Goal: Transaction & Acquisition: Book appointment/travel/reservation

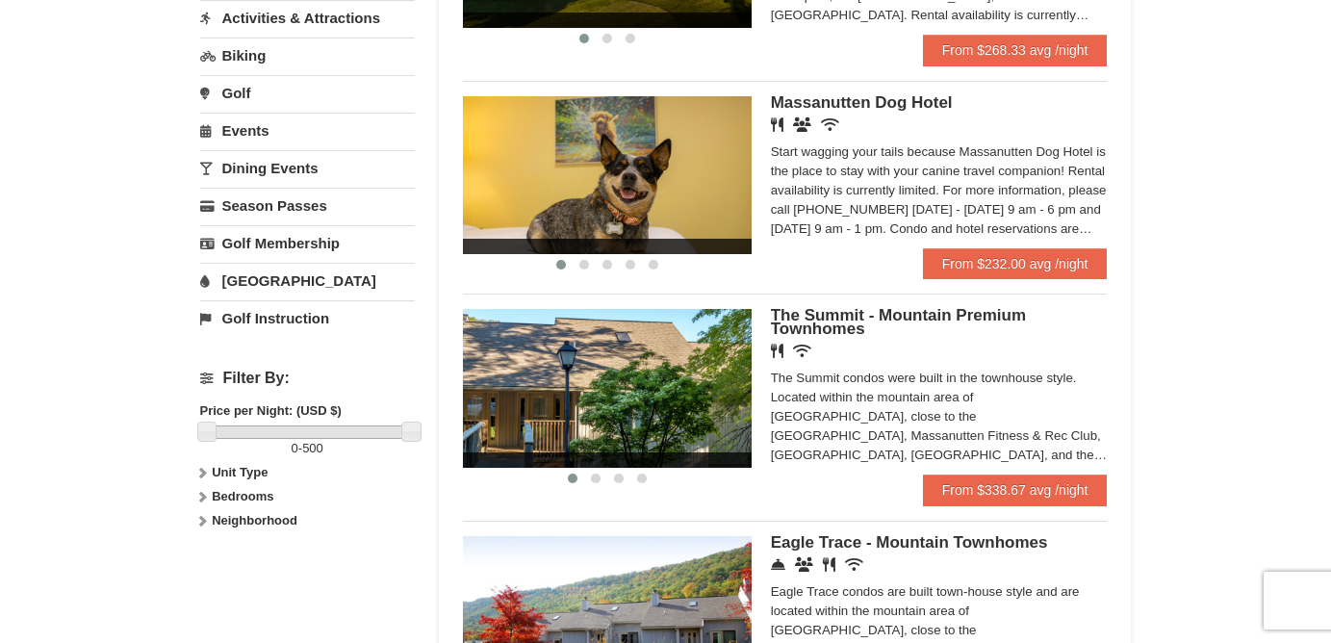
scroll to position [512, 0]
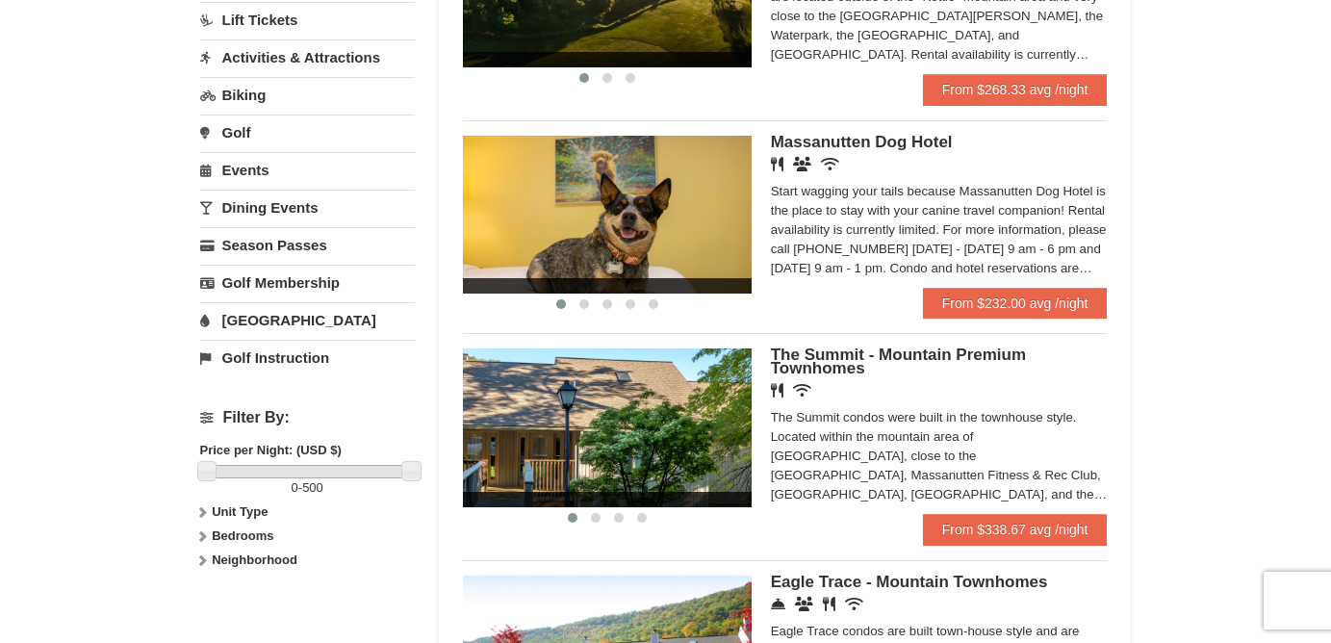
click at [1040, 288] on div "Massanutten Dog Hotel Restaurant Banquet Facilities Wireless Internet (free) St…" at bounding box center [939, 212] width 337 height 152
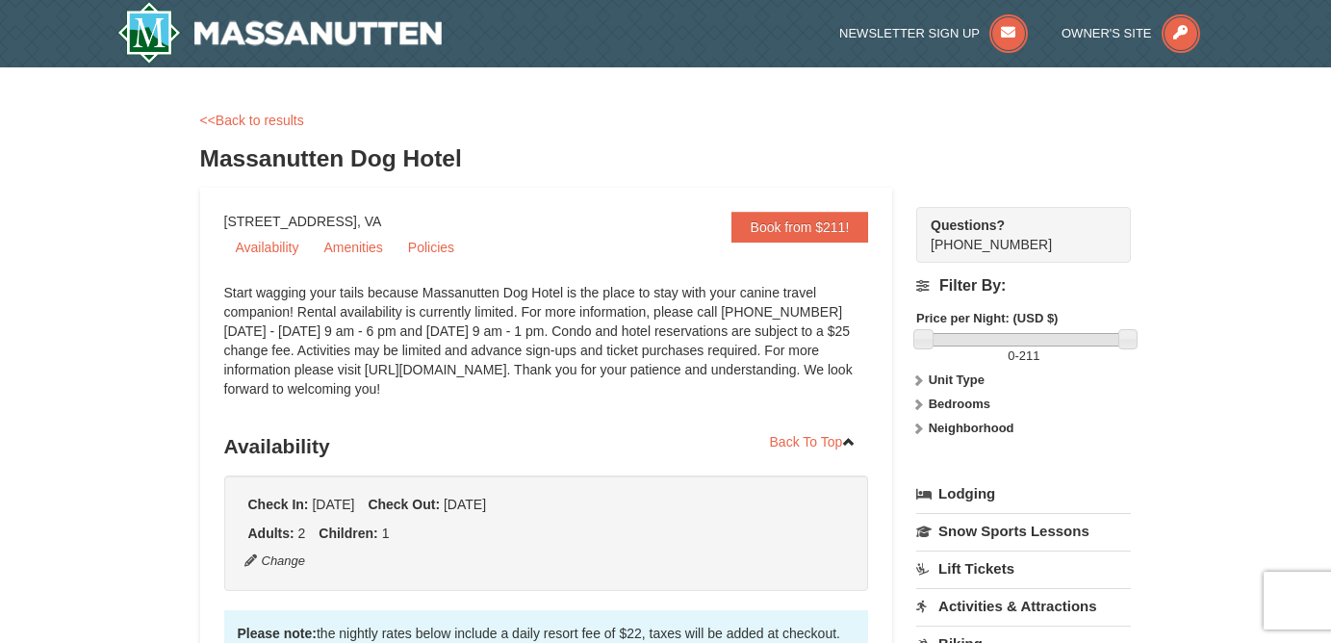
click at [646, 341] on div "Start wagging your tails because Massanutten Dog Hotel is the place to stay wit…" at bounding box center [546, 350] width 645 height 135
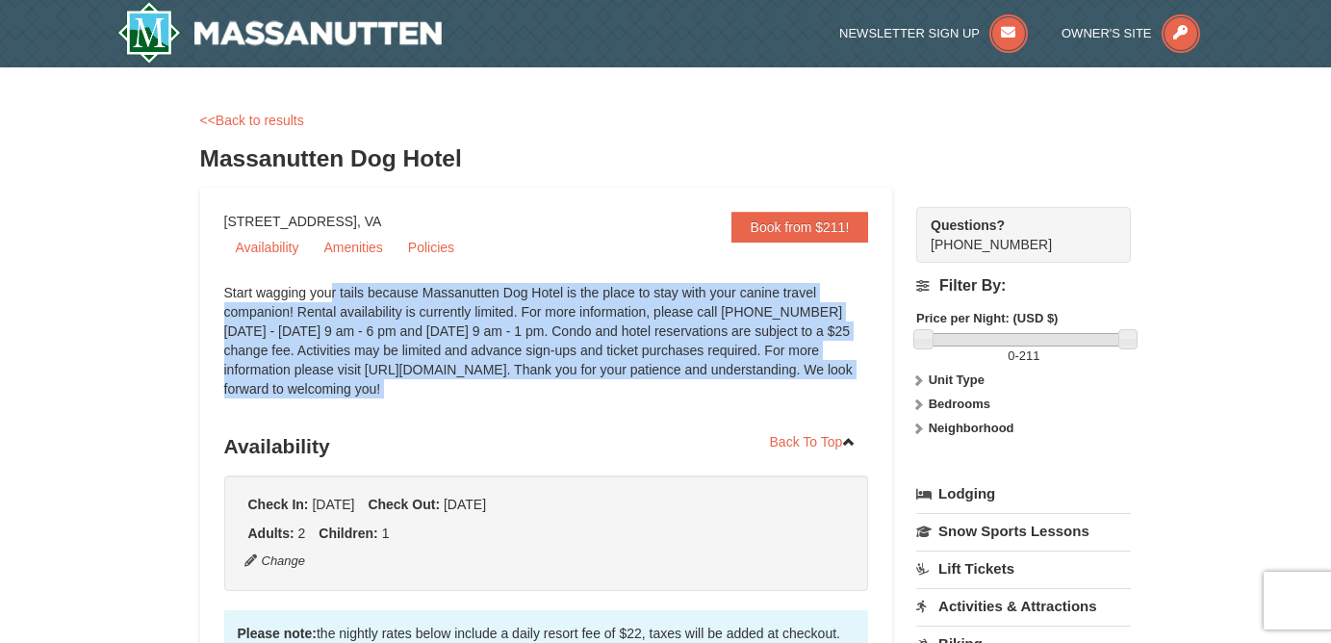
click at [667, 356] on div "Start wagging your tails because Massanutten Dog Hotel is the place to stay wit…" at bounding box center [546, 350] width 645 height 135
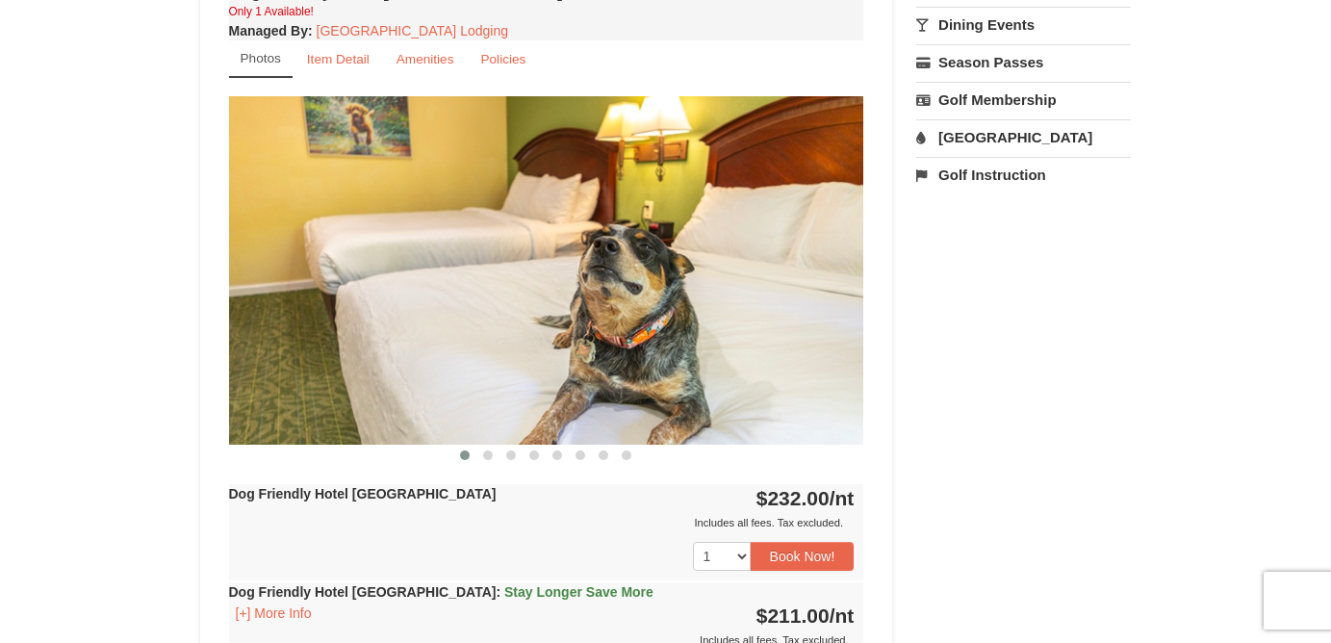
scroll to position [723, 0]
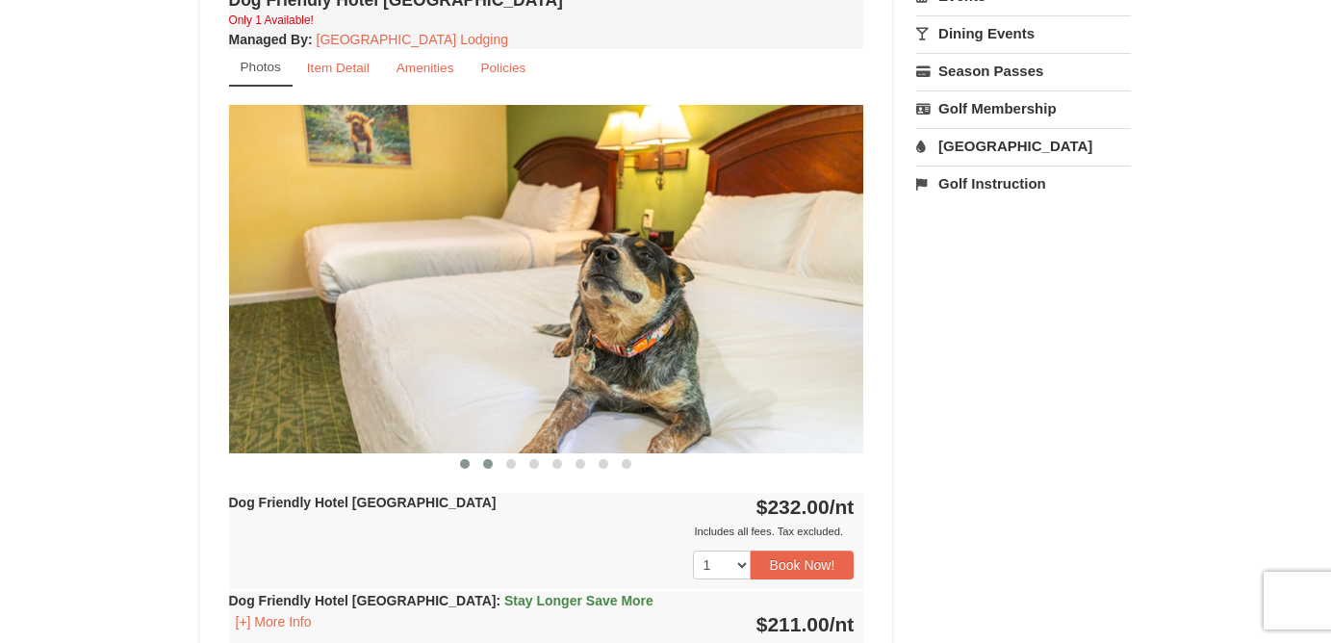
click at [487, 468] on button at bounding box center [487, 463] width 23 height 19
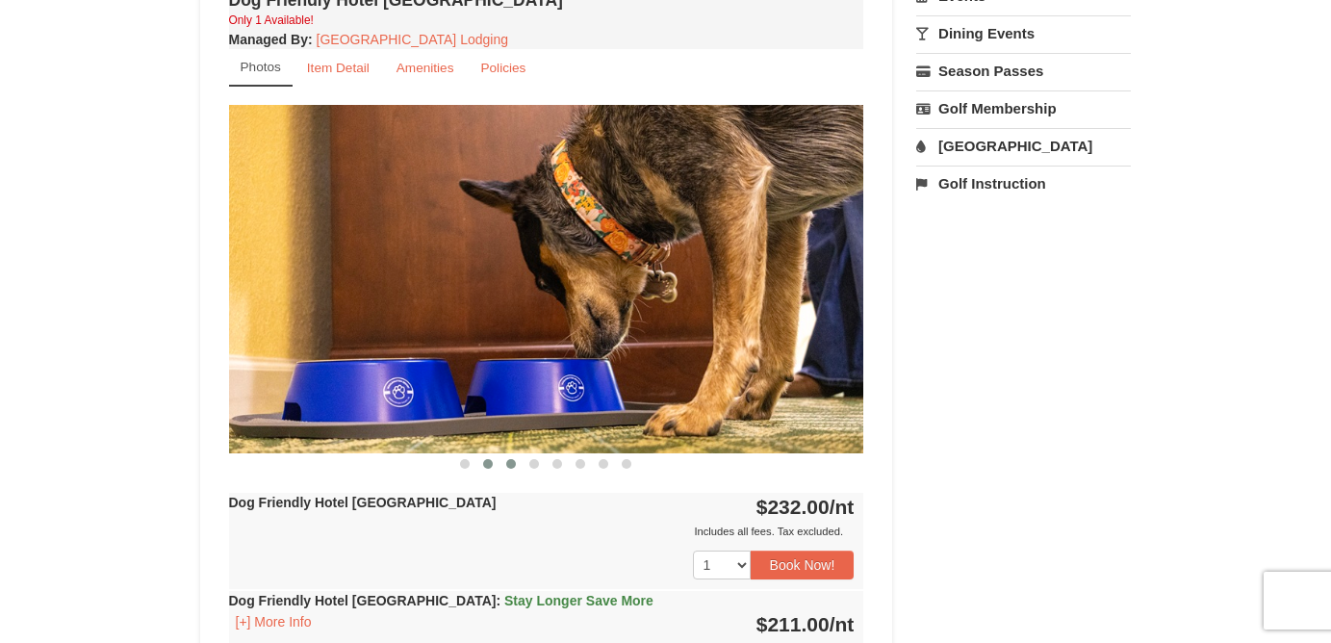
click at [508, 465] on span at bounding box center [511, 464] width 10 height 10
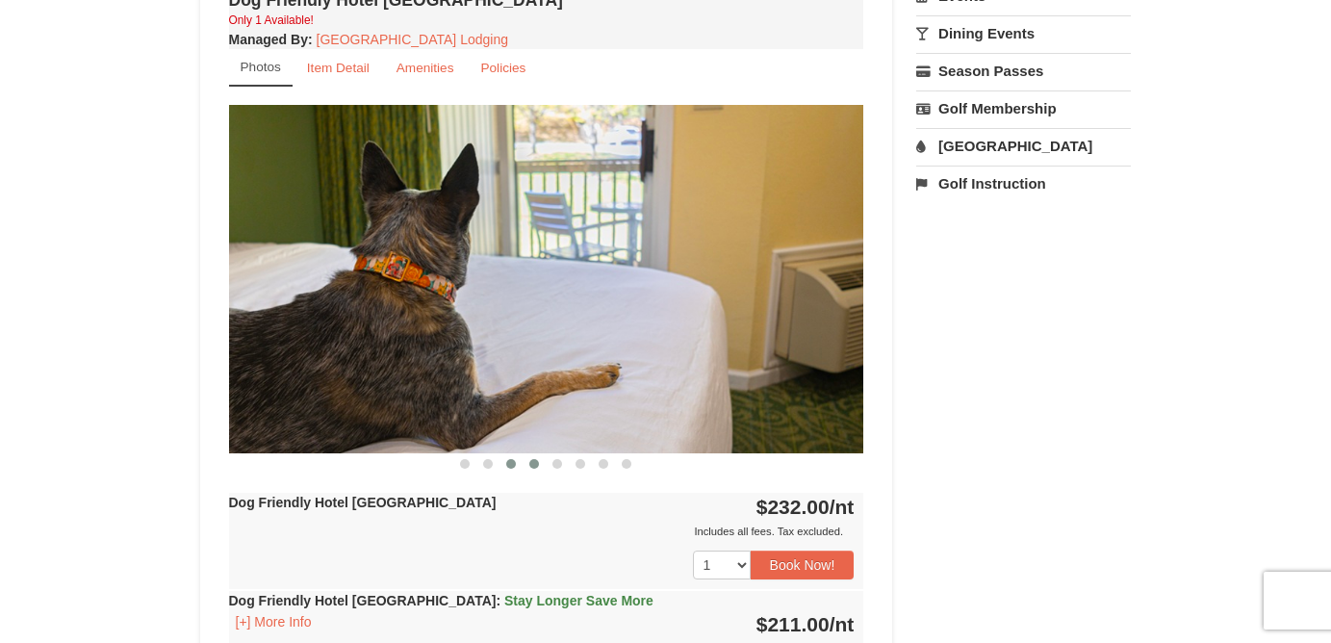
click at [530, 464] on span at bounding box center [534, 464] width 10 height 10
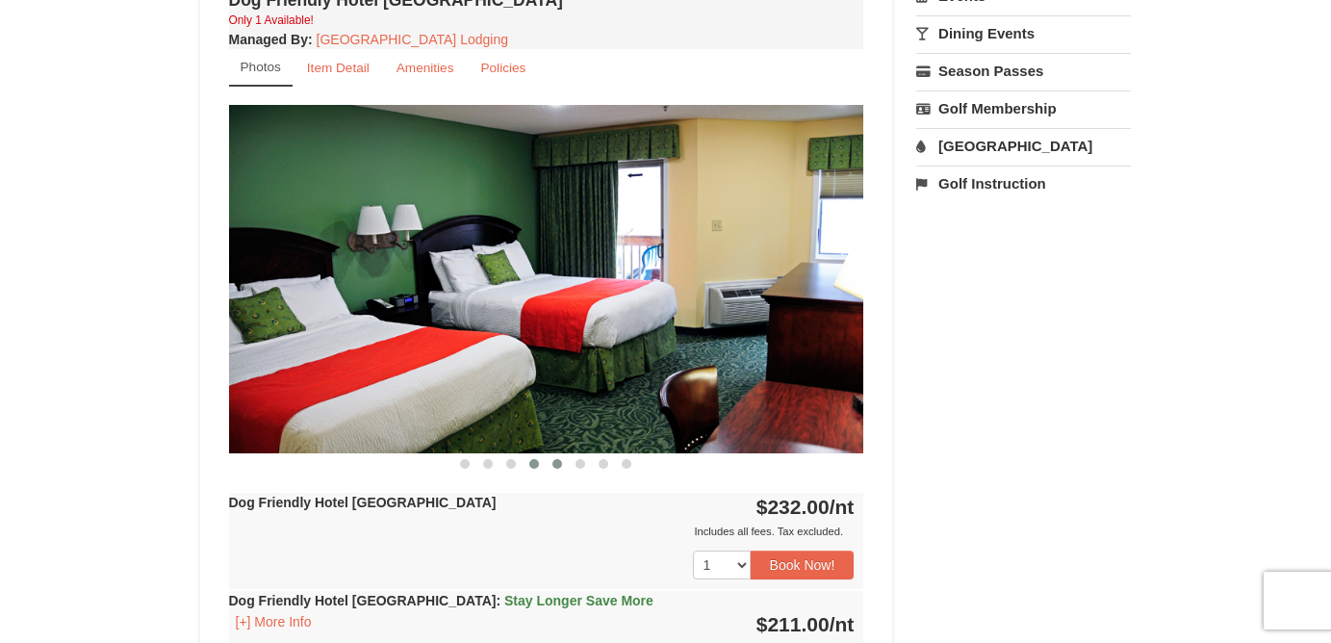
click at [562, 464] on button at bounding box center [557, 463] width 23 height 19
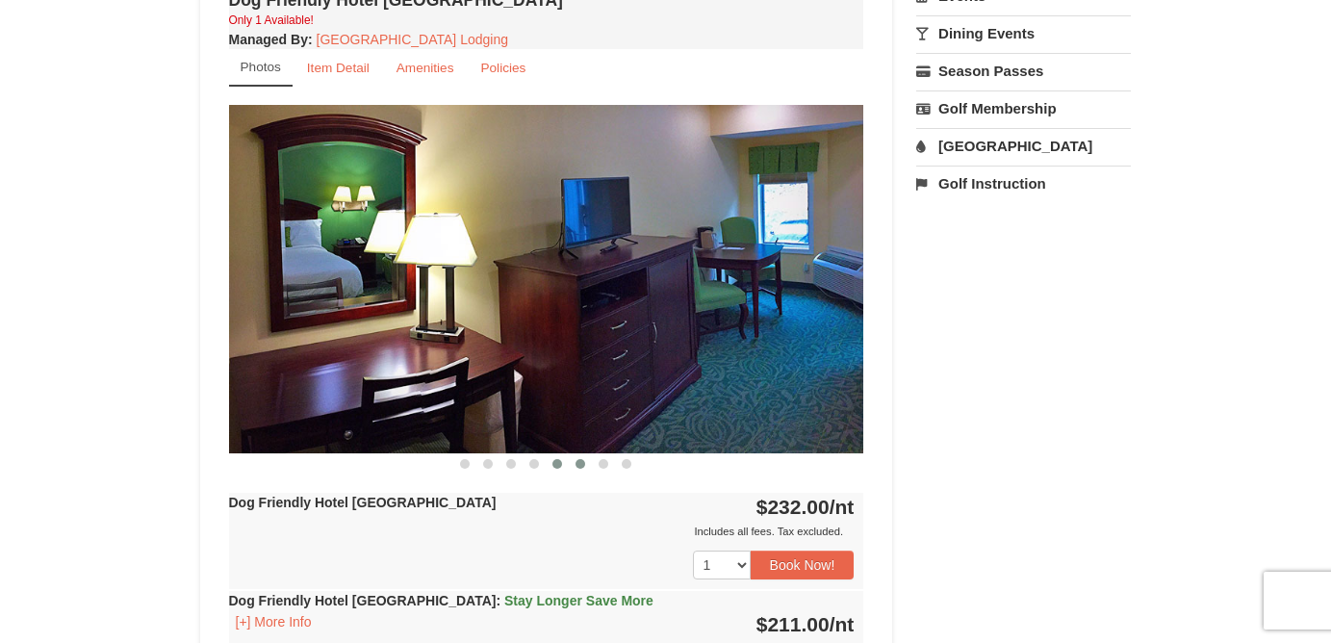
click at [590, 464] on button at bounding box center [580, 463] width 23 height 19
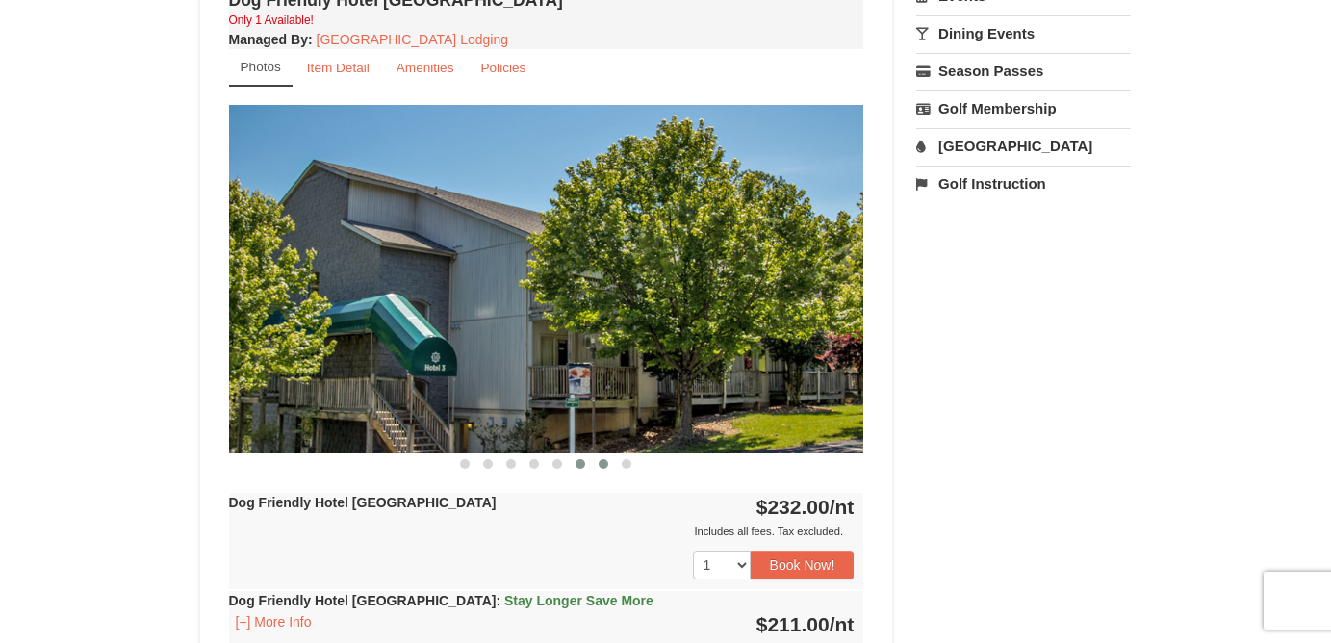
click at [612, 464] on button at bounding box center [603, 463] width 23 height 19
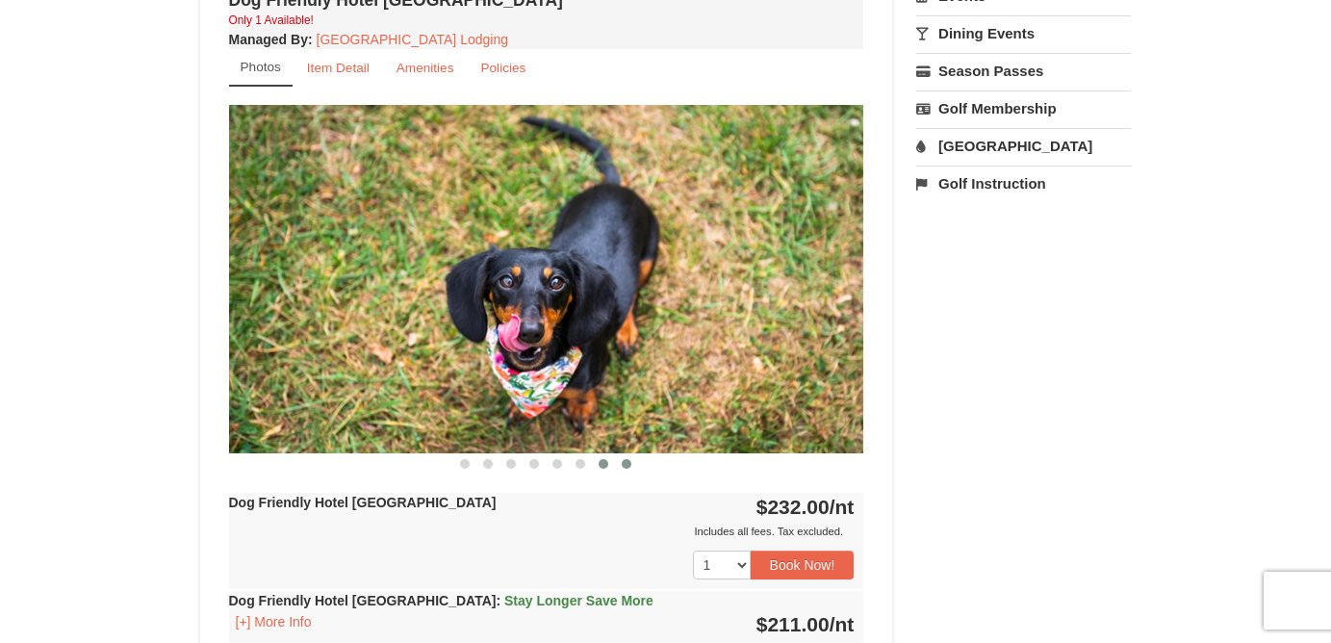
click at [630, 464] on span at bounding box center [627, 464] width 10 height 10
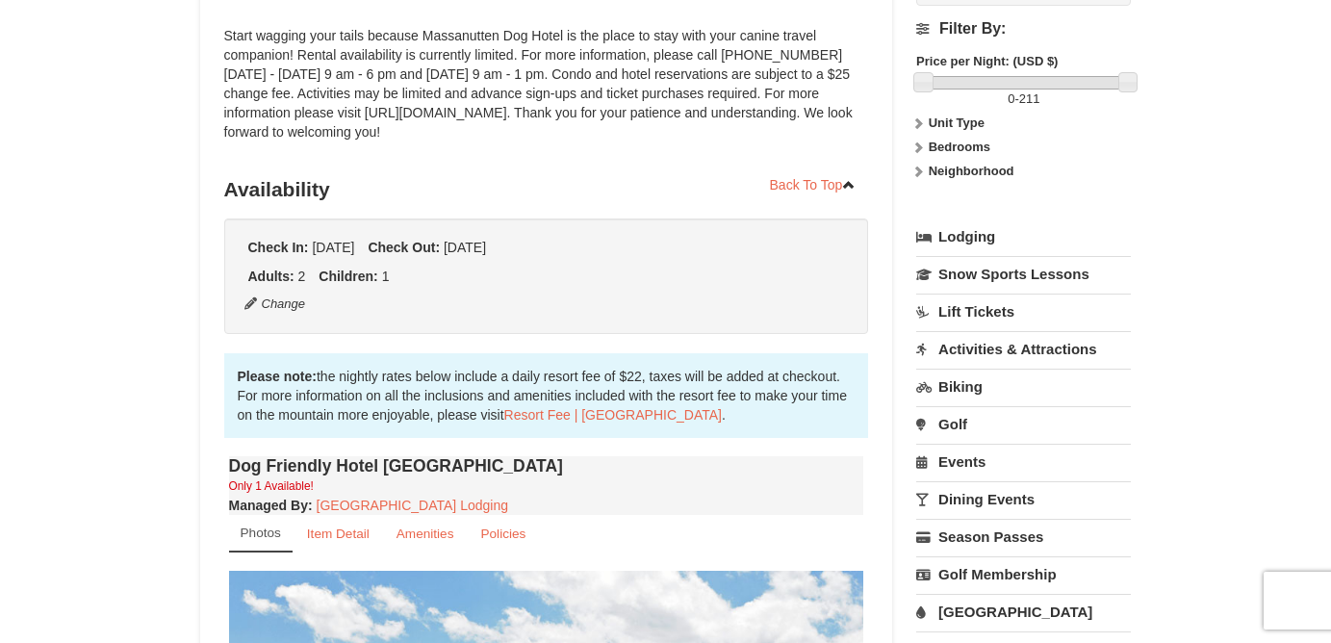
scroll to position [0, 0]
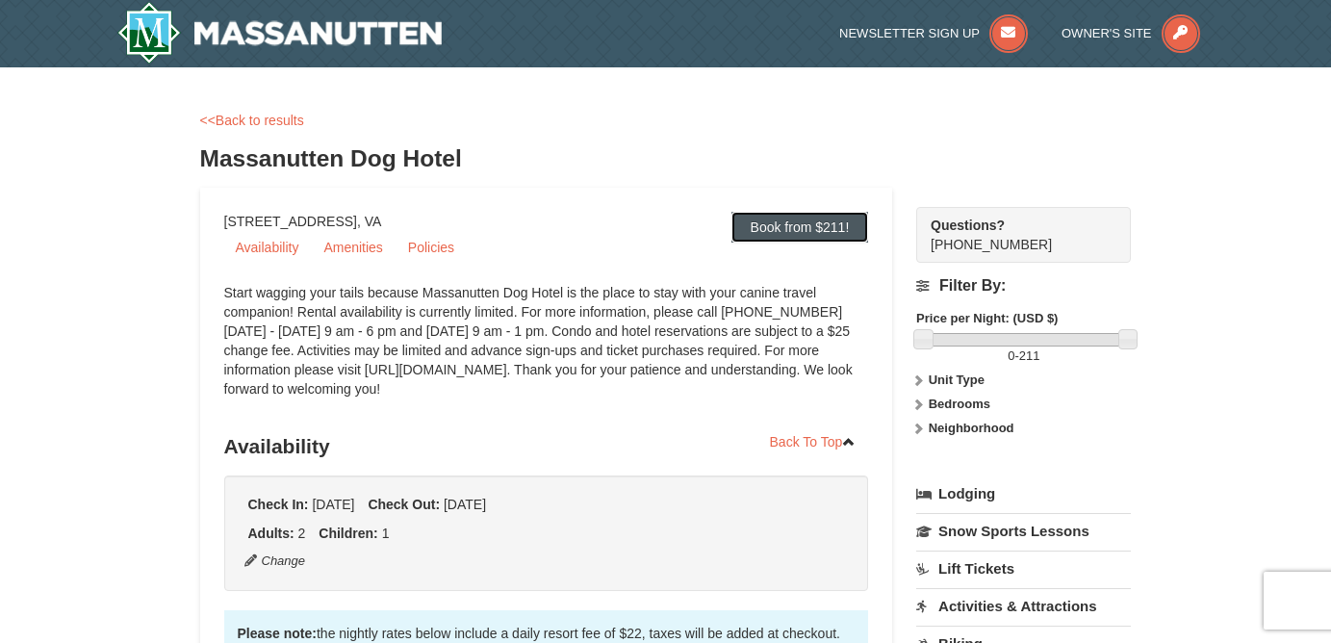
click at [779, 226] on link "Book from $211!" at bounding box center [800, 227] width 138 height 31
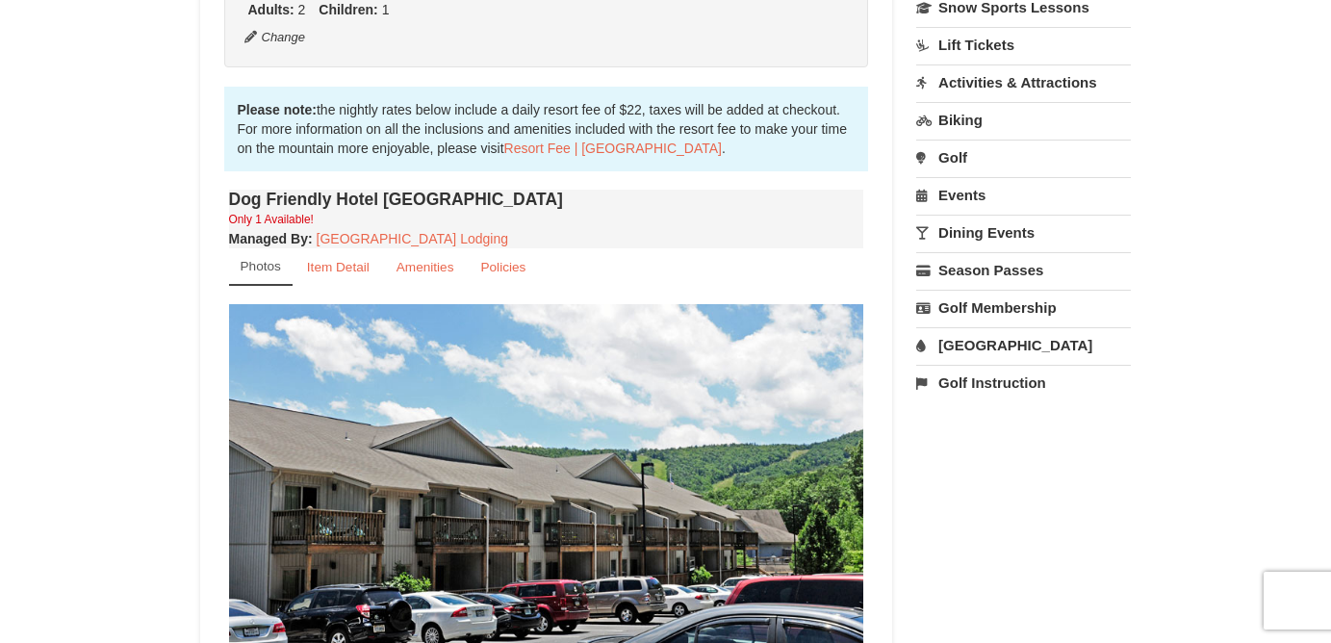
scroll to position [508, 0]
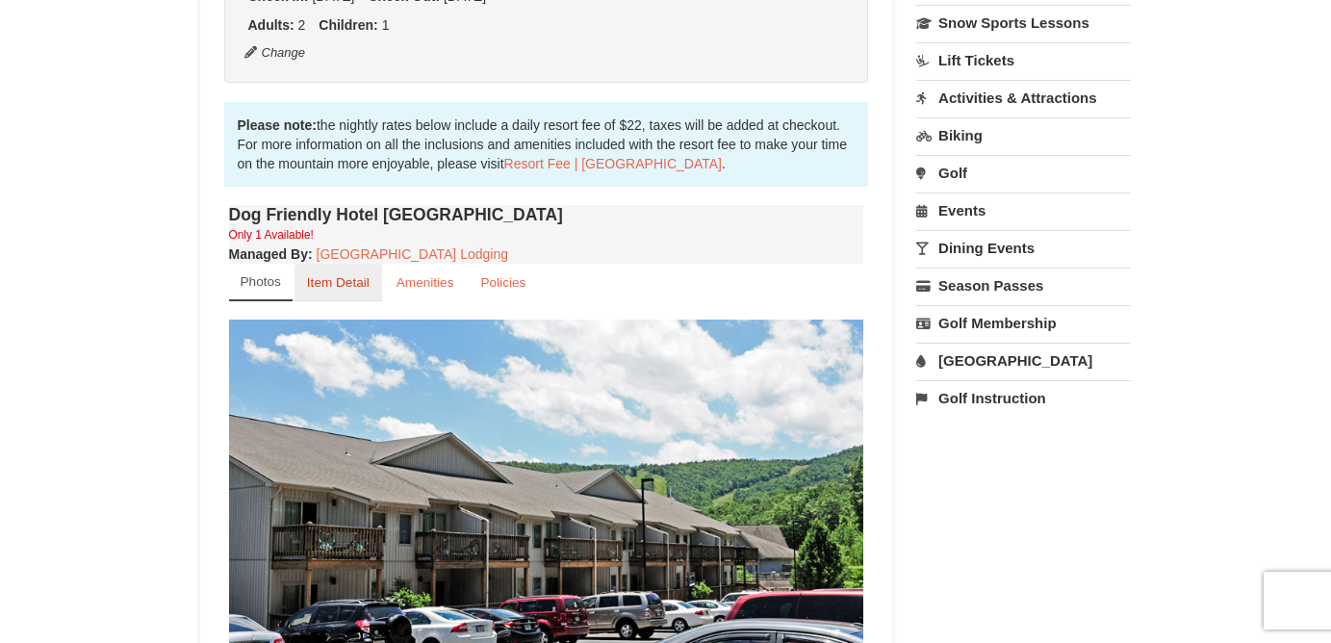
click at [356, 283] on small "Item Detail" at bounding box center [338, 282] width 63 height 14
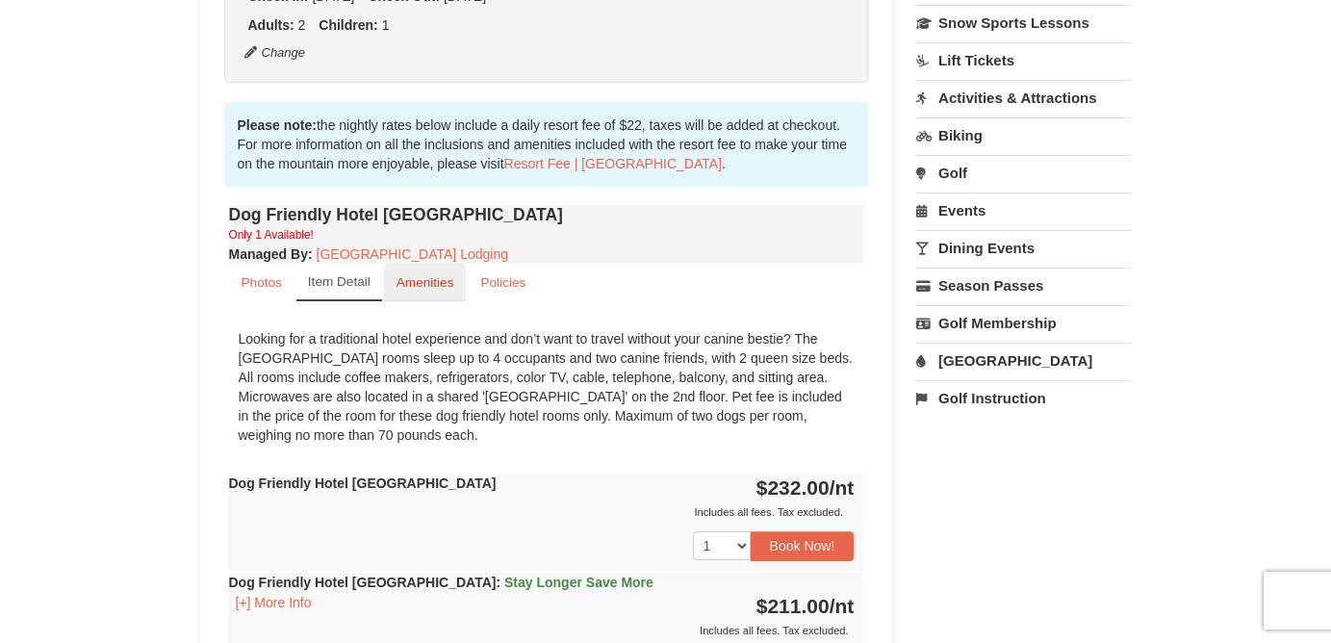
click at [420, 287] on small "Amenities" at bounding box center [425, 282] width 58 height 14
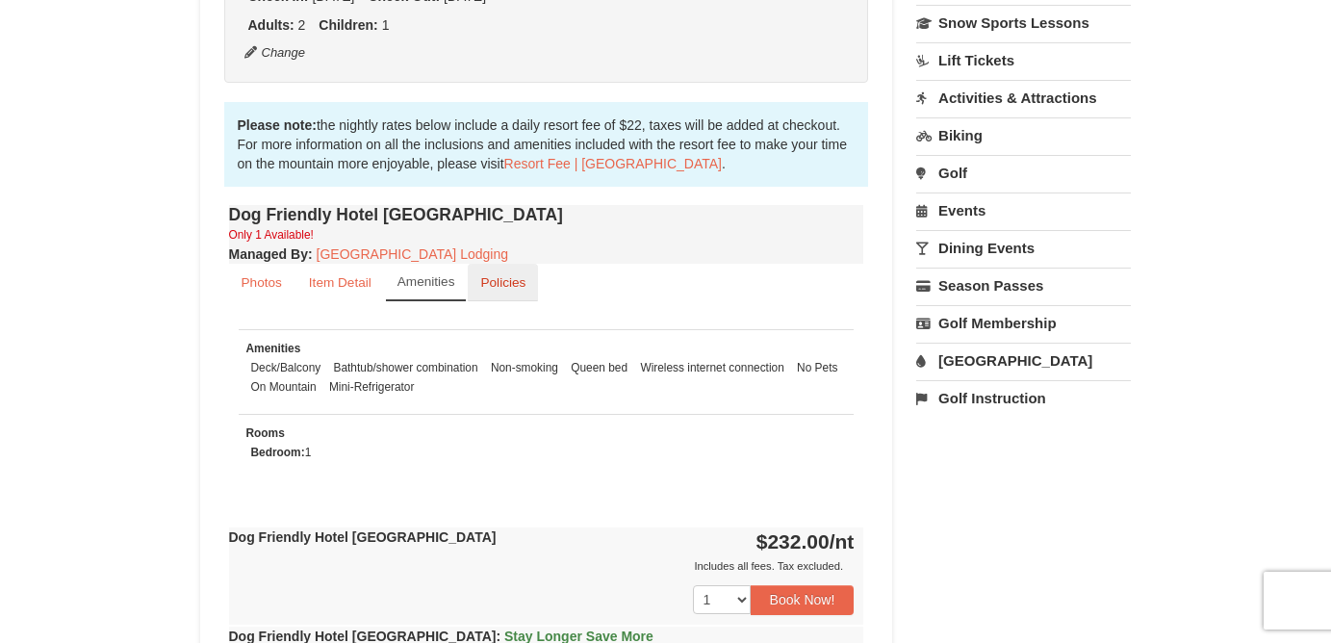
click at [488, 283] on small "Policies" at bounding box center [502, 282] width 45 height 14
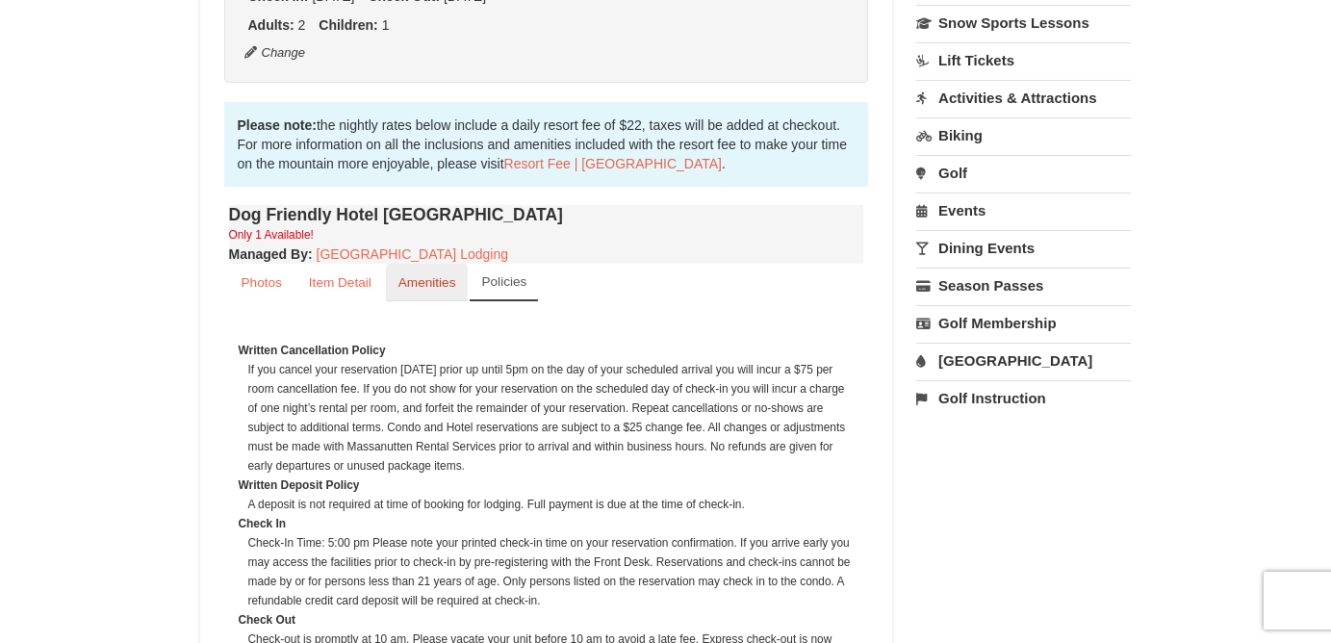
click at [442, 284] on small "Amenities" at bounding box center [427, 282] width 58 height 14
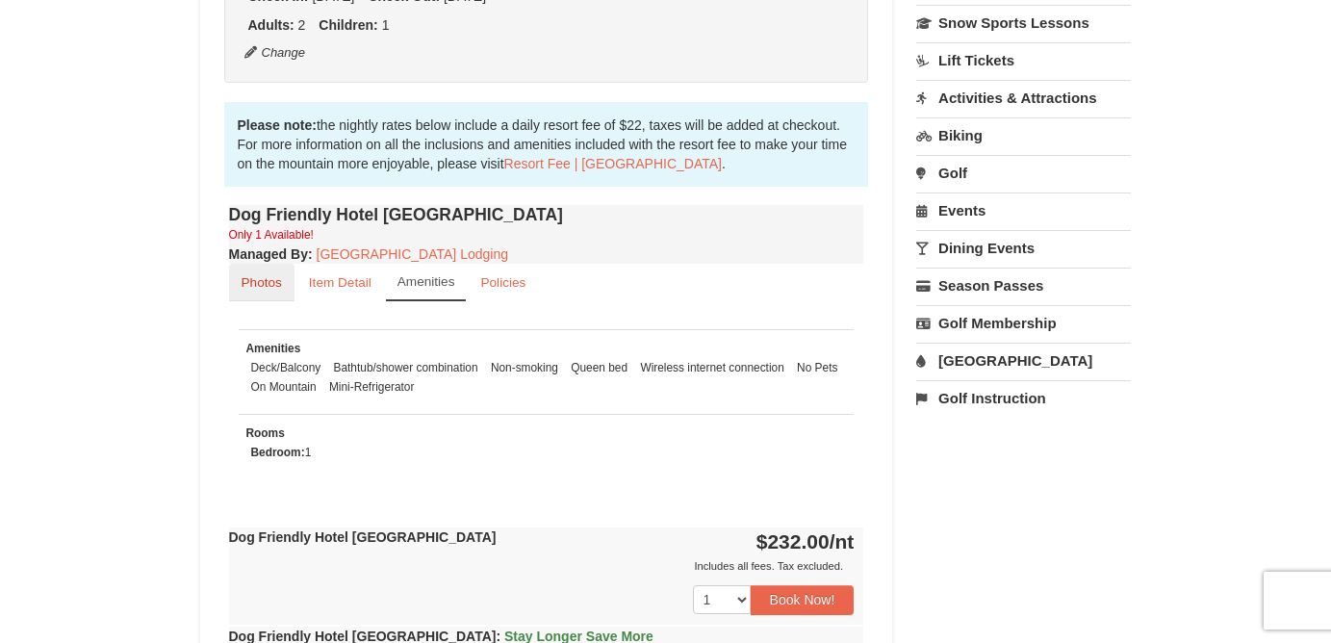
click at [246, 289] on small "Photos" at bounding box center [262, 282] width 40 height 14
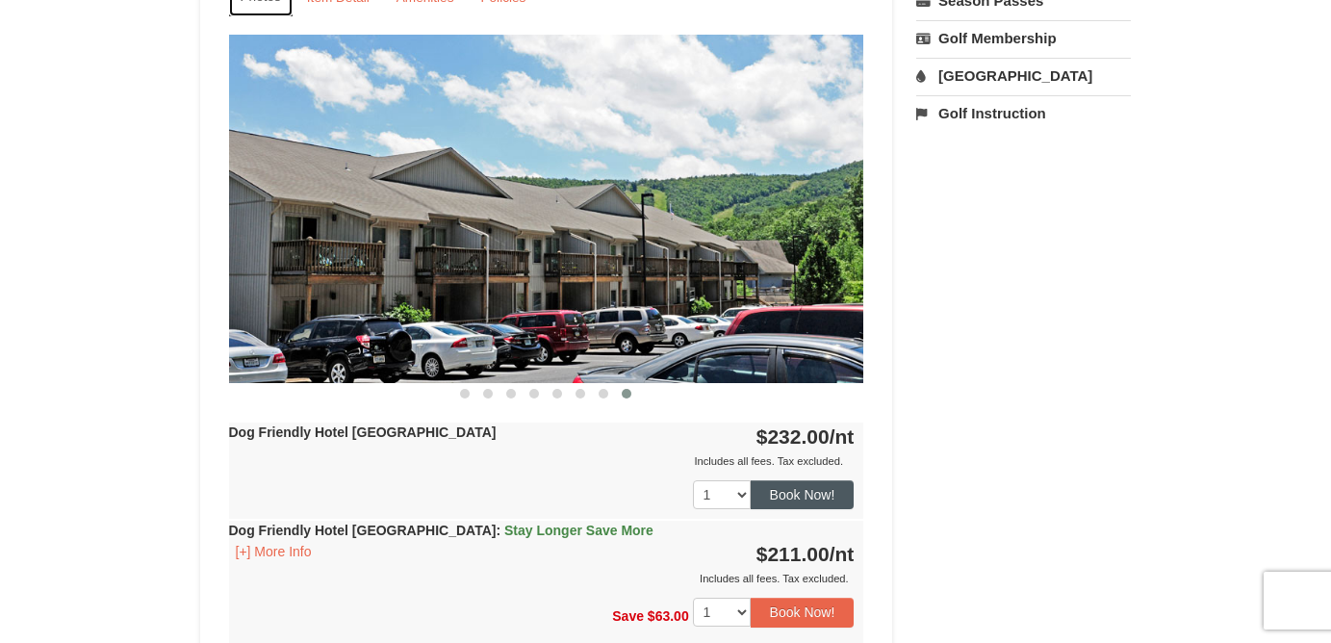
scroll to position [859, 0]
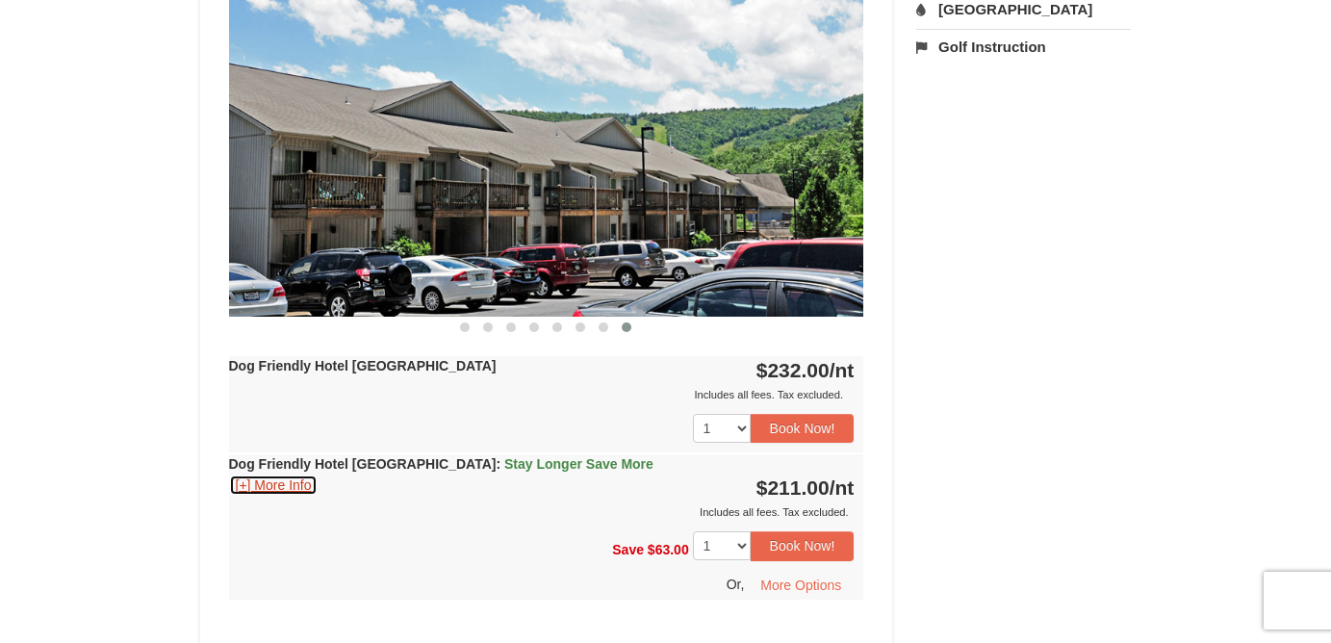
click at [279, 482] on button "[+] More Info" at bounding box center [273, 484] width 89 height 21
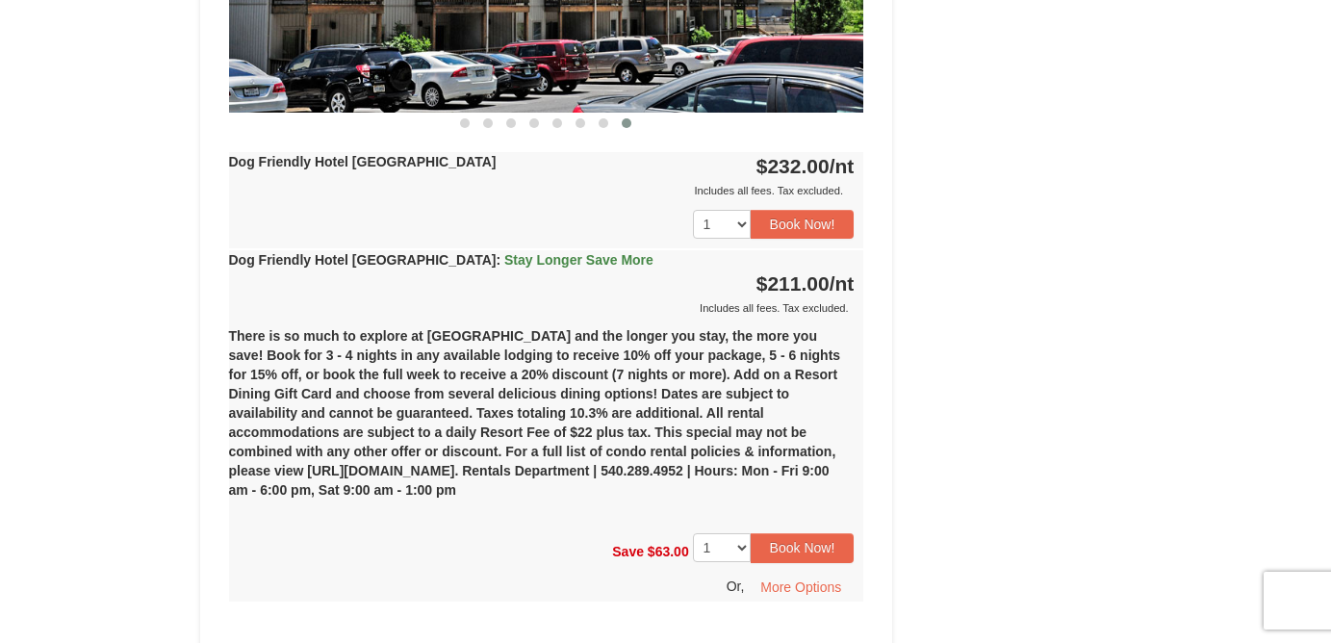
scroll to position [1064, 0]
click at [817, 546] on button "Book Now!" at bounding box center [803, 546] width 104 height 29
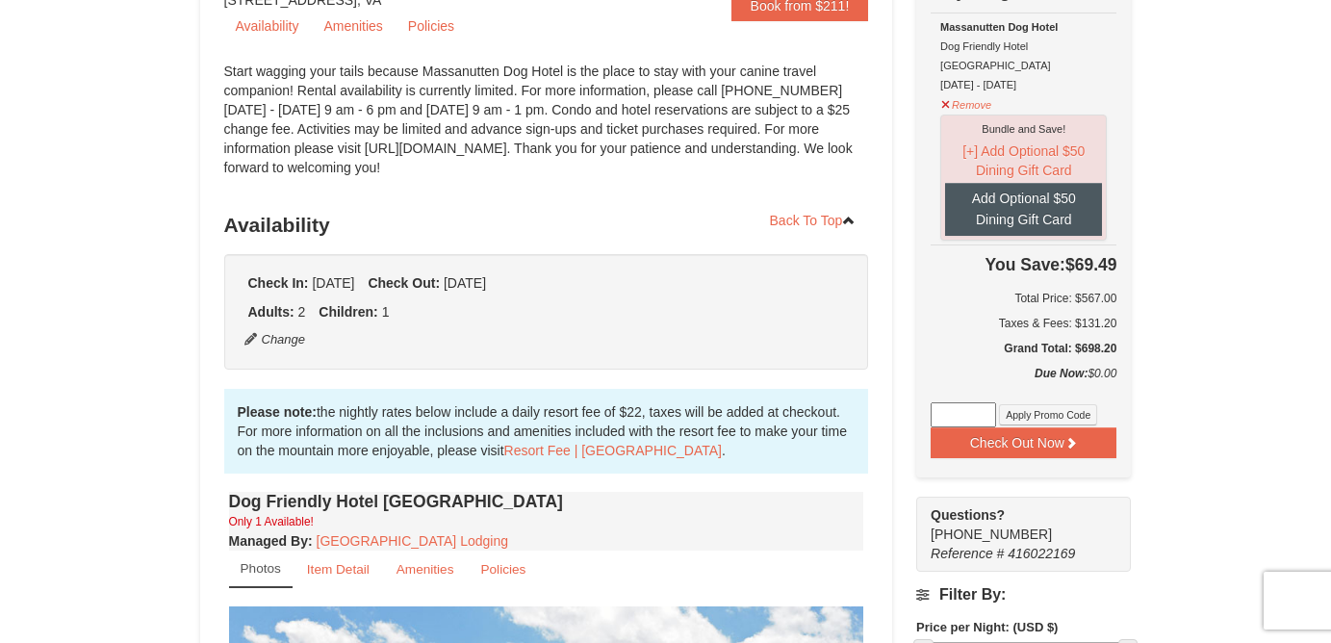
scroll to position [223, 0]
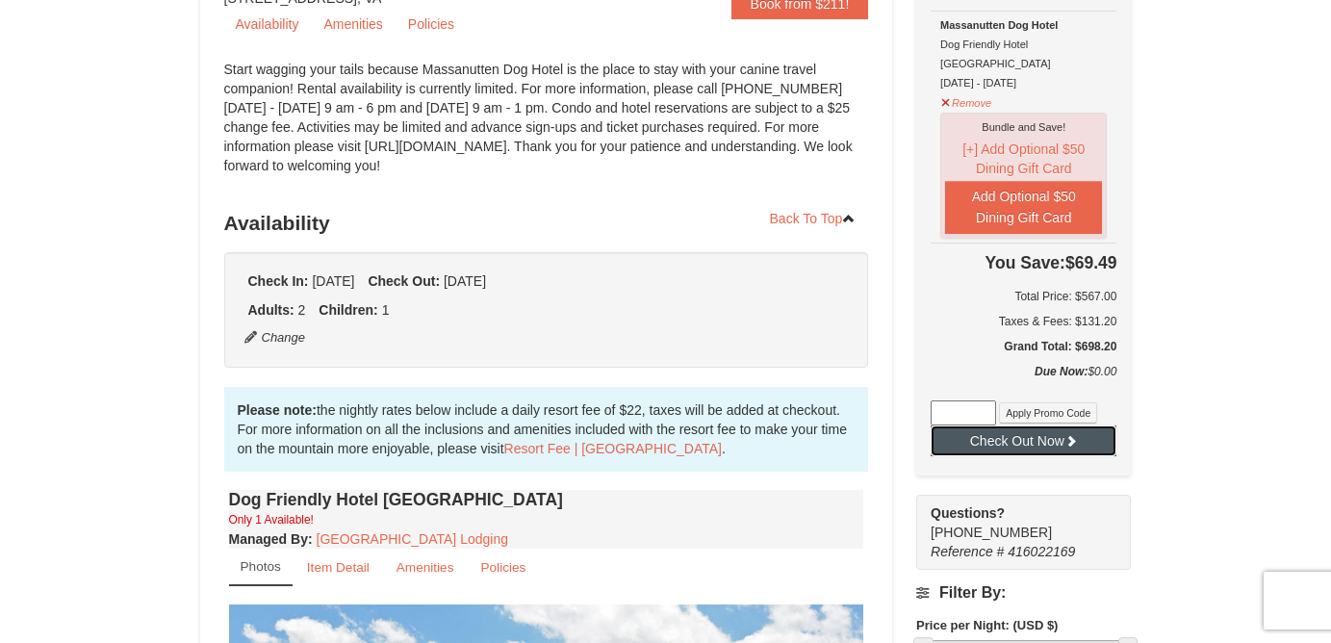
click at [1042, 425] on button "Check Out Now" at bounding box center [1023, 440] width 186 height 31
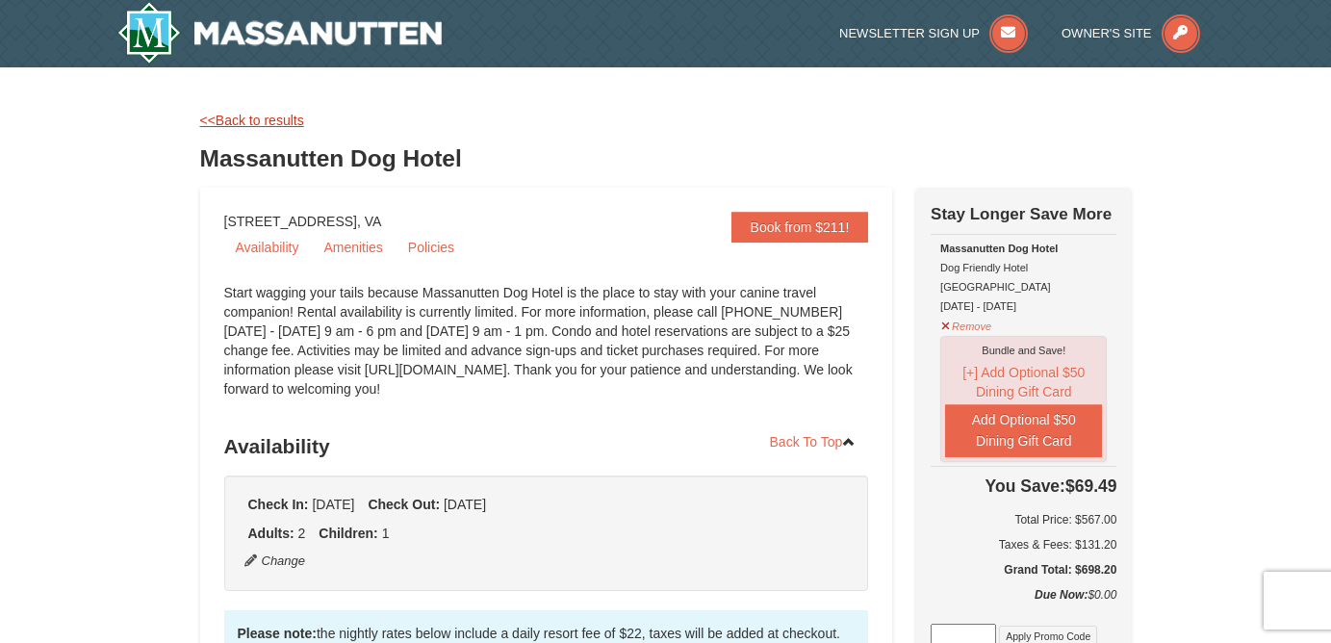
click at [283, 118] on link "<<Back to results" at bounding box center [252, 120] width 104 height 15
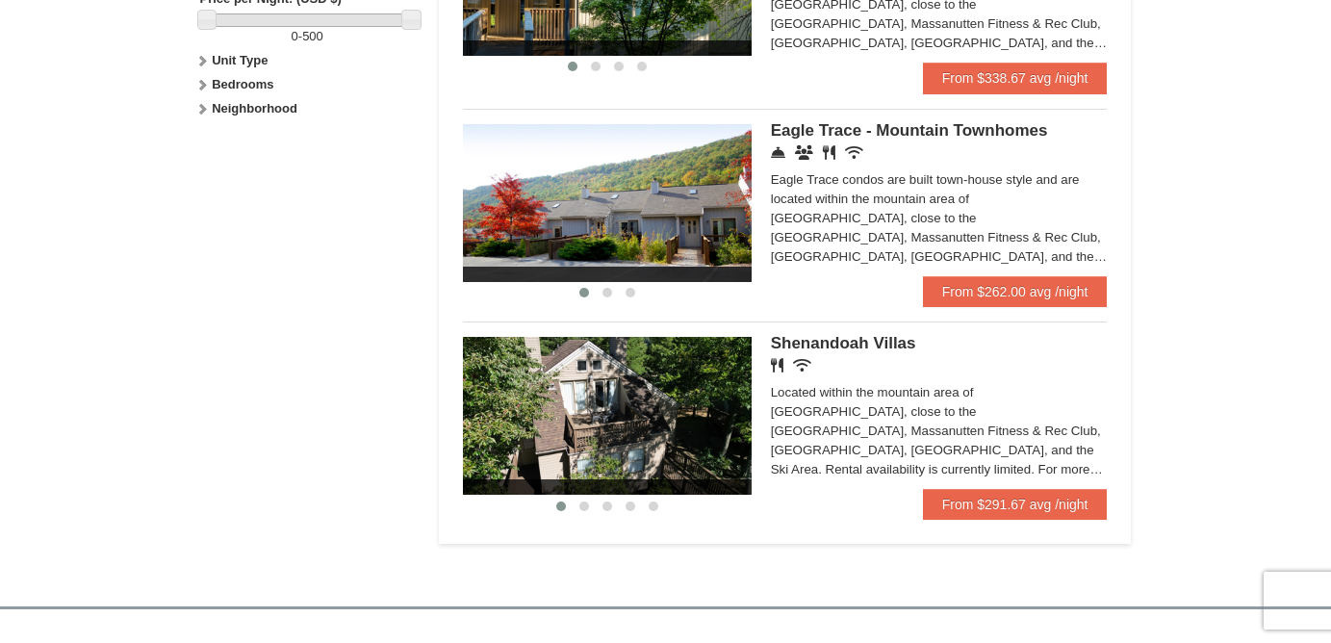
scroll to position [965, 0]
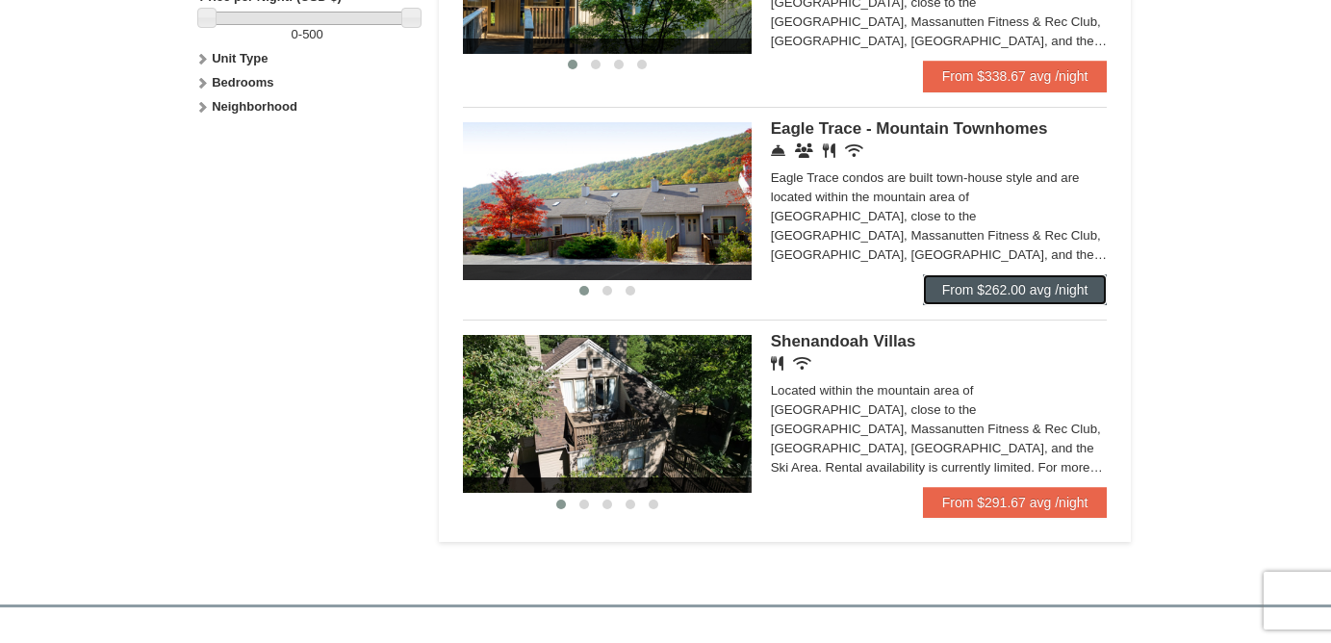
click at [1040, 303] on link "From $262.00 avg /night" at bounding box center [1015, 289] width 185 height 31
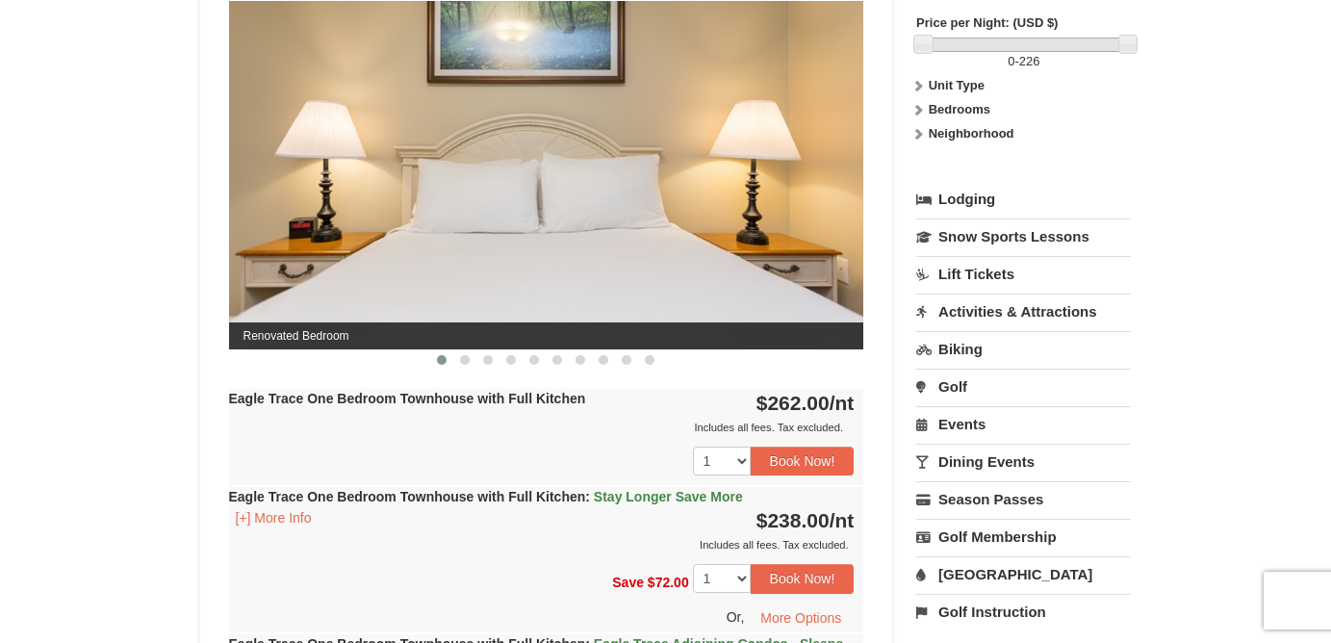
scroll to position [827, 0]
click at [465, 360] on span at bounding box center [465, 359] width 10 height 10
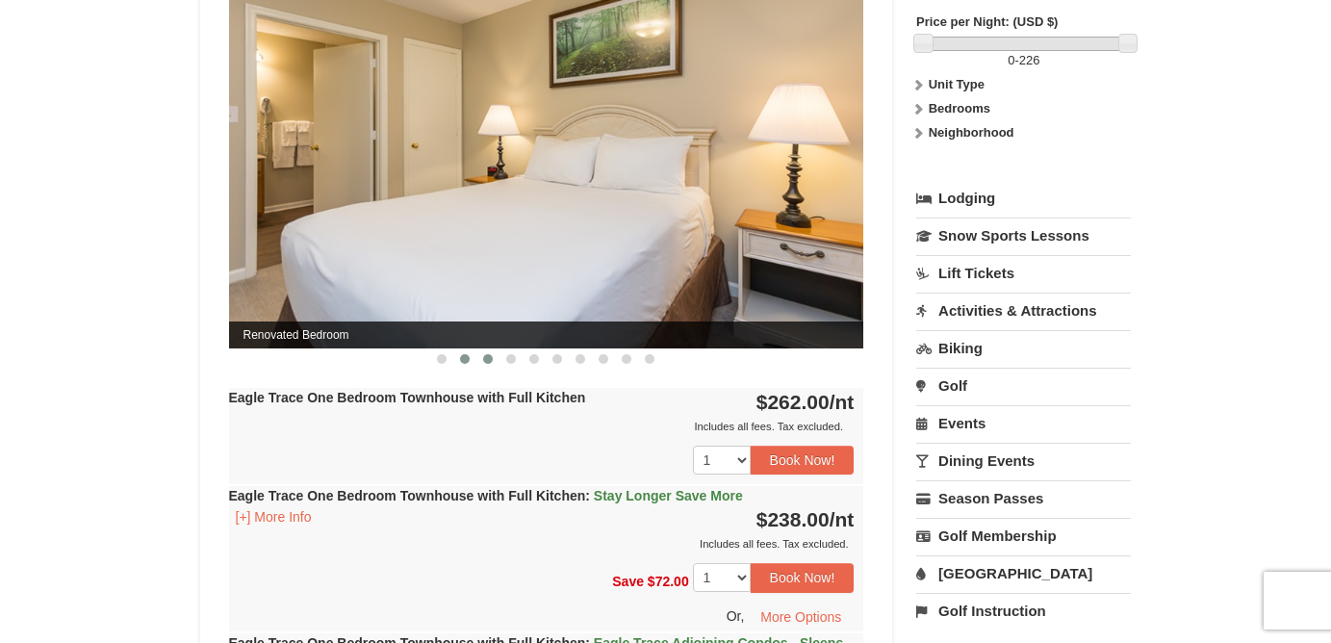
click at [484, 357] on span at bounding box center [488, 359] width 10 height 10
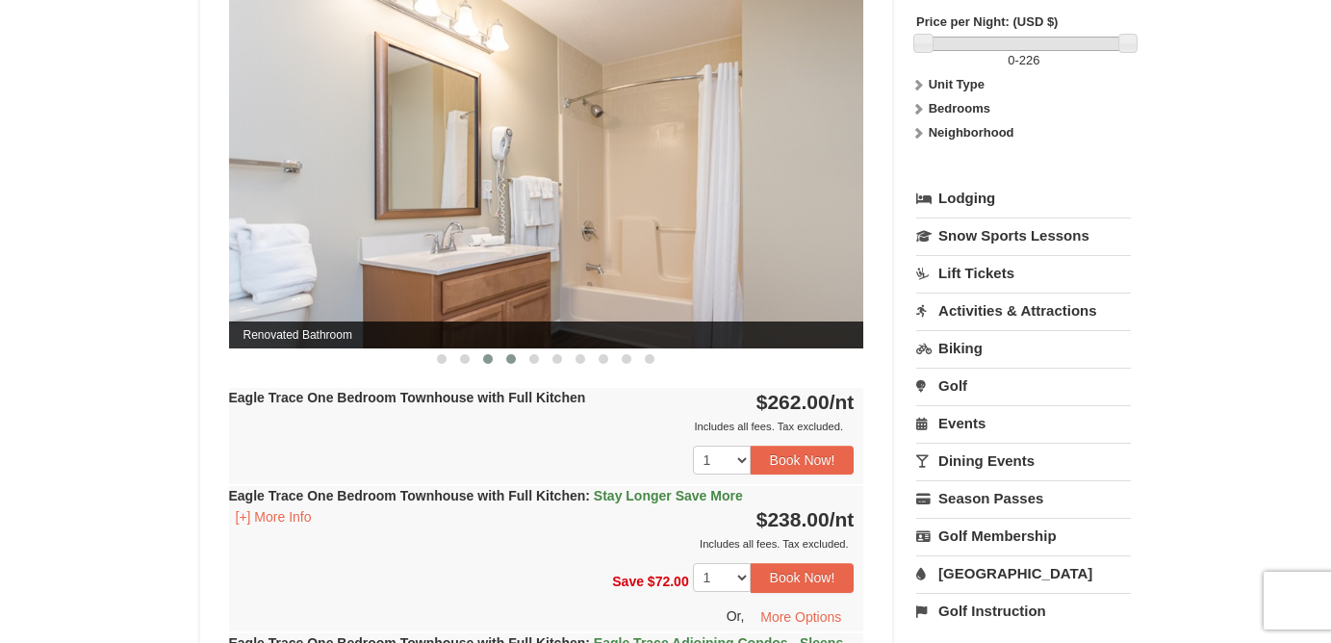
click at [512, 357] on span at bounding box center [511, 359] width 10 height 10
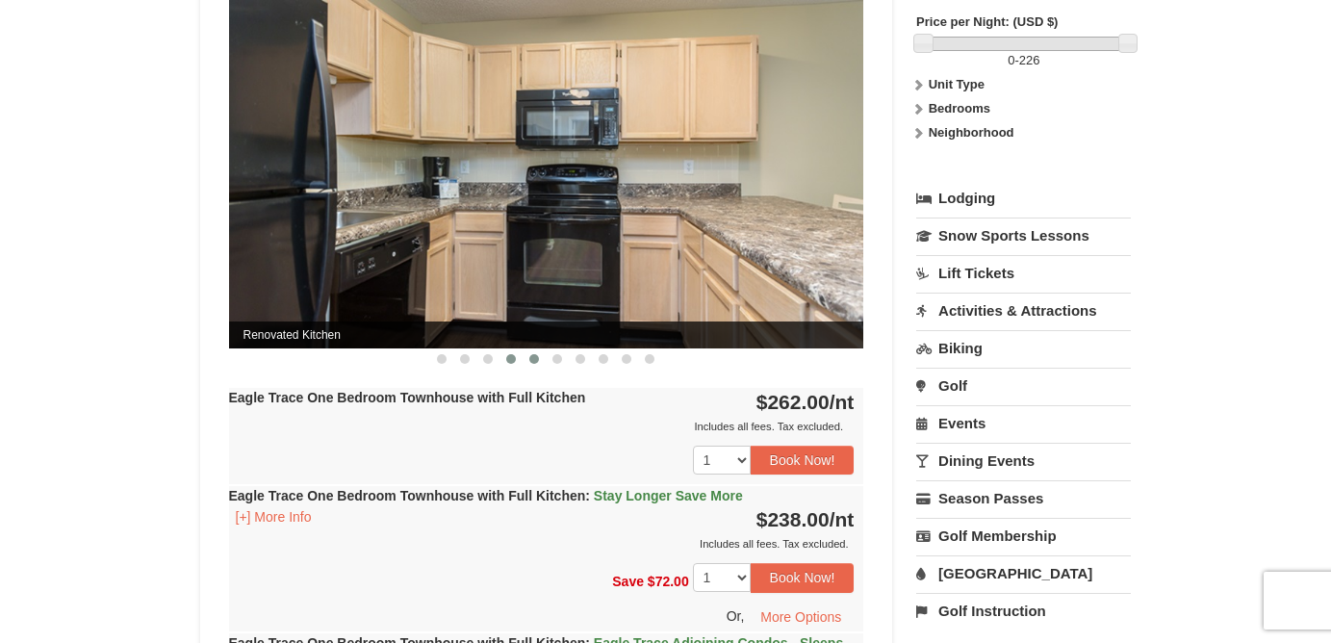
click at [533, 358] on span at bounding box center [534, 359] width 10 height 10
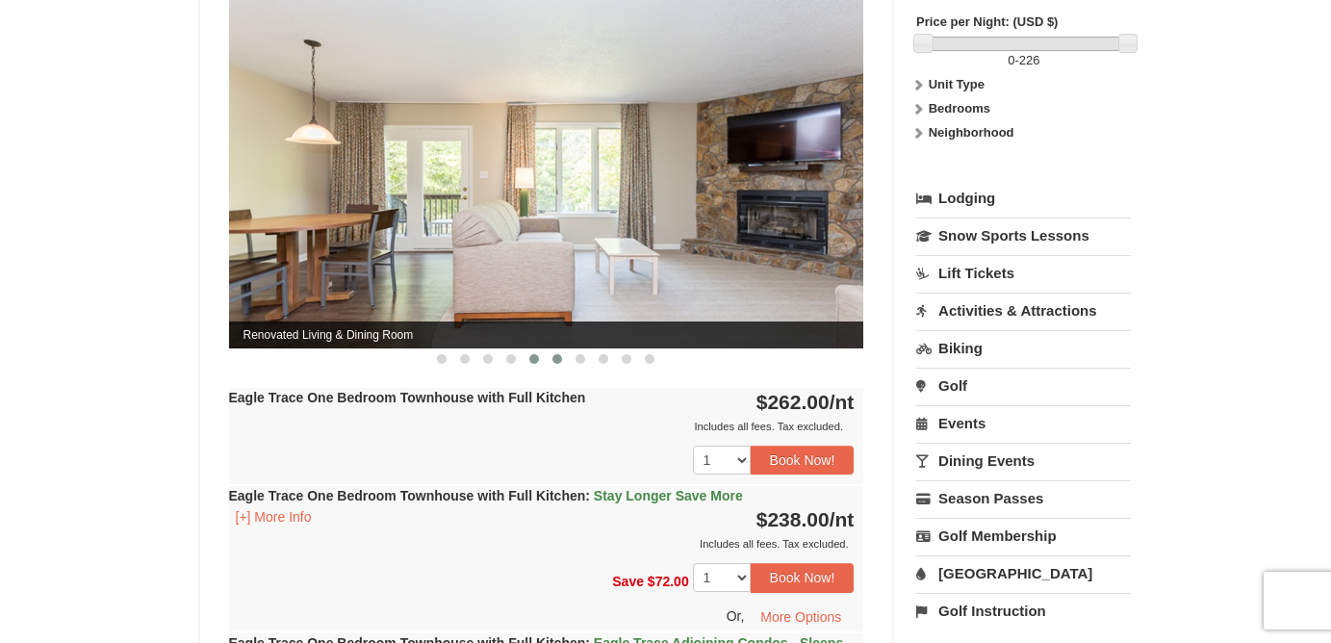
click at [562, 356] on span at bounding box center [557, 359] width 10 height 10
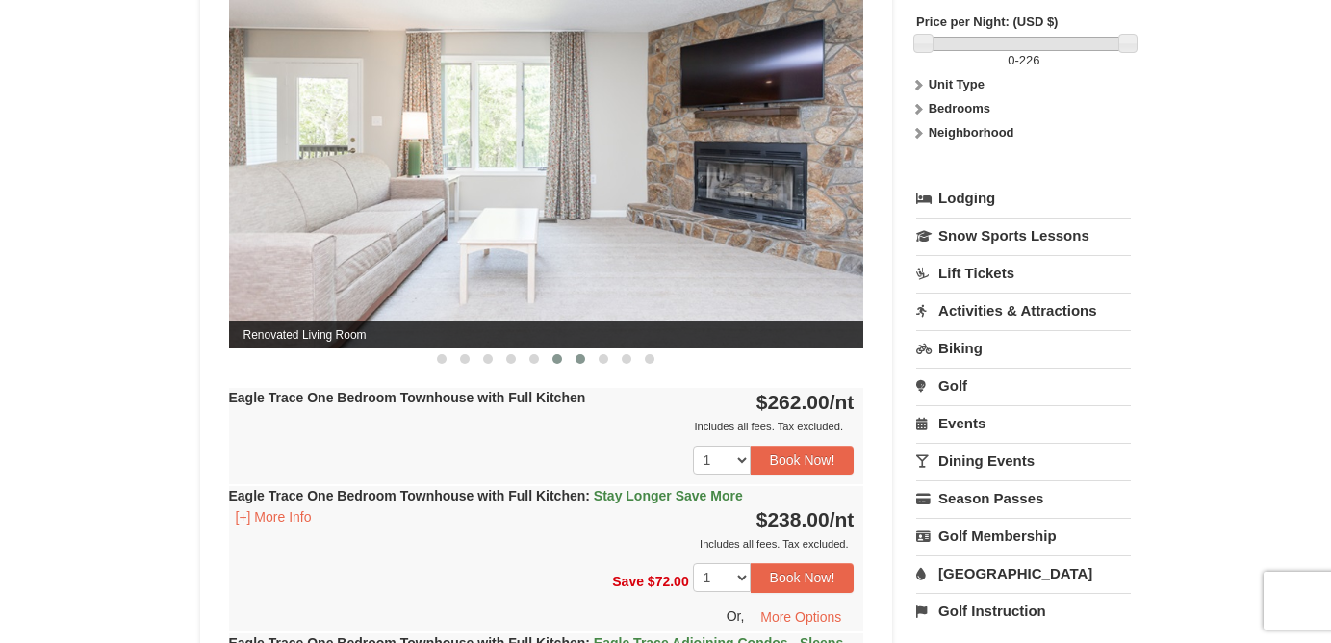
click at [584, 356] on span at bounding box center [580, 359] width 10 height 10
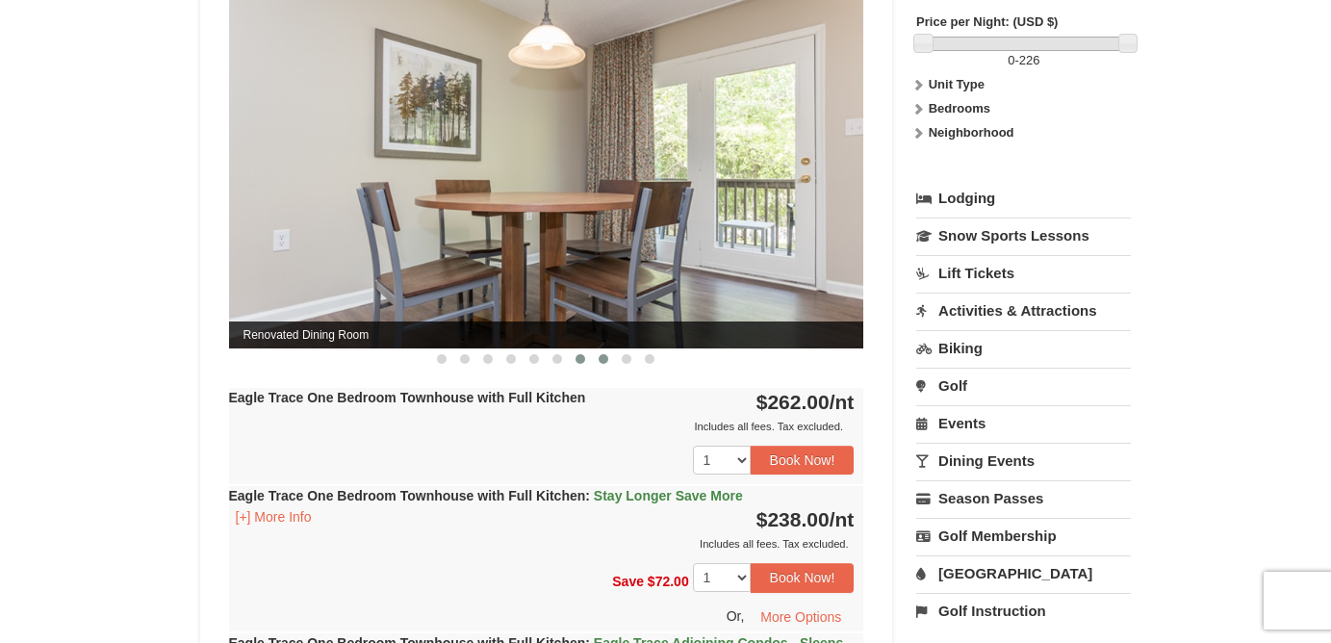
click at [602, 358] on span at bounding box center [604, 359] width 10 height 10
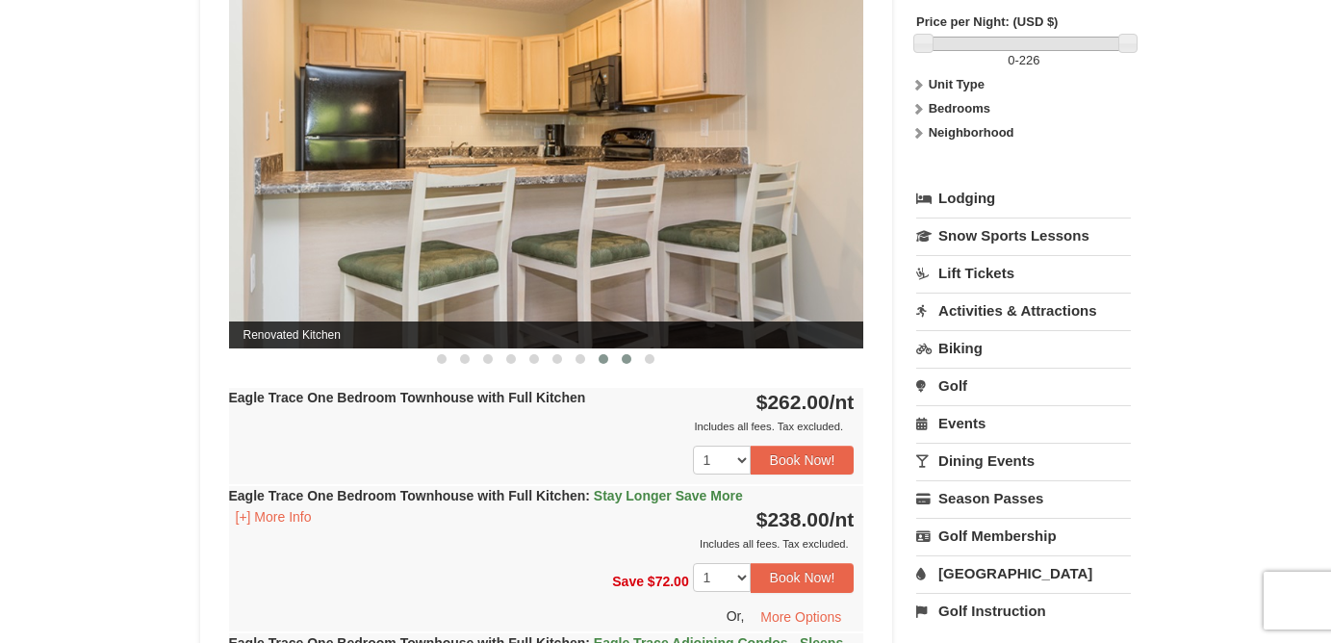
click at [629, 358] on span at bounding box center [627, 359] width 10 height 10
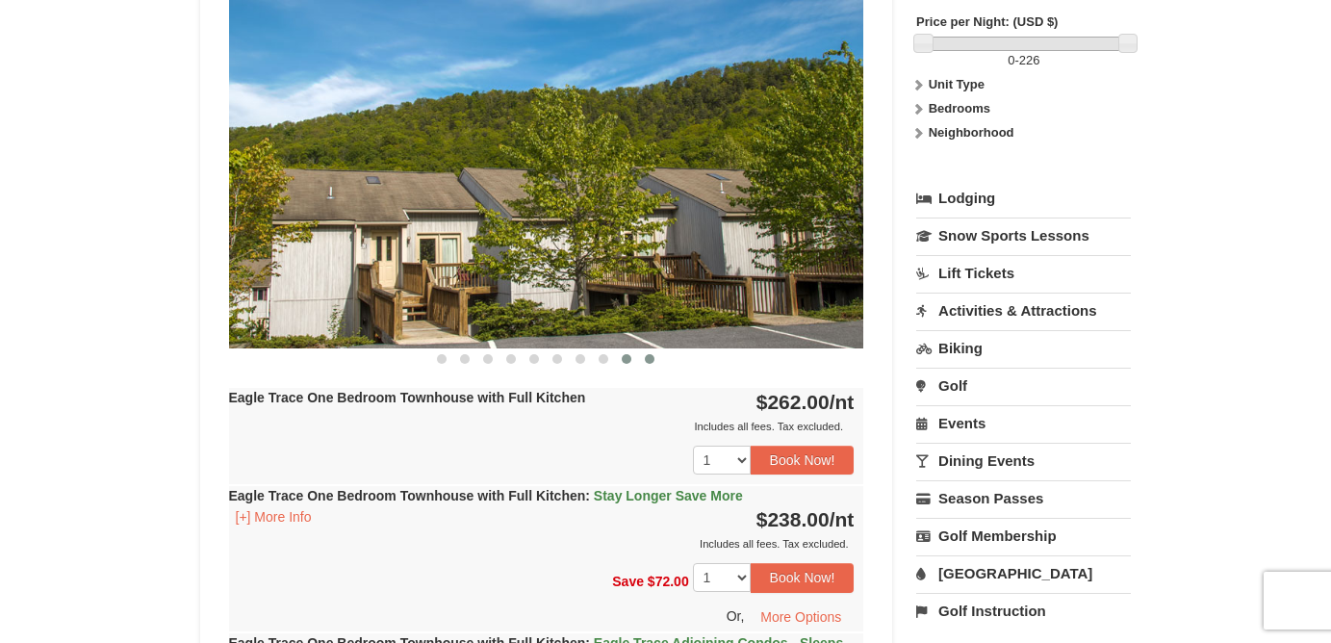
click at [650, 357] on span at bounding box center [650, 359] width 10 height 10
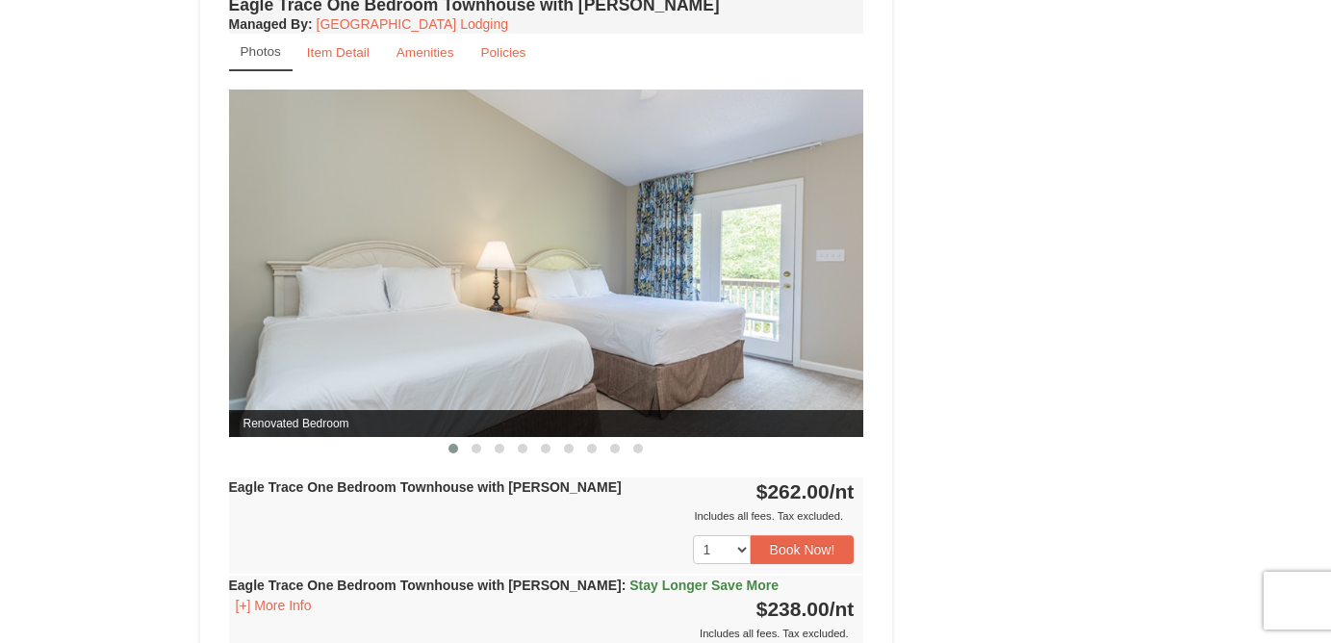
scroll to position [1687, 0]
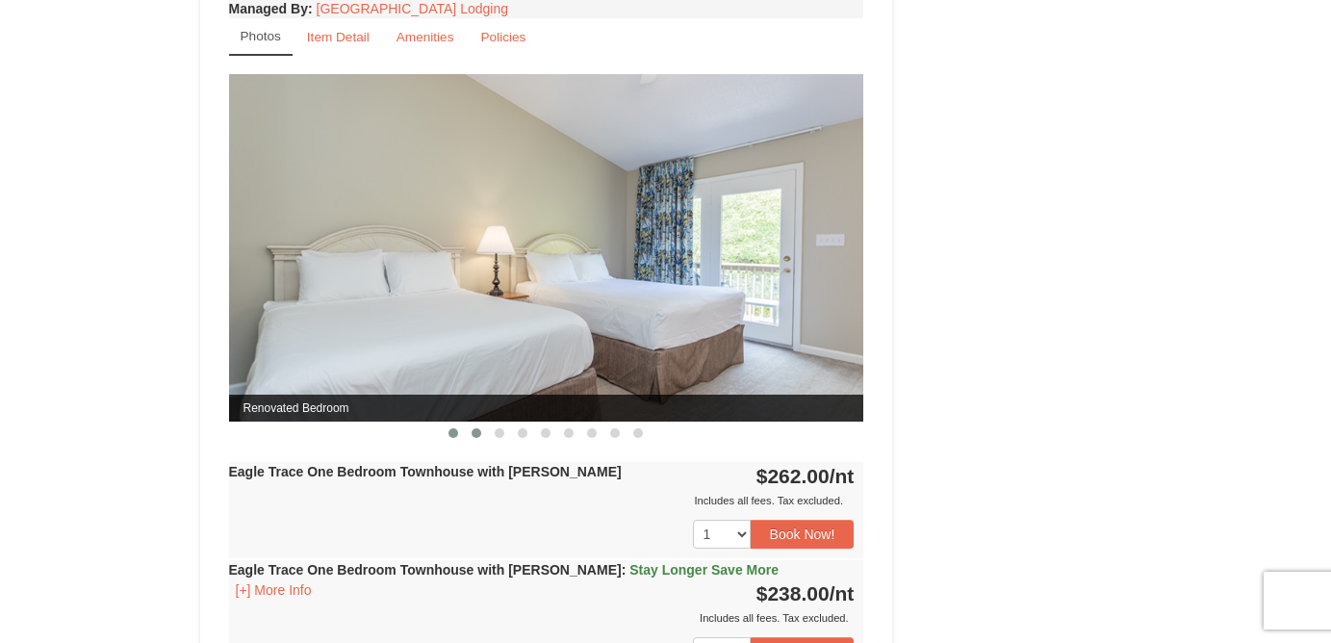
click at [477, 430] on span at bounding box center [476, 433] width 10 height 10
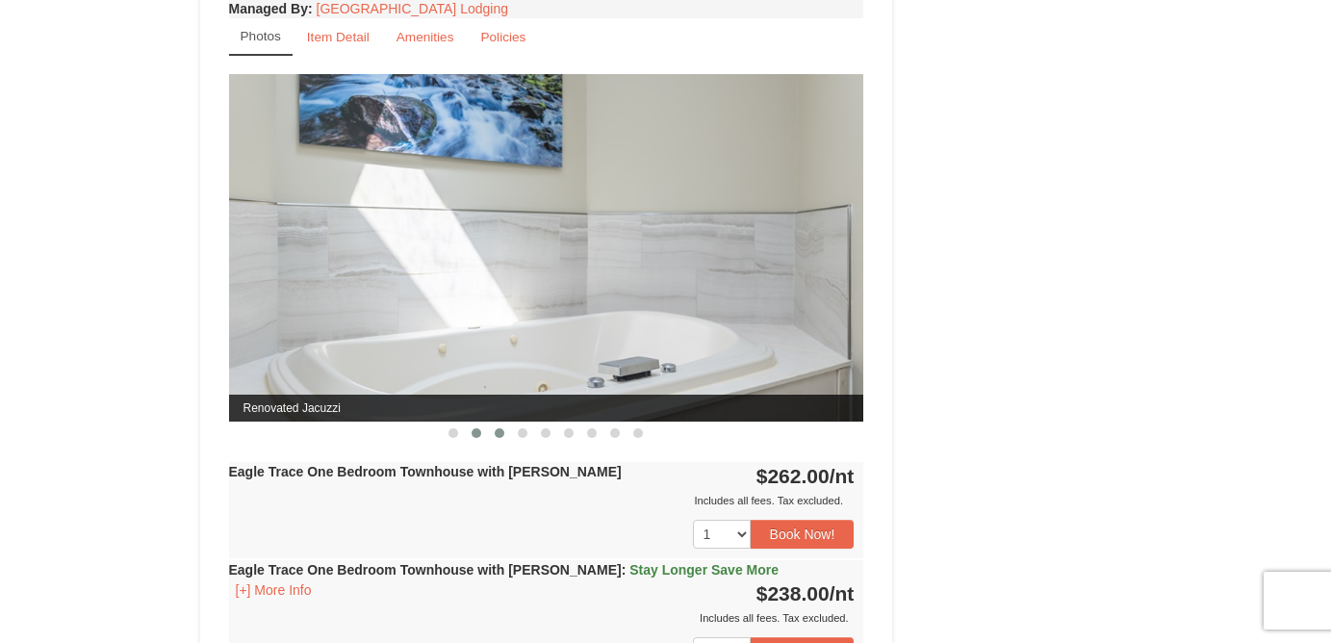
click at [508, 432] on button at bounding box center [499, 432] width 23 height 19
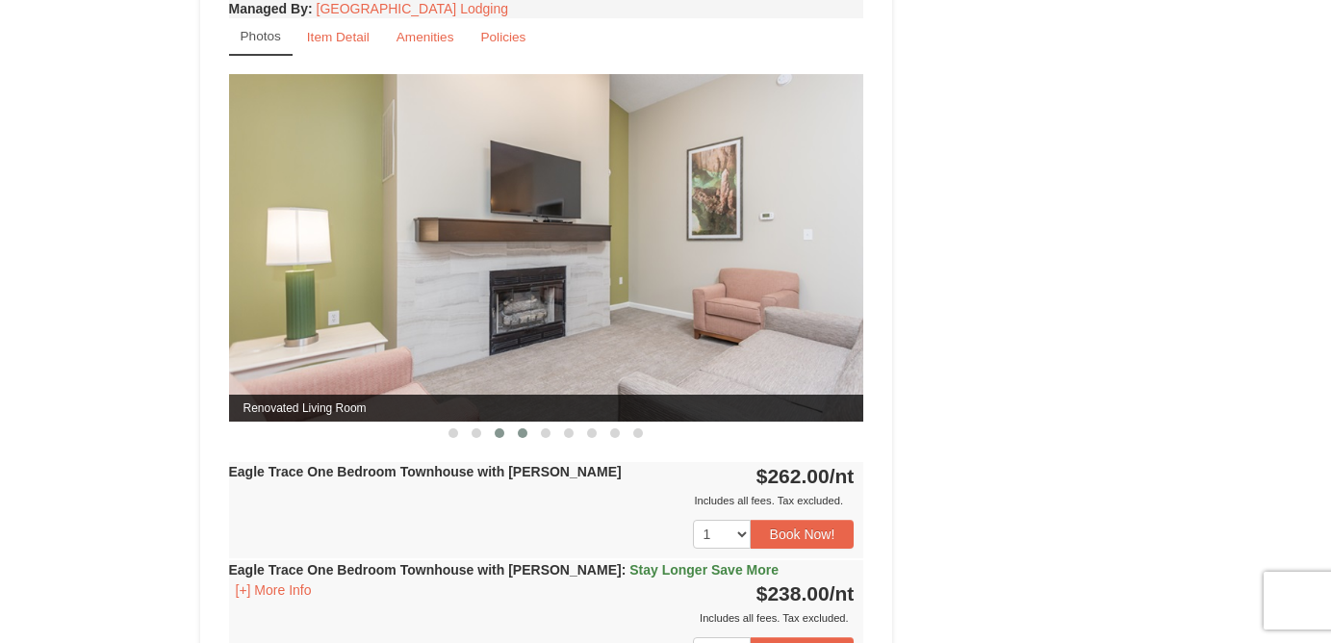
click at [522, 432] on span at bounding box center [523, 433] width 10 height 10
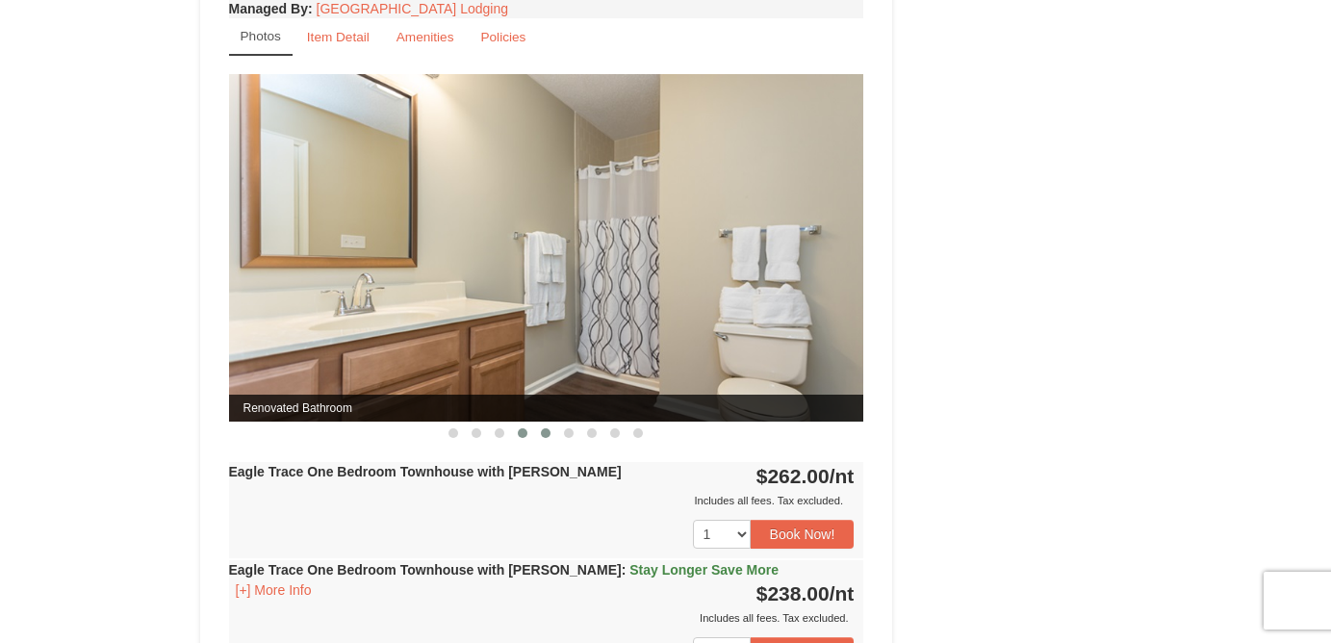
click at [547, 434] on span at bounding box center [546, 433] width 10 height 10
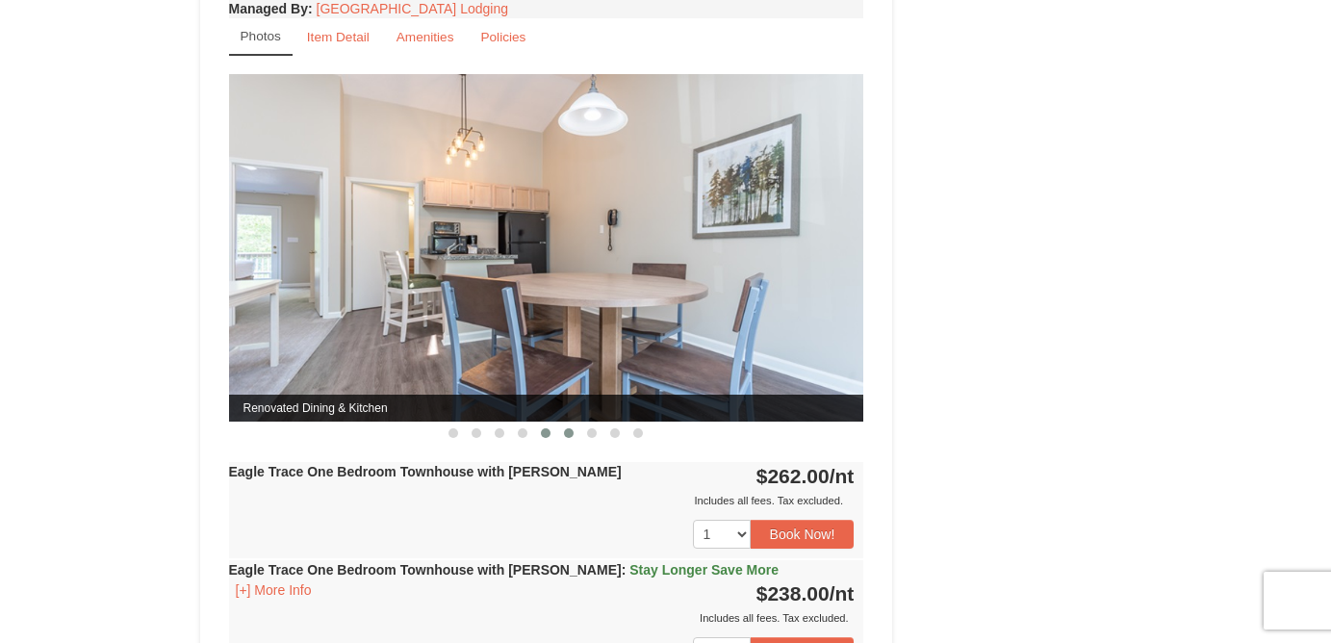
click at [568, 434] on span at bounding box center [569, 433] width 10 height 10
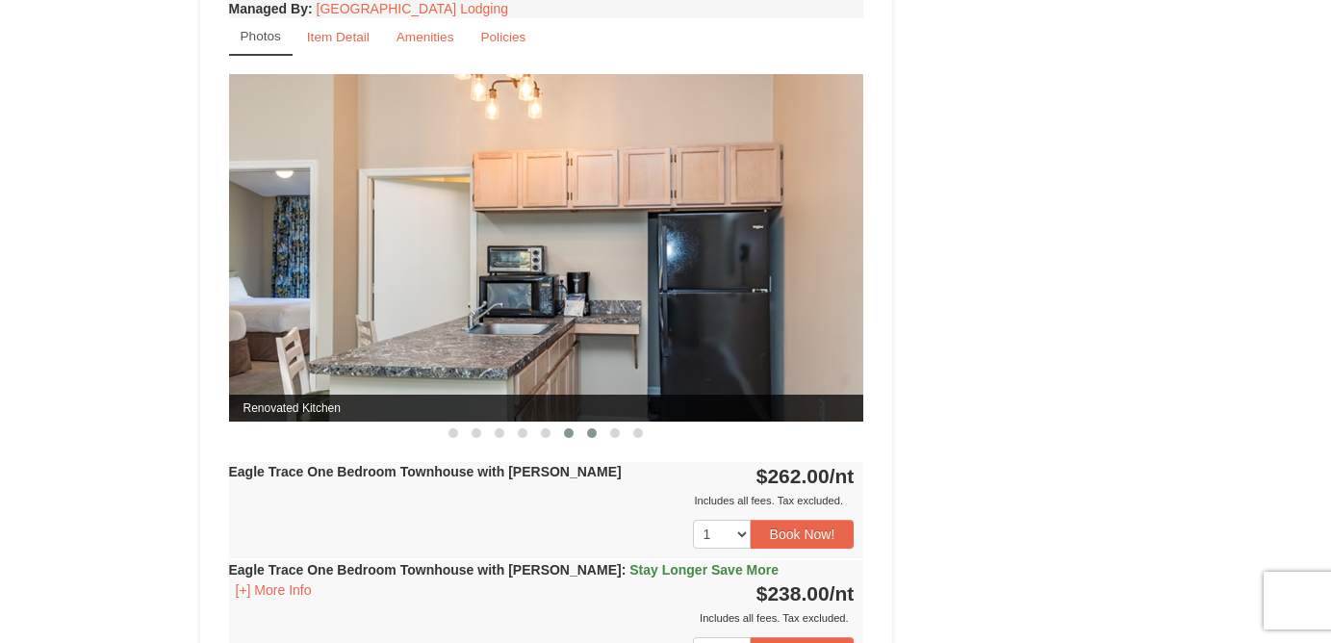
click at [598, 432] on button at bounding box center [591, 432] width 23 height 19
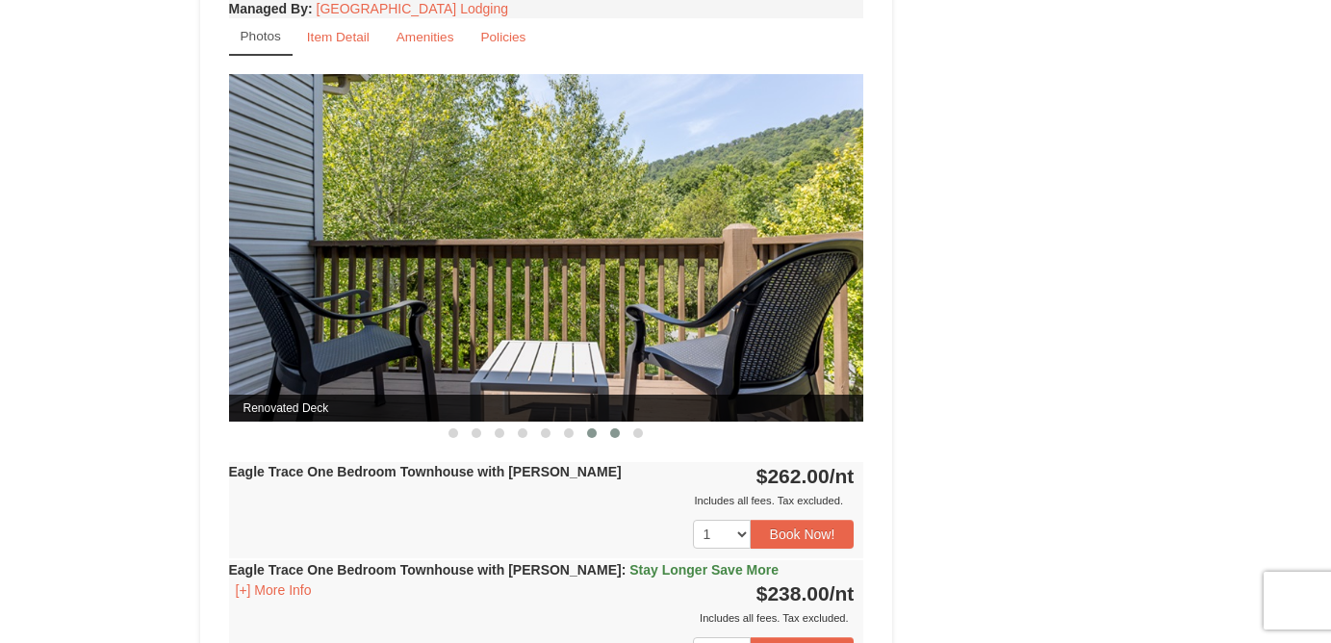
click at [618, 432] on span at bounding box center [615, 433] width 10 height 10
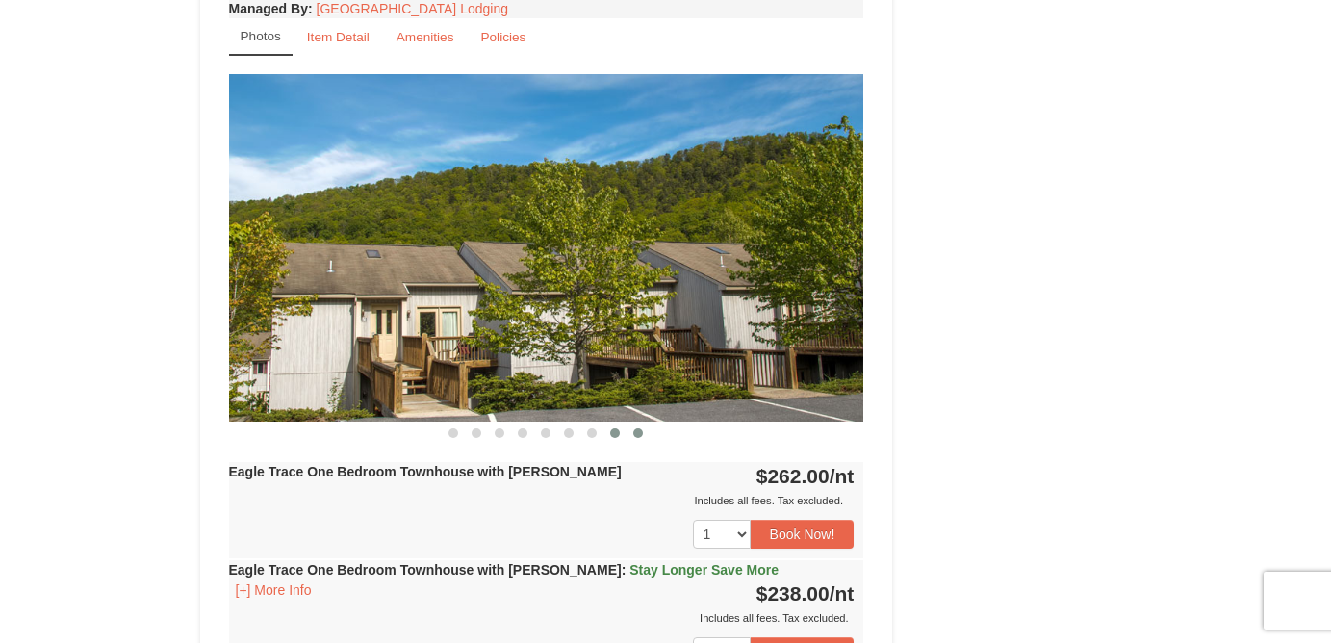
click at [635, 434] on span at bounding box center [638, 433] width 10 height 10
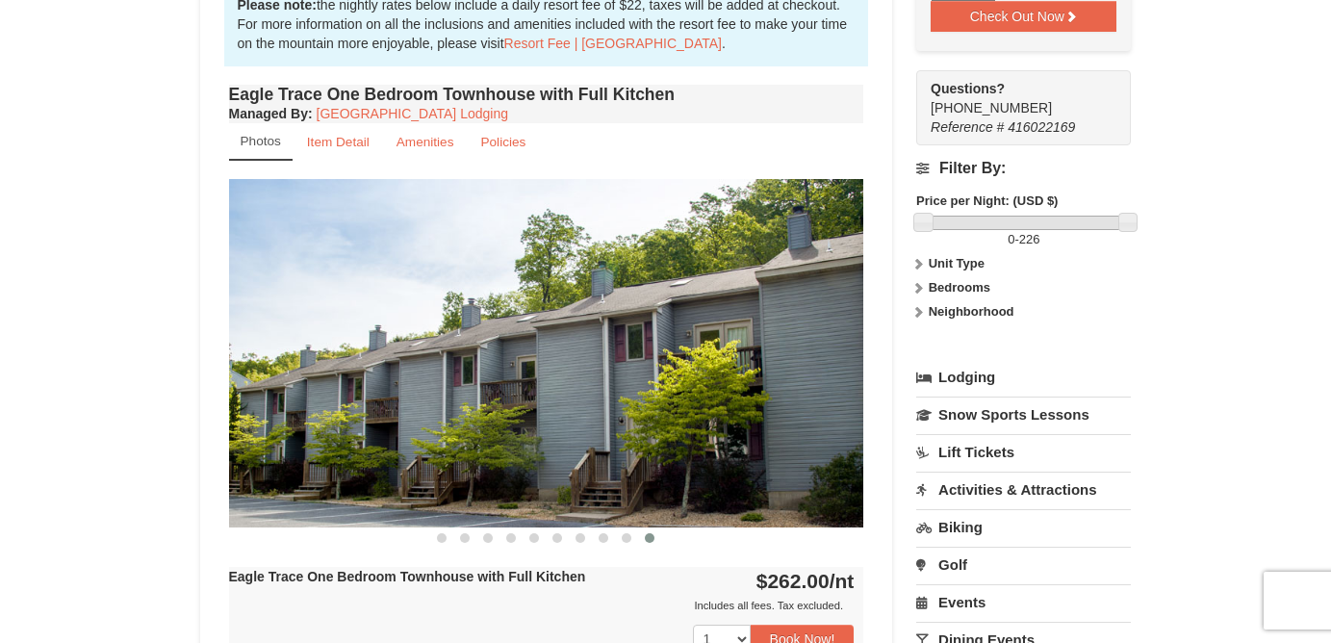
scroll to position [643, 0]
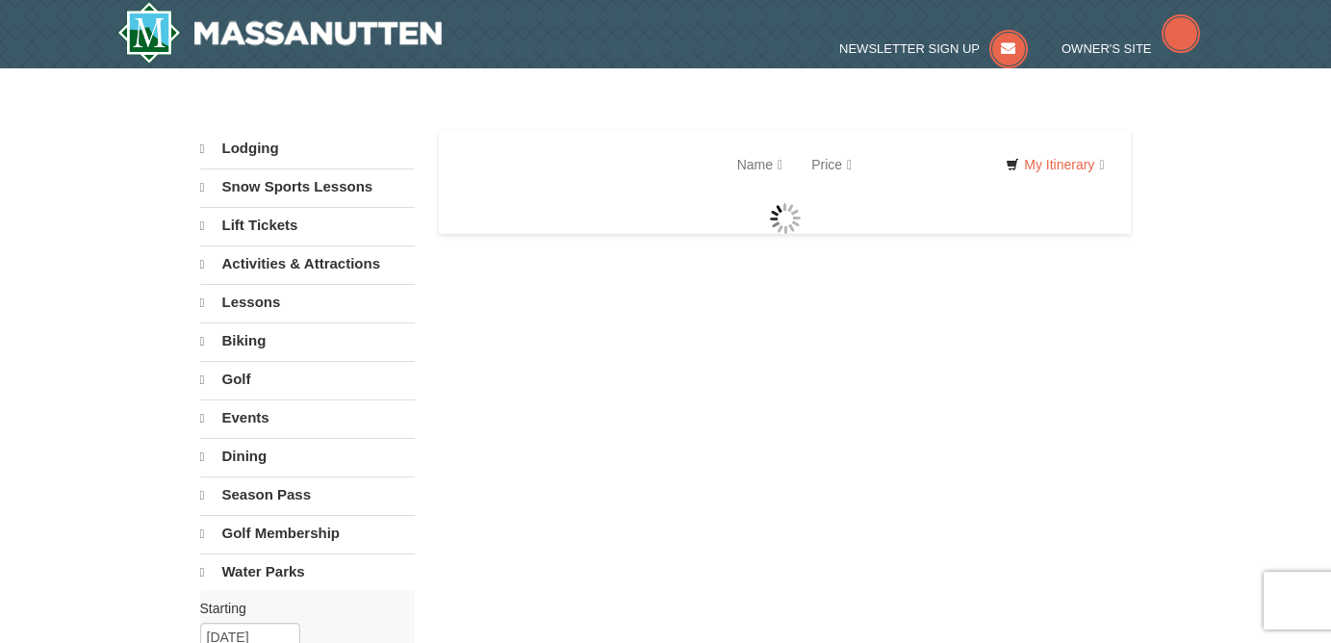
select select "9"
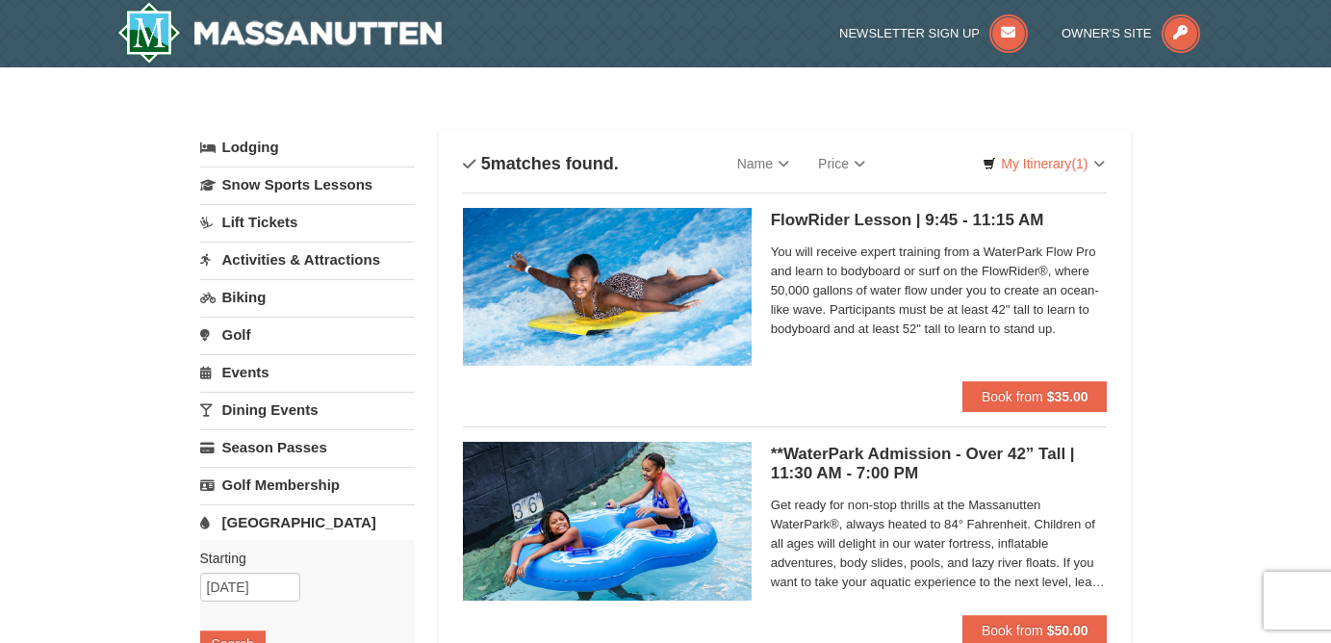
click at [290, 248] on link "Activities & Attractions" at bounding box center [307, 260] width 215 height 36
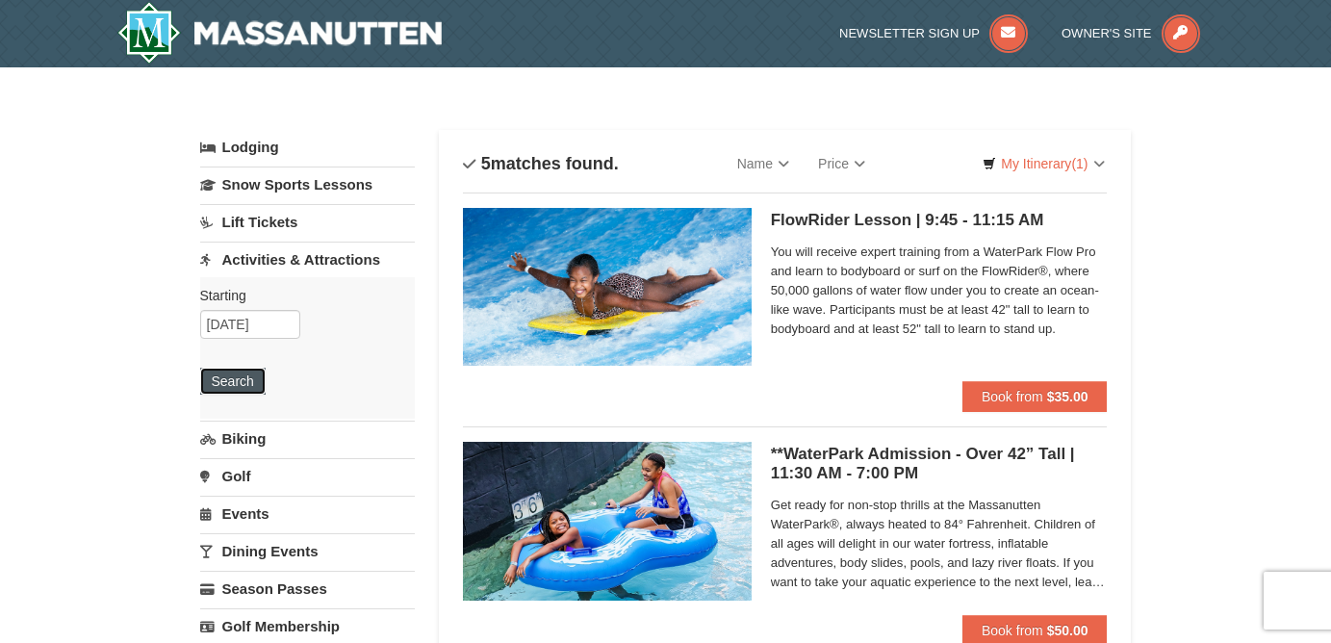
click at [237, 376] on button "Search" at bounding box center [232, 381] width 65 height 27
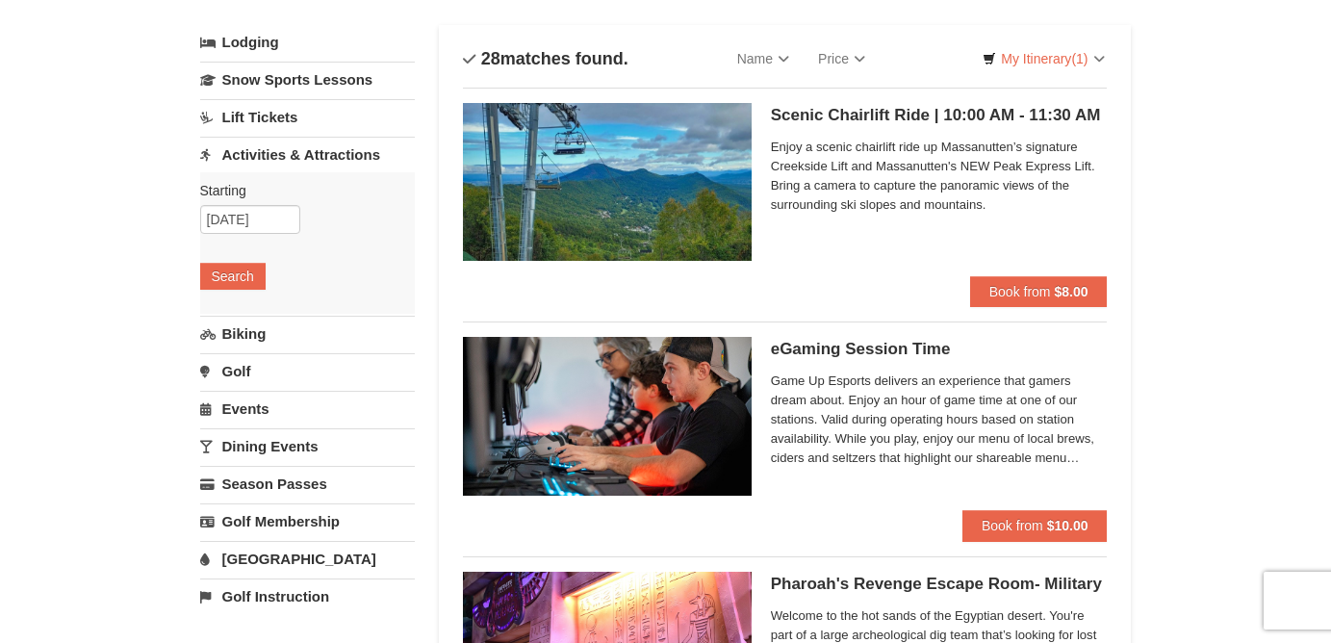
scroll to position [17, 0]
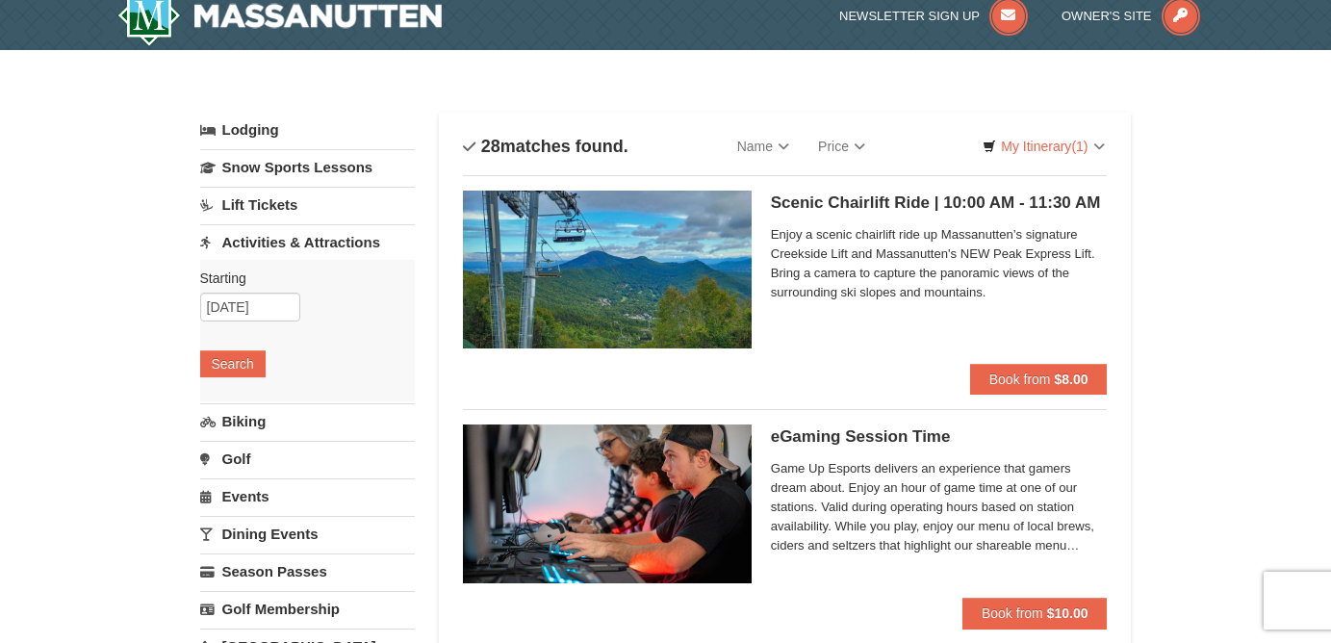
click at [726, 248] on img at bounding box center [607, 270] width 289 height 158
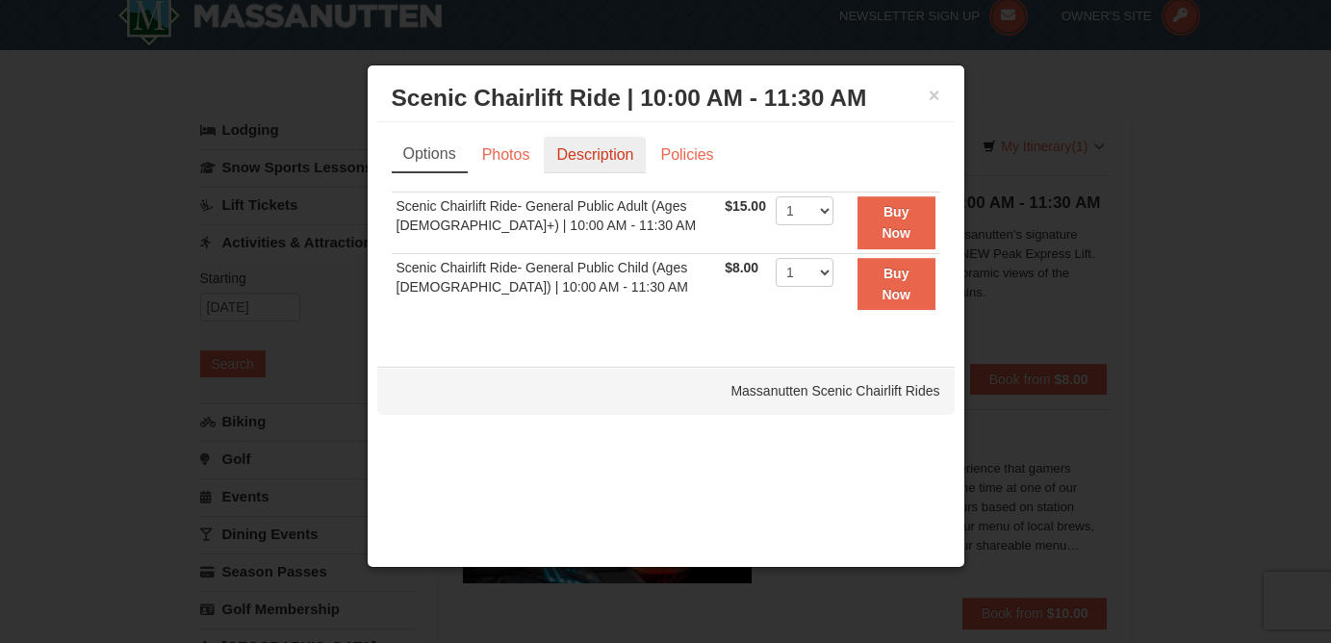
click at [595, 151] on link "Description" at bounding box center [595, 155] width 102 height 37
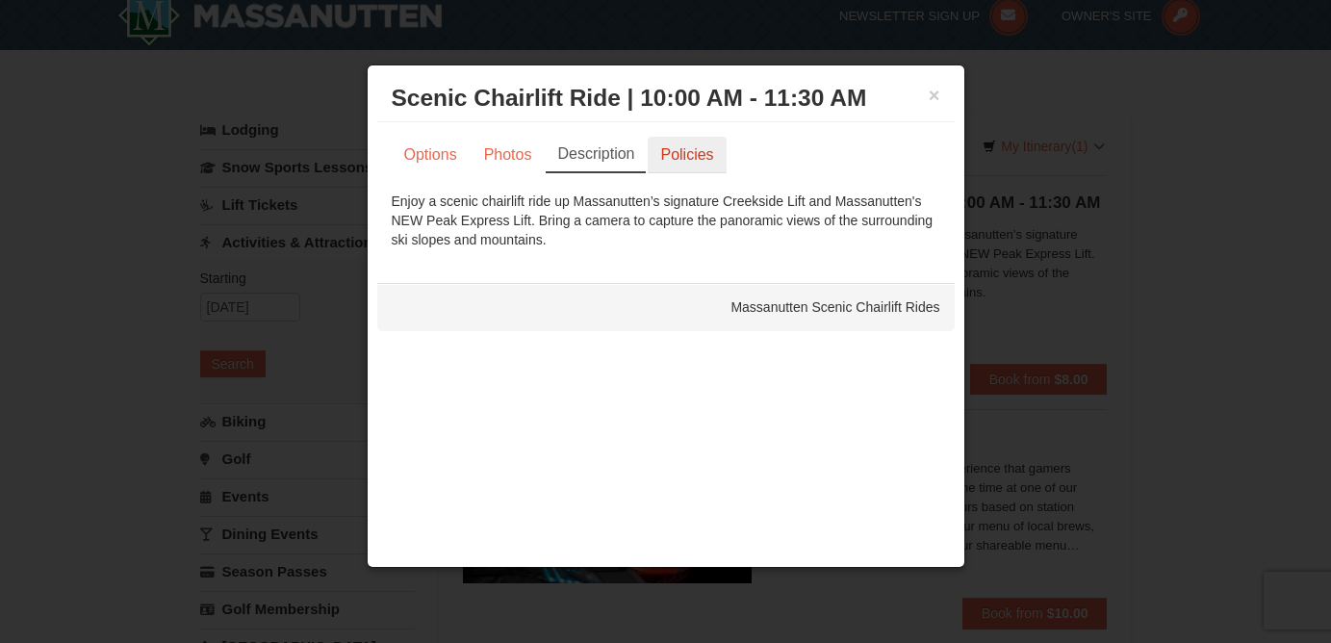
click at [663, 149] on link "Policies" at bounding box center [687, 155] width 78 height 37
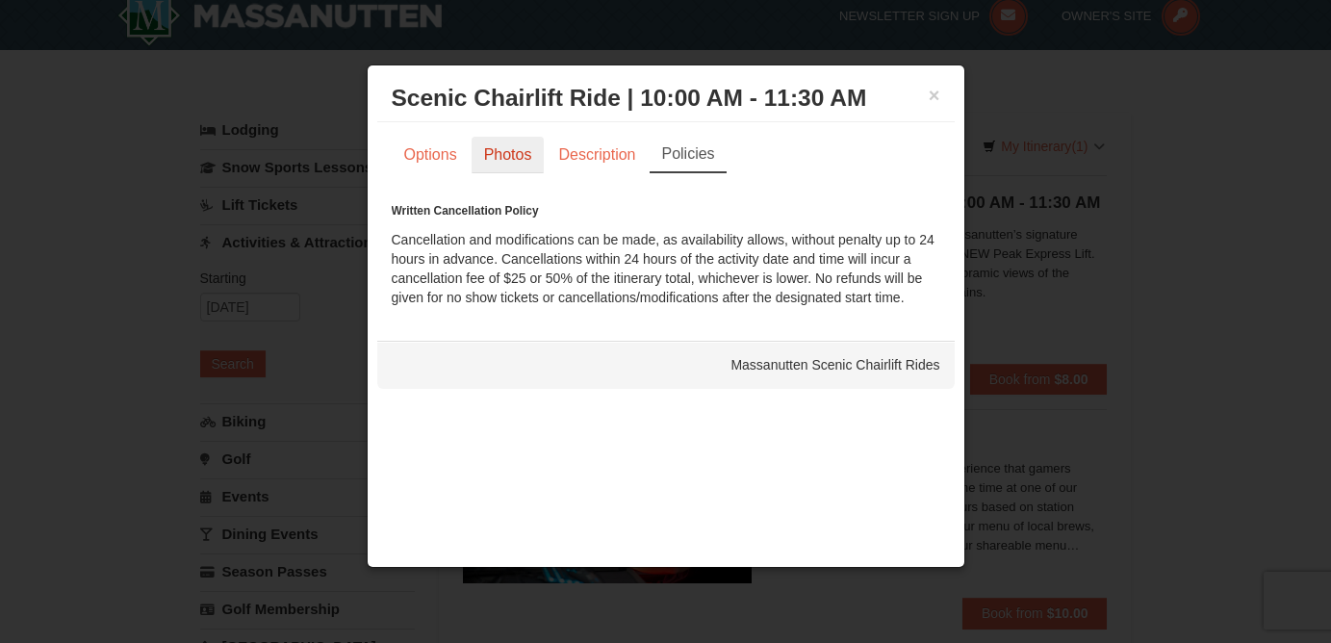
click at [495, 149] on link "Photos" at bounding box center [507, 155] width 73 height 37
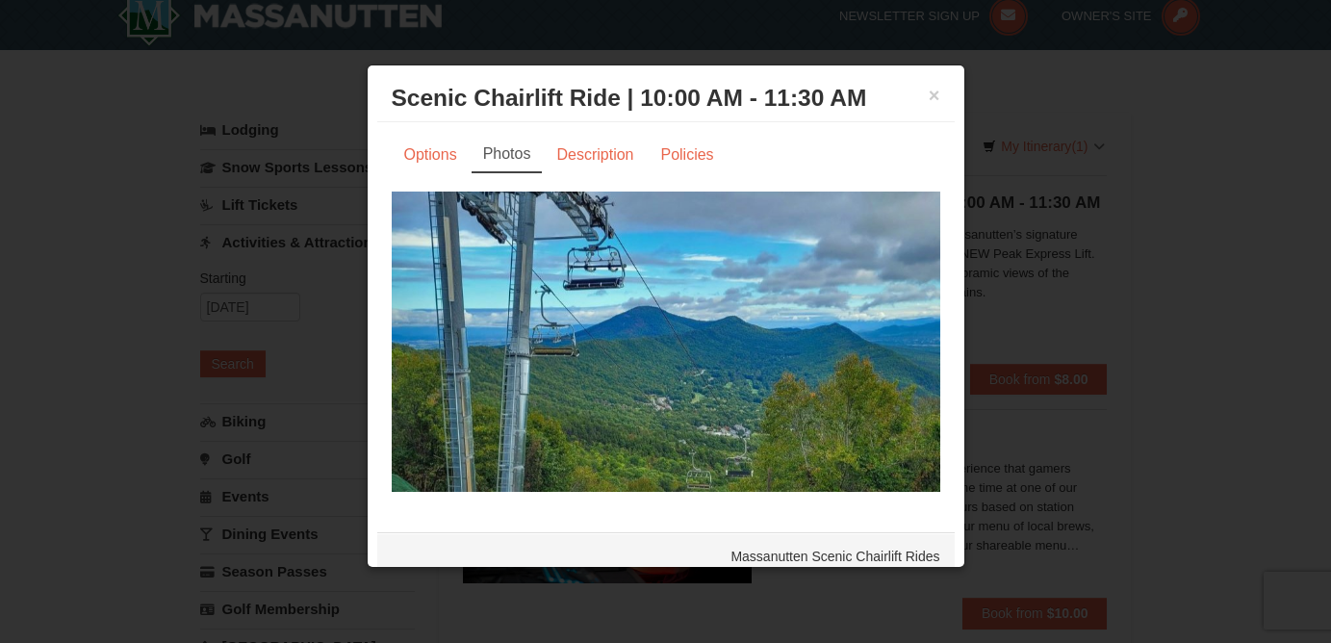
click at [425, 172] on div "Options Photos Description Policies Sorry, no matches found. Please remove some…" at bounding box center [666, 324] width 548 height 374
click at [424, 163] on link "Options" at bounding box center [431, 155] width 78 height 37
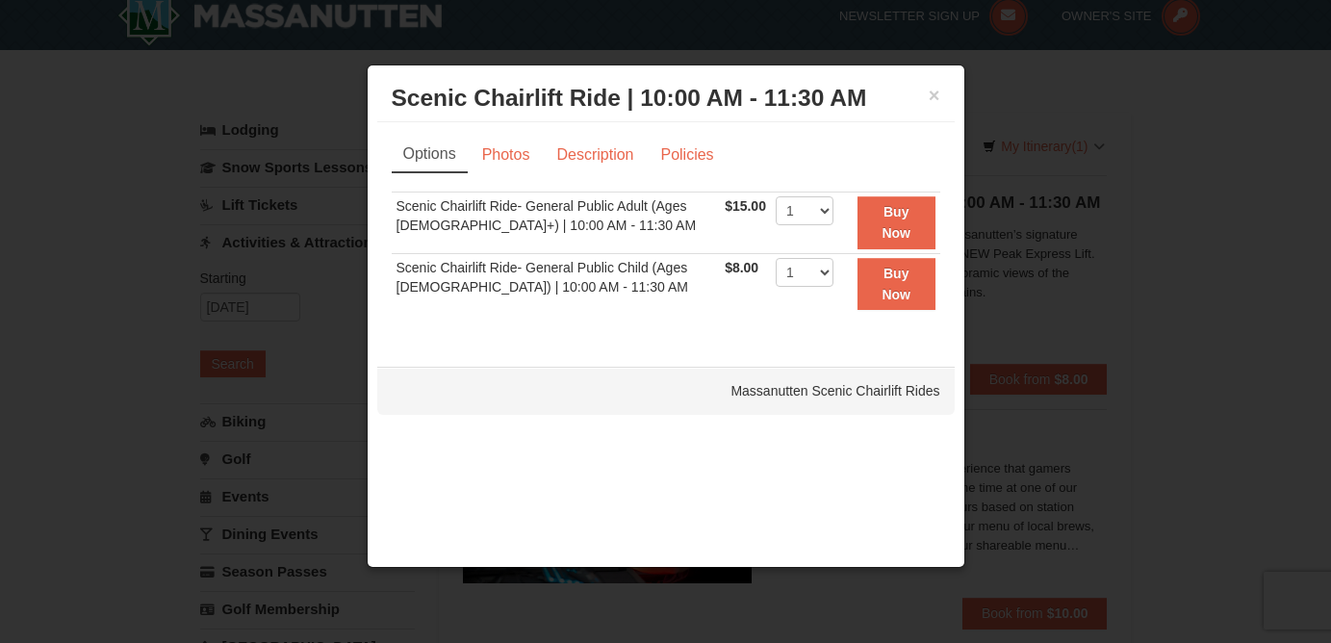
click at [1250, 266] on div at bounding box center [665, 321] width 1331 height 643
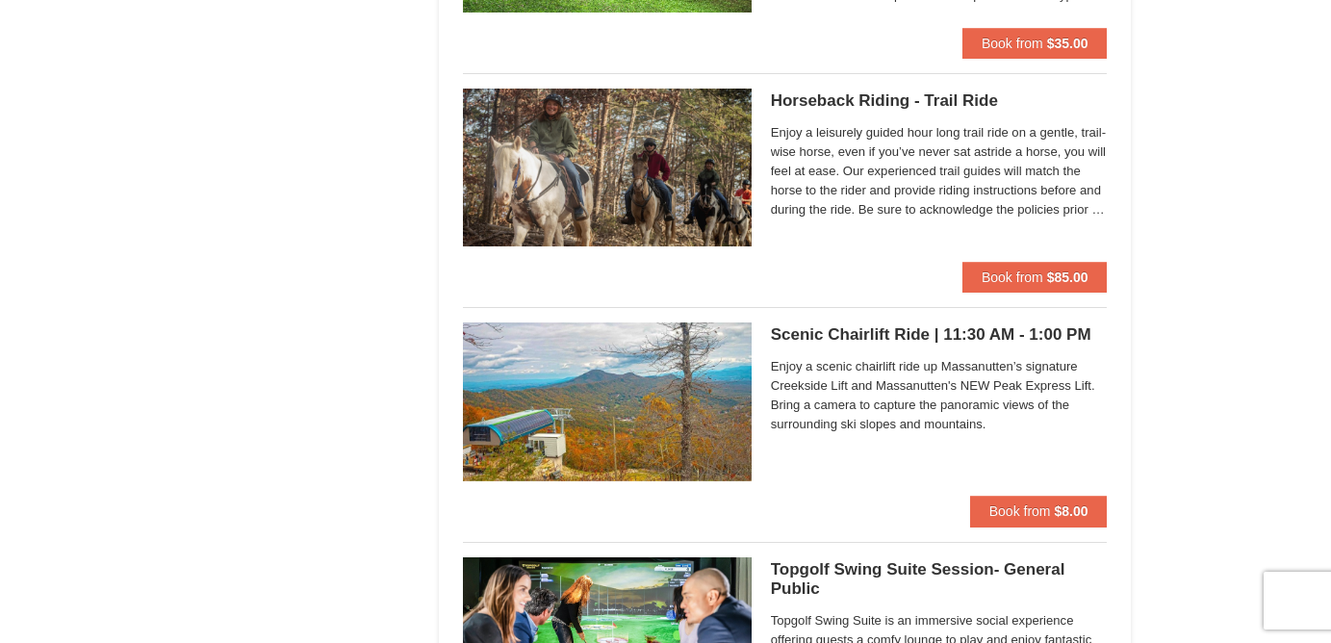
scroll to position [2459, 0]
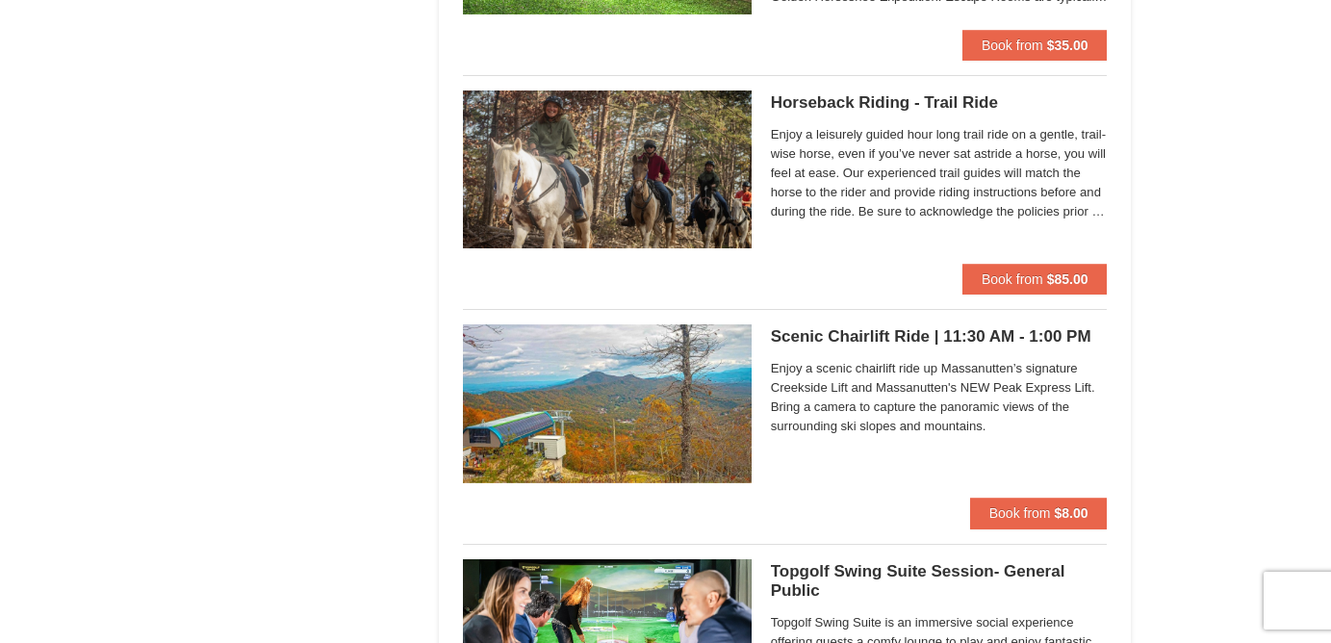
click at [874, 245] on div "Horseback Riding - Trail Ride Woodstone Meadows Stable and Petting Farm Enjoy a…" at bounding box center [939, 176] width 337 height 173
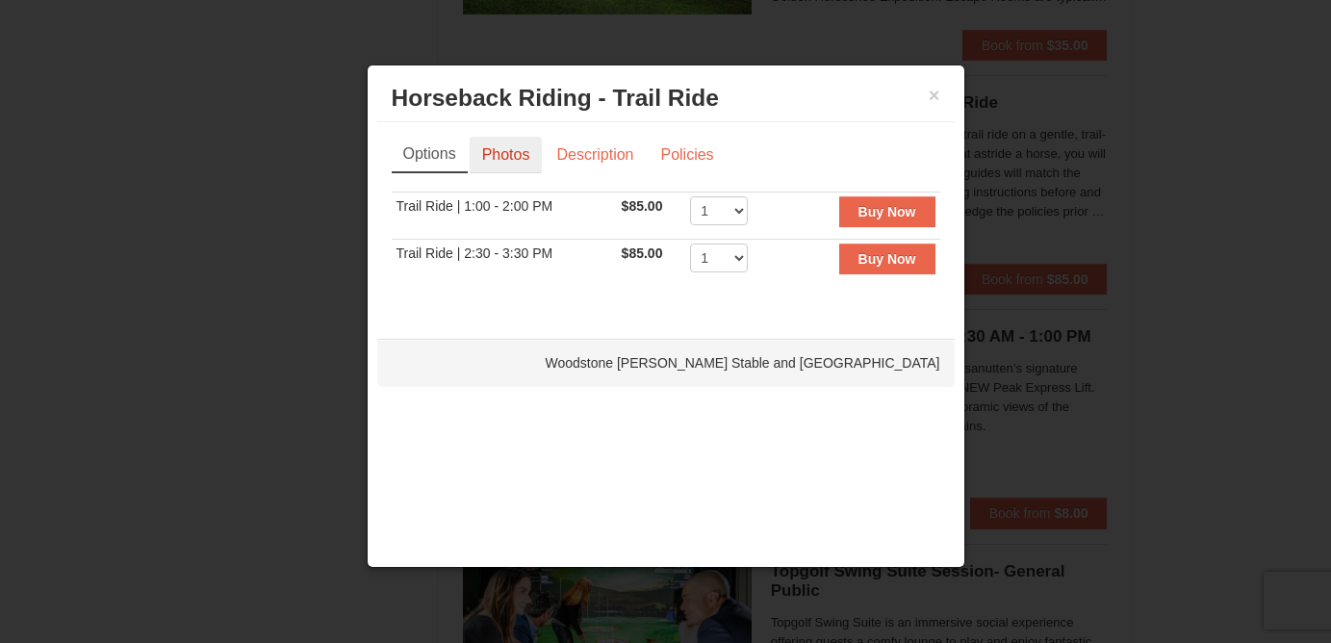
click at [503, 154] on link "Photos" at bounding box center [506, 155] width 73 height 37
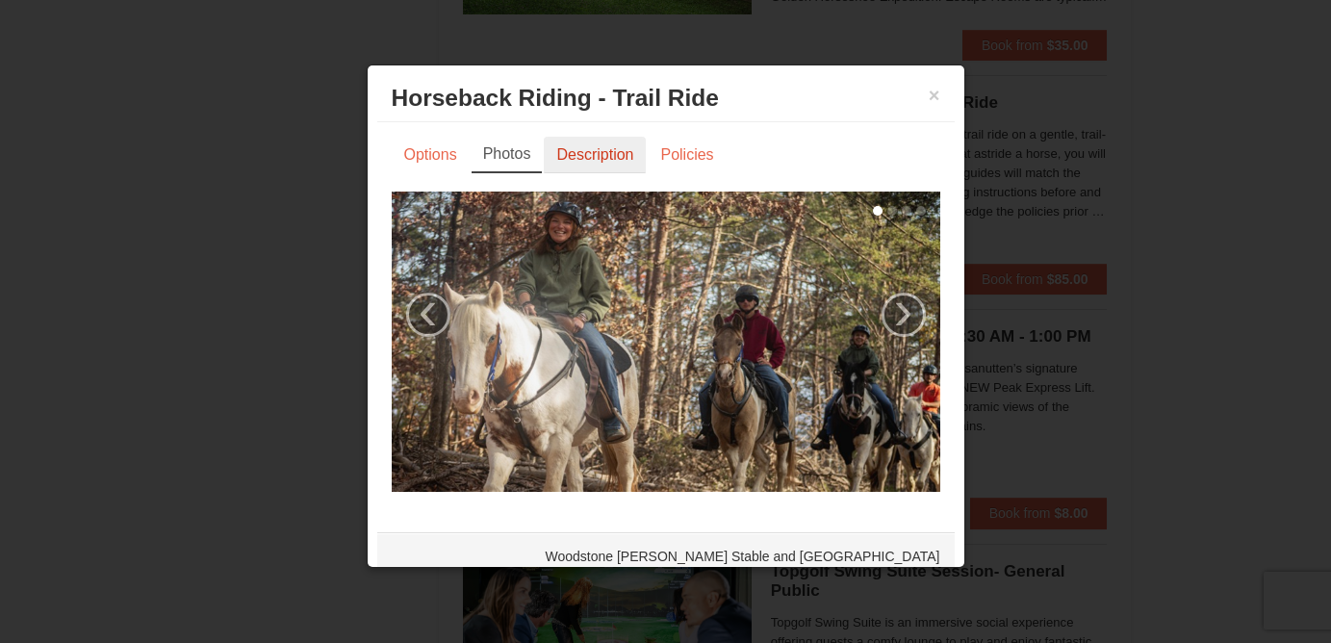
click at [591, 153] on link "Description" at bounding box center [595, 155] width 102 height 37
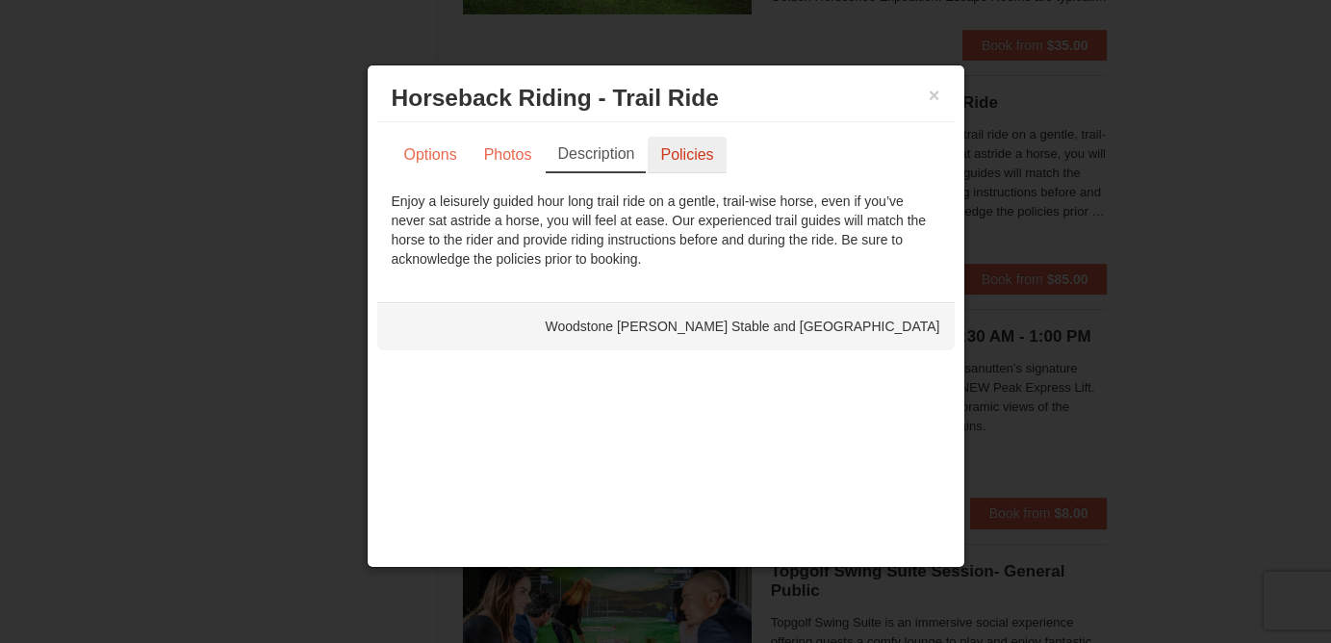
click at [660, 150] on link "Policies" at bounding box center [687, 155] width 78 height 37
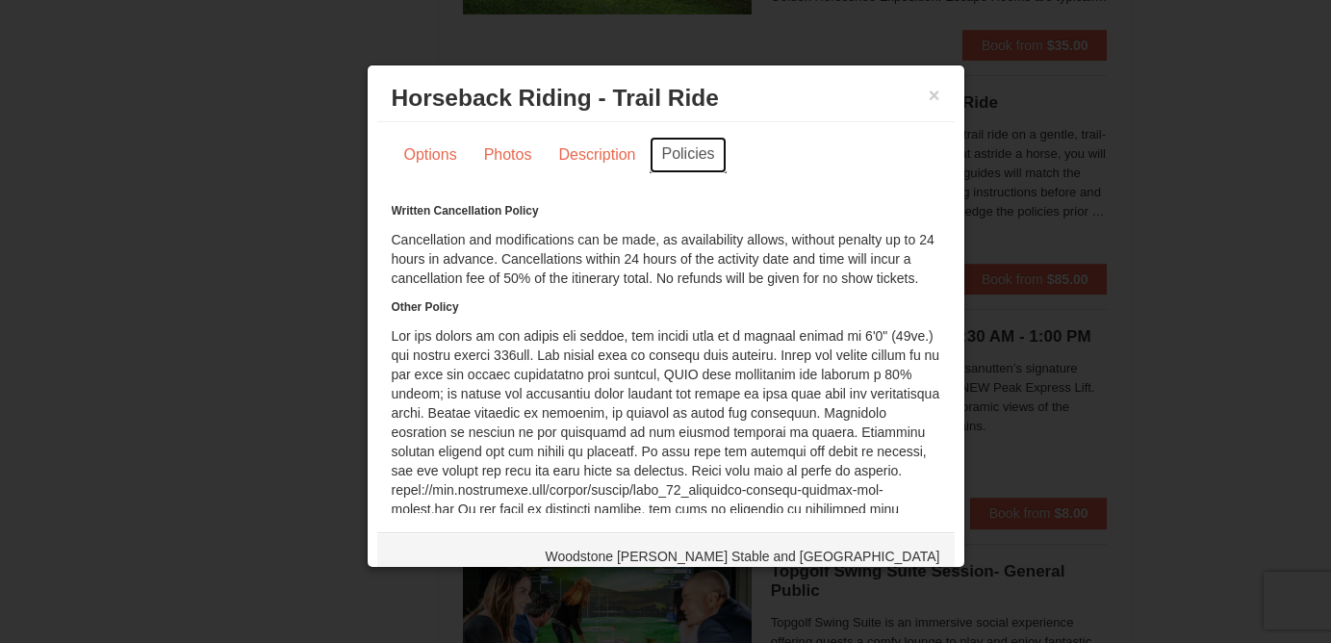
scroll to position [78, 0]
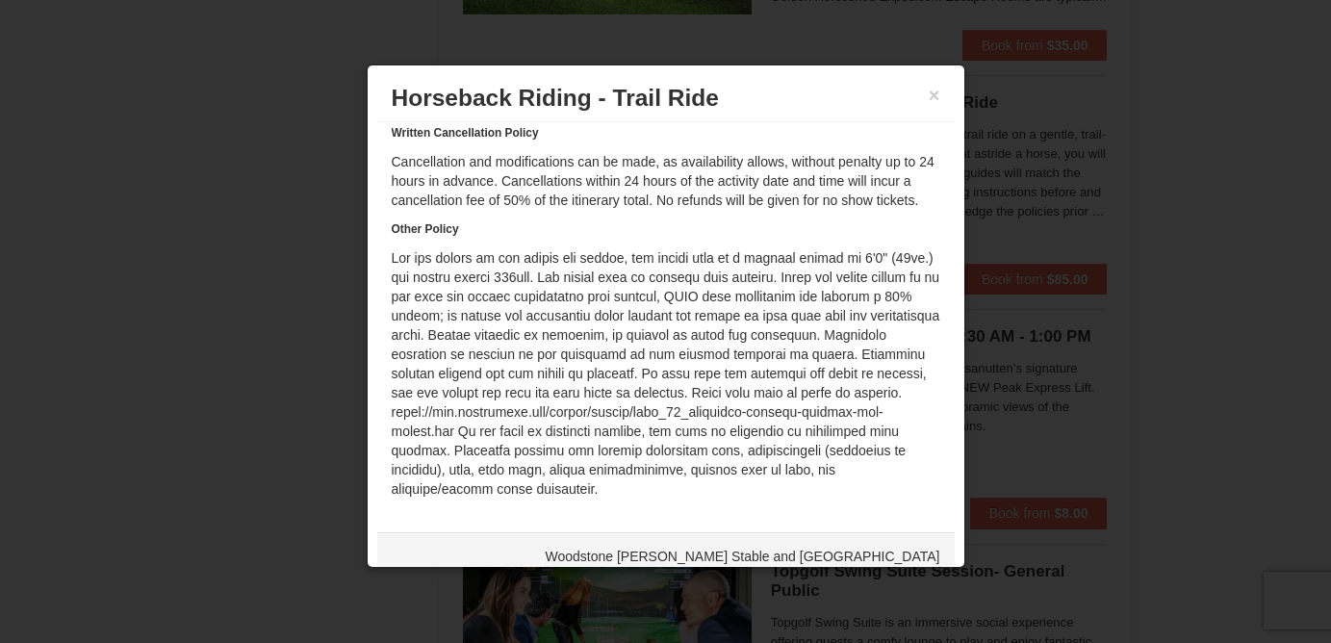
click at [1173, 256] on div at bounding box center [665, 321] width 1331 height 643
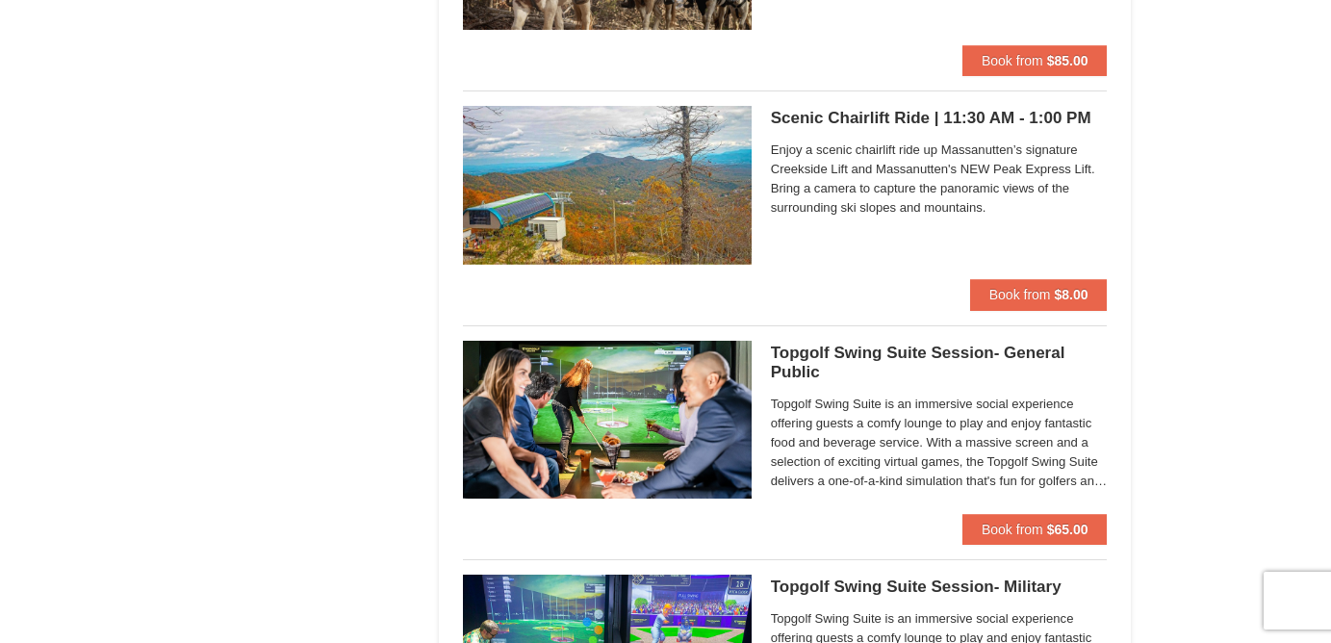
scroll to position [2683, 0]
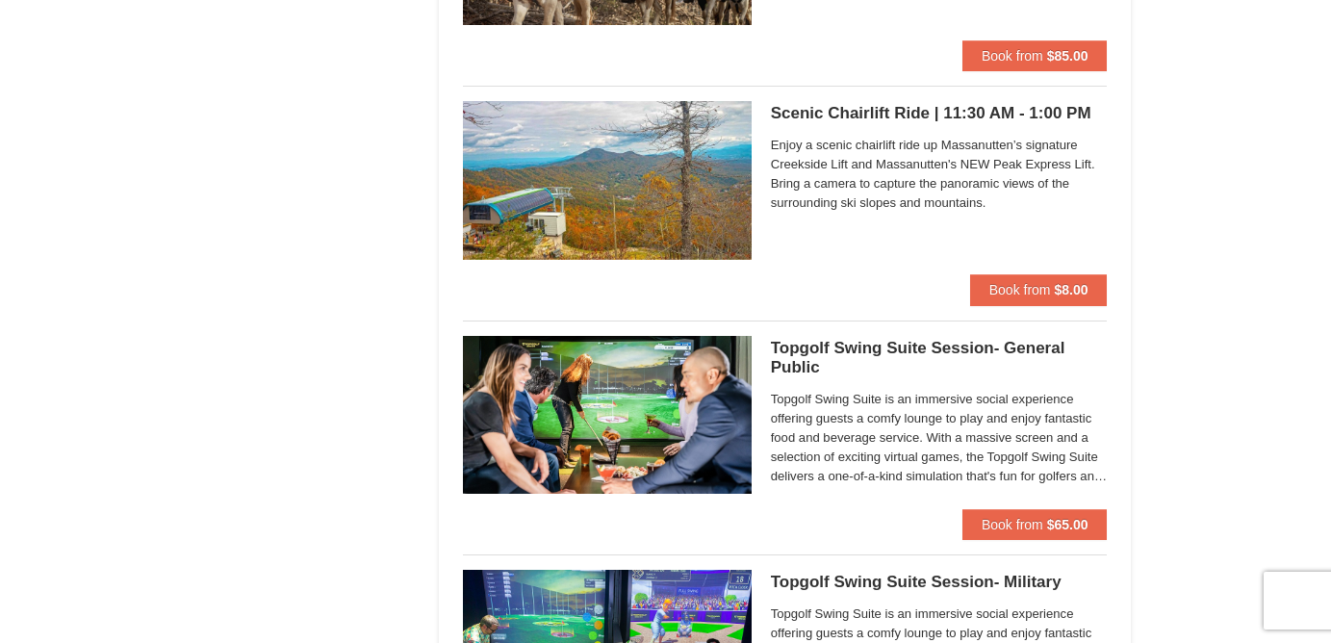
click at [914, 206] on span "Enjoy a scenic chairlift ride up Massanutten’s signature Creekside Lift and Mas…" at bounding box center [939, 174] width 337 height 77
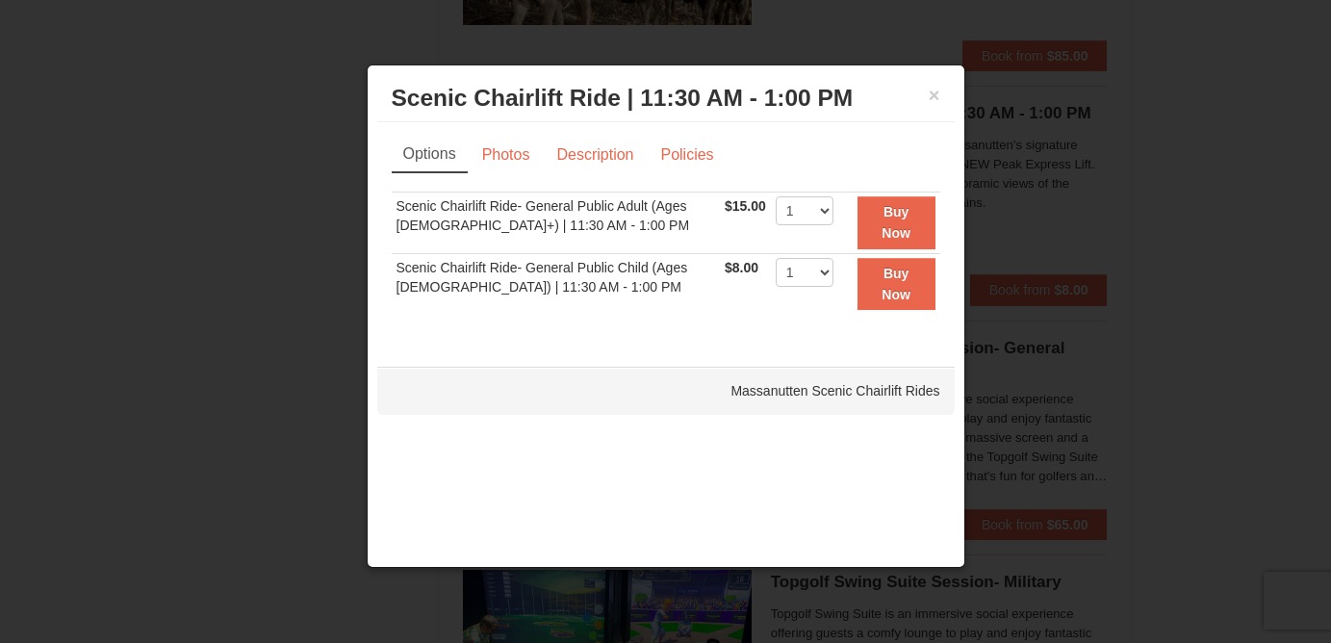
scroll to position [0, 0]
click at [1179, 293] on div at bounding box center [665, 321] width 1331 height 643
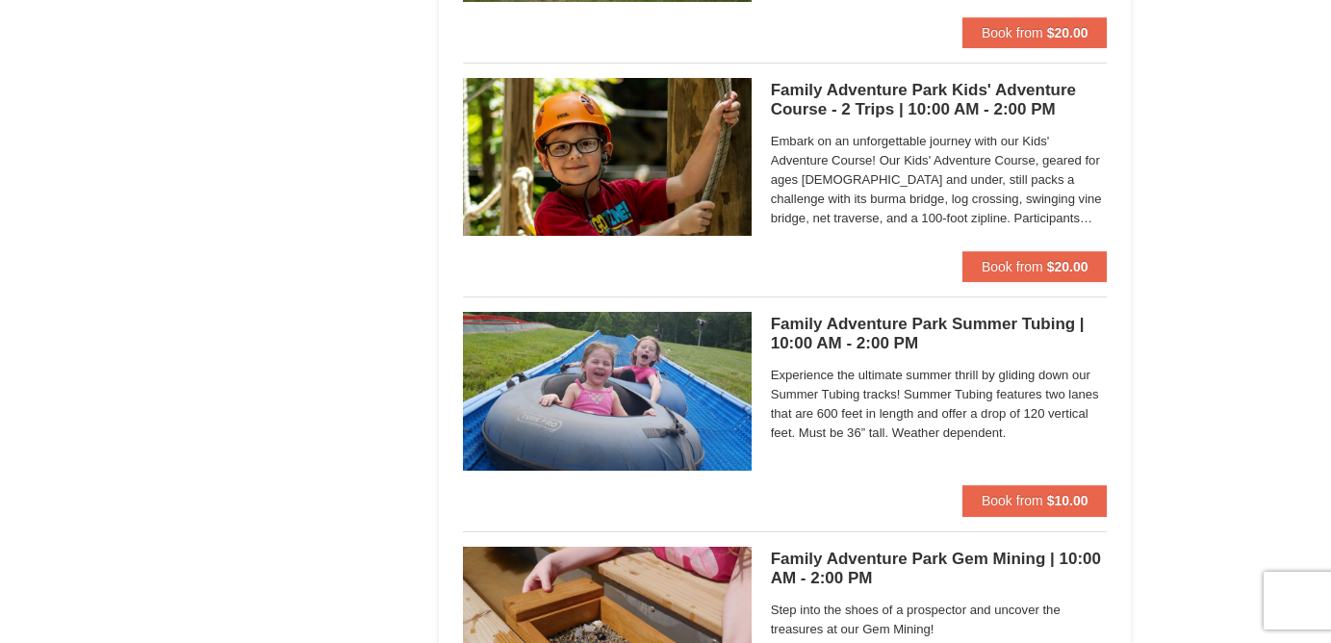
scroll to position [5286, 0]
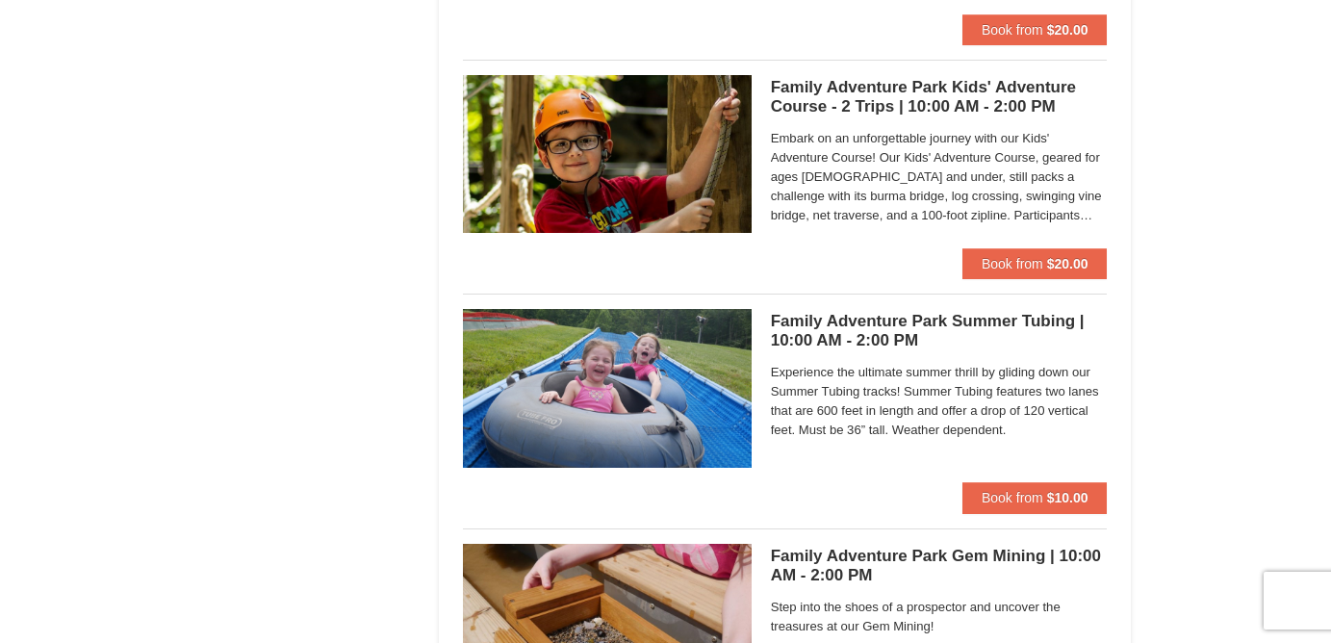
click at [927, 189] on span "Embark on an unforgettable journey with our Kids' Adventure Course! Our Kids' A…" at bounding box center [939, 177] width 337 height 96
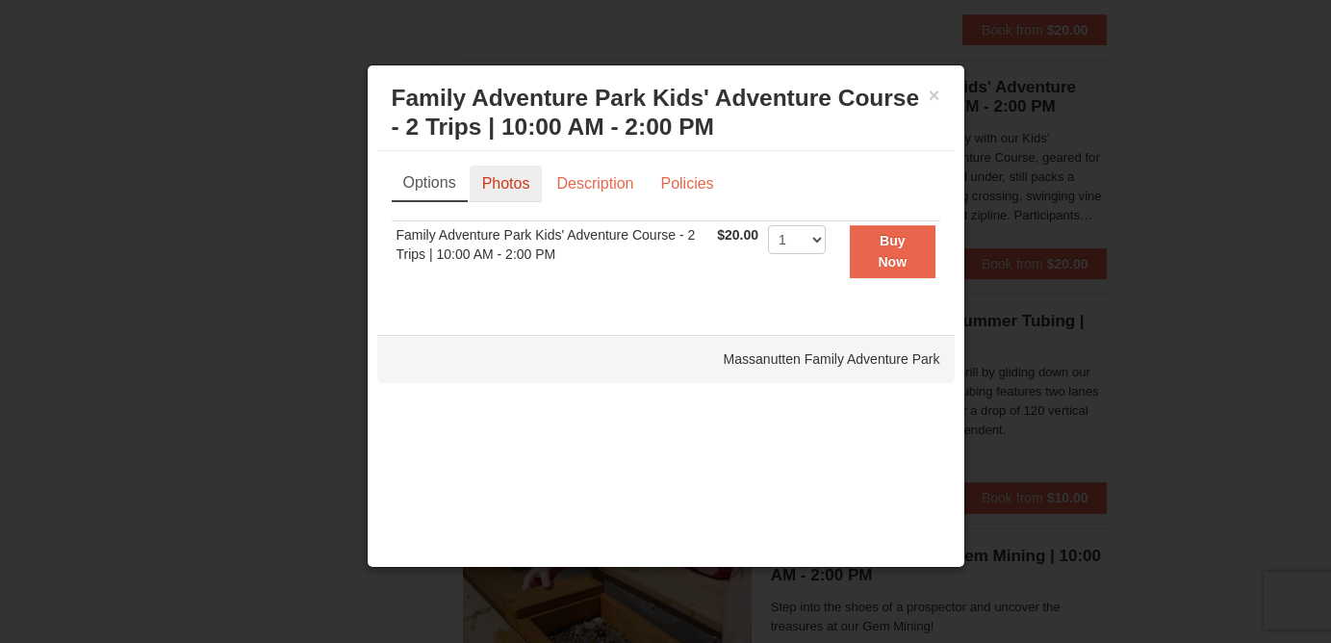
click at [534, 193] on link "Photos" at bounding box center [506, 184] width 73 height 37
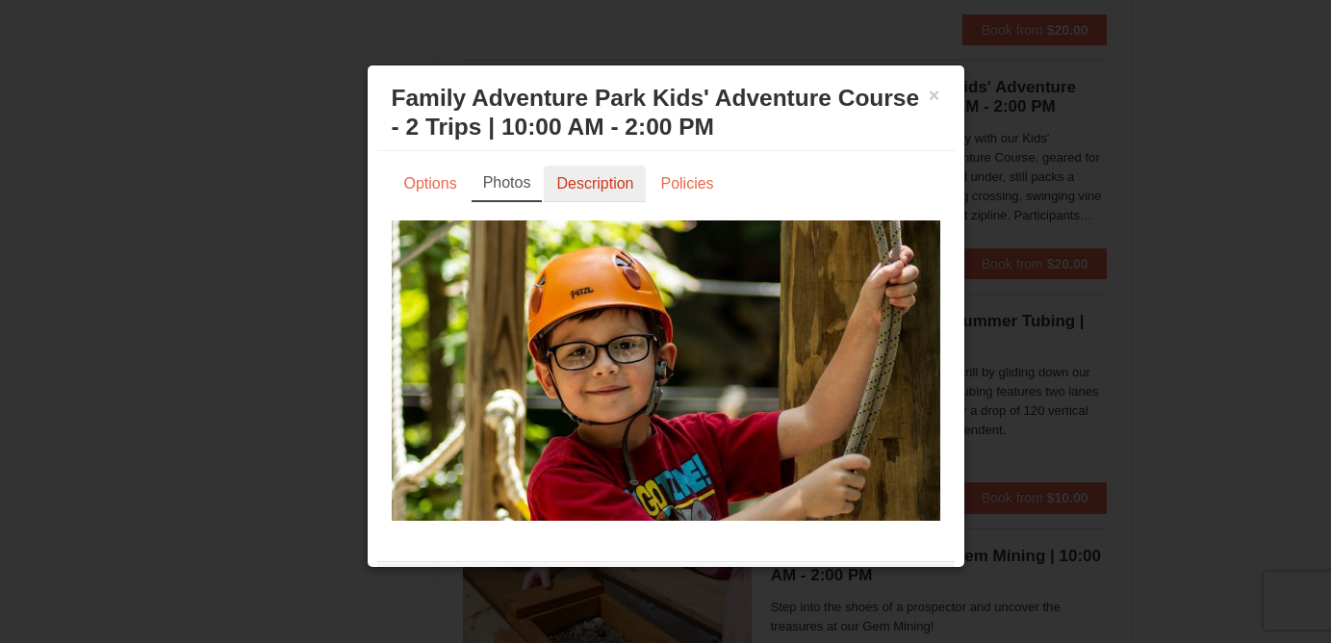
click at [581, 185] on link "Description" at bounding box center [595, 184] width 102 height 37
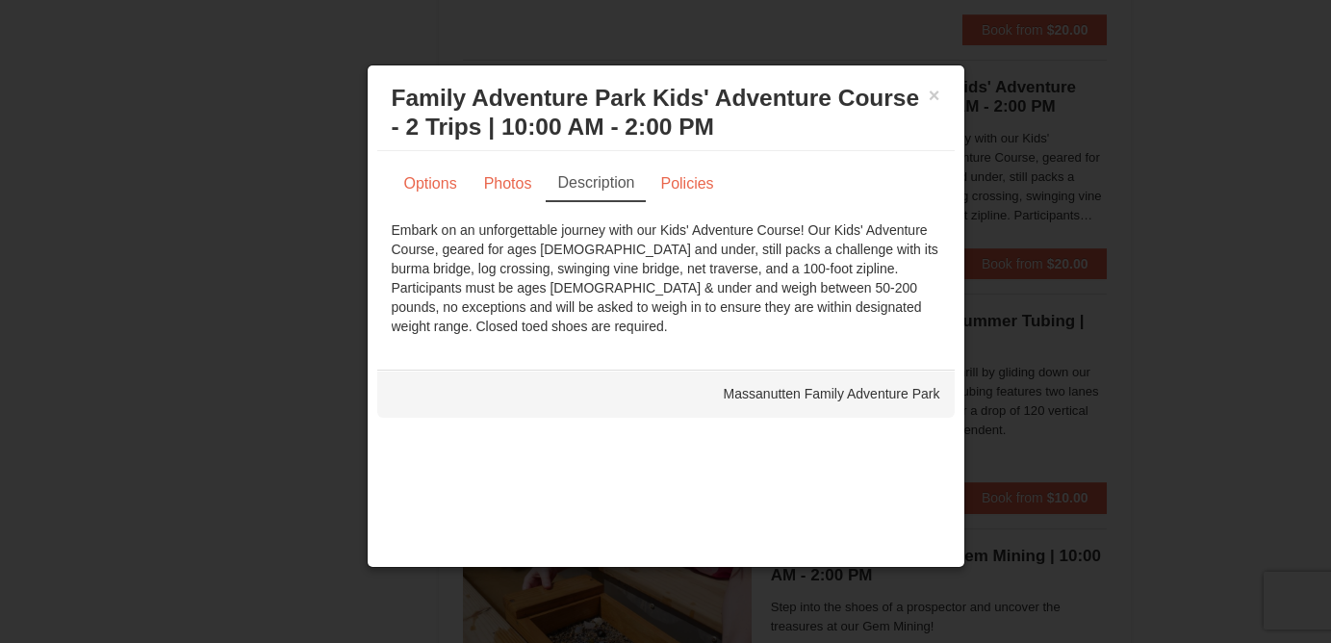
click at [1180, 306] on div at bounding box center [665, 321] width 1331 height 643
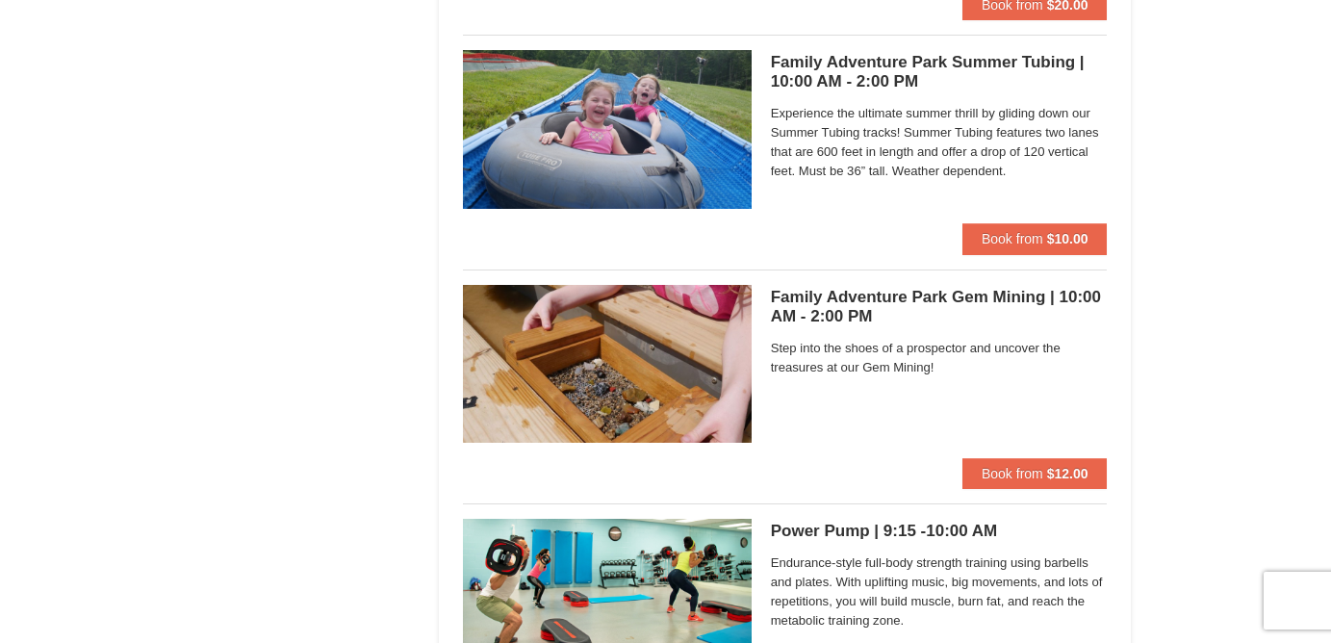
scroll to position [5526, 0]
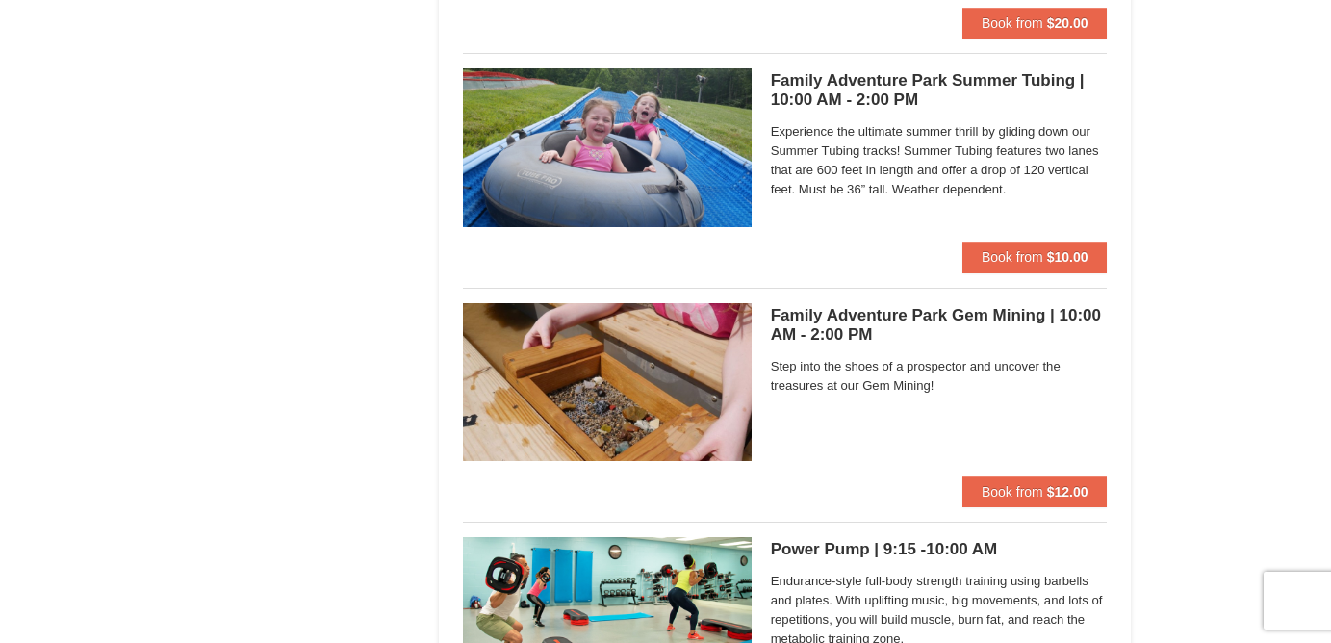
click at [947, 158] on span "Experience the ultimate summer thrill by gliding down our Summer Tubing tracks!…" at bounding box center [939, 160] width 337 height 77
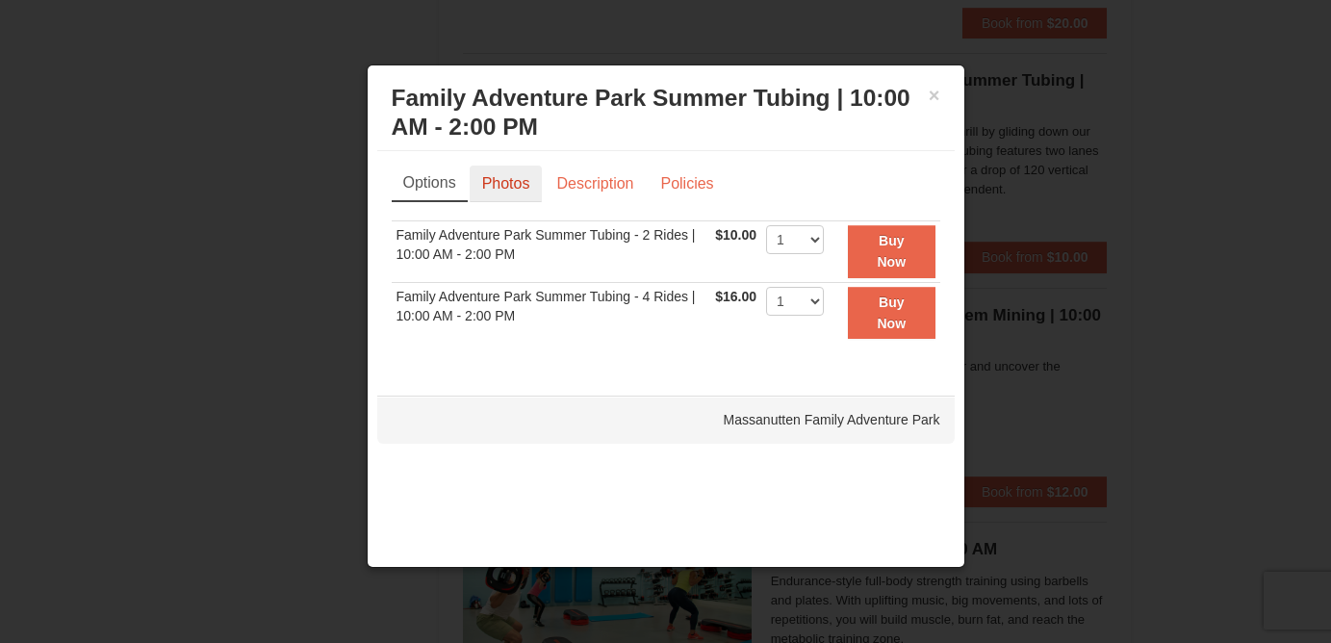
click at [512, 175] on link "Photos" at bounding box center [506, 184] width 73 height 37
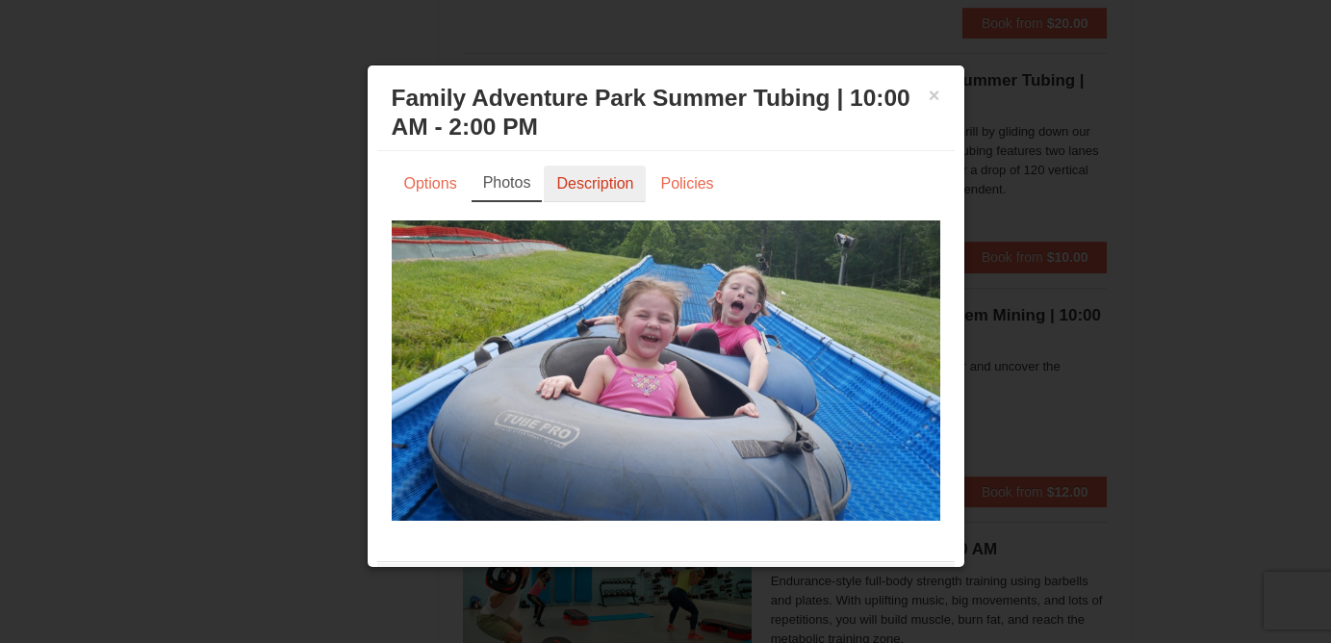
click at [592, 191] on link "Description" at bounding box center [595, 184] width 102 height 37
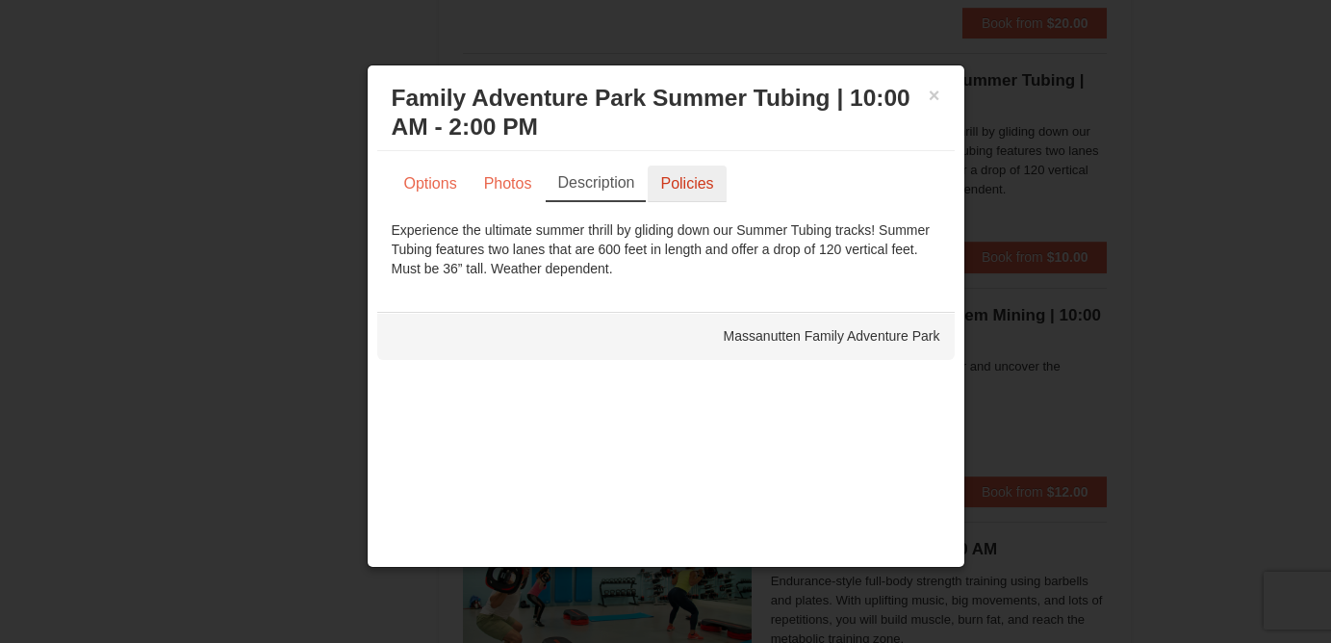
click at [681, 192] on link "Policies" at bounding box center [687, 184] width 78 height 37
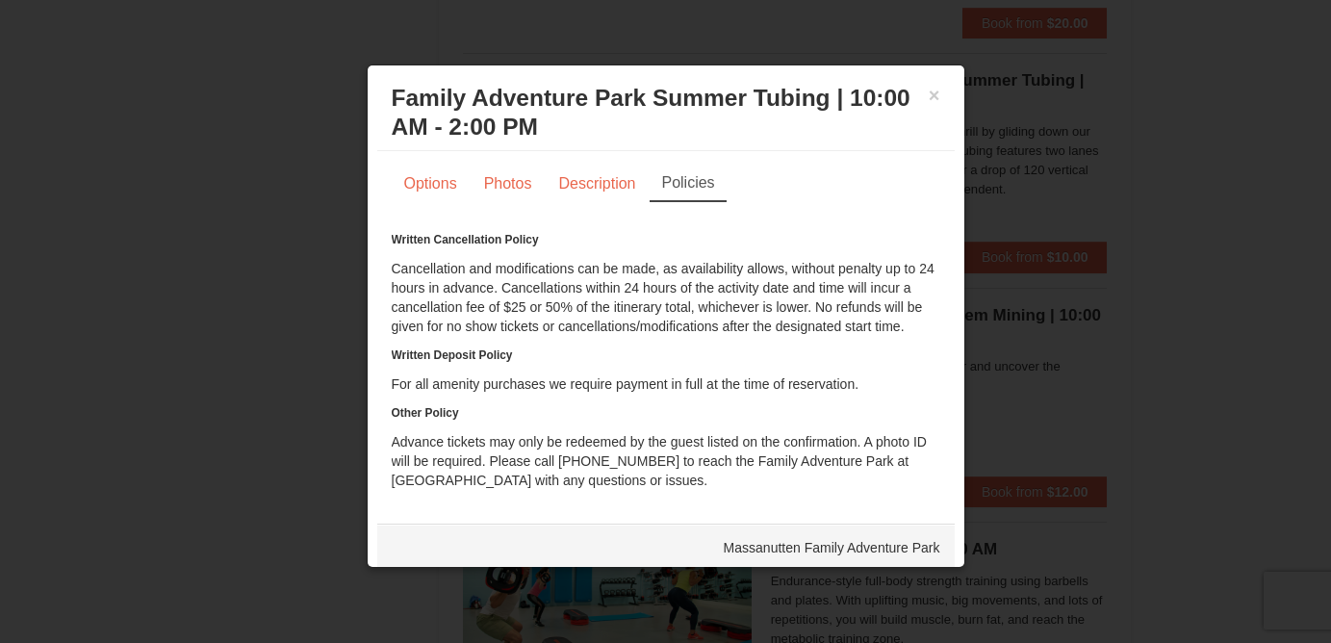
click at [1258, 262] on div at bounding box center [665, 321] width 1331 height 643
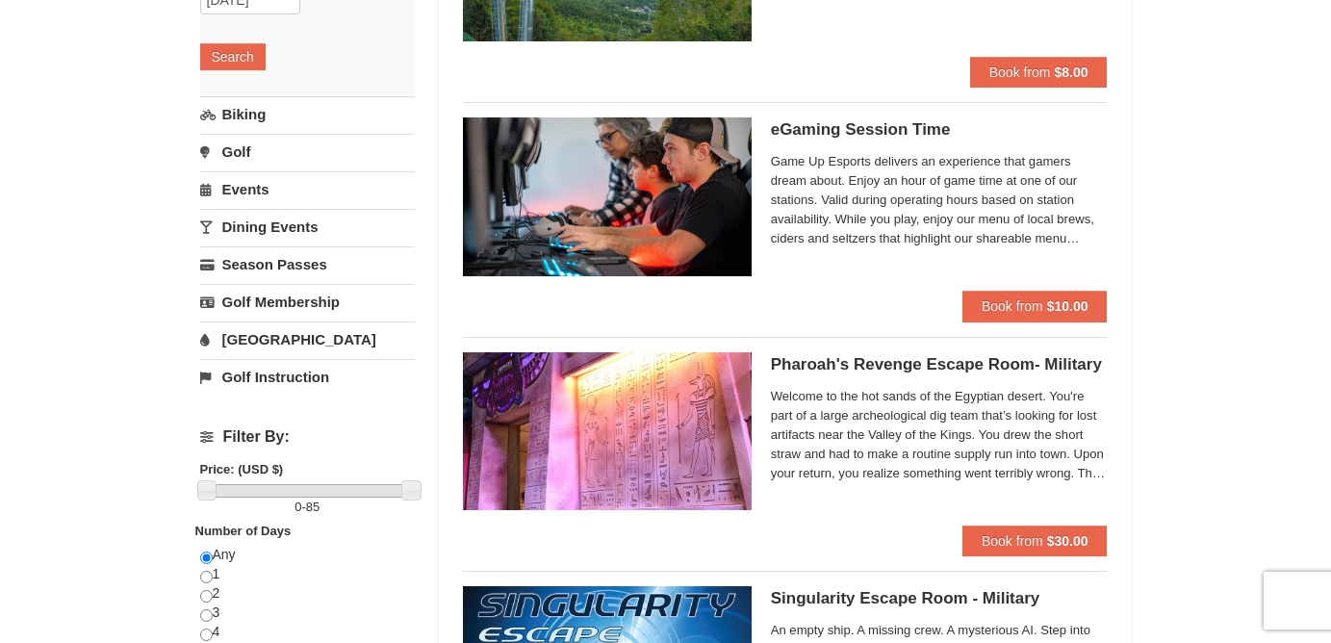
scroll to position [0, 0]
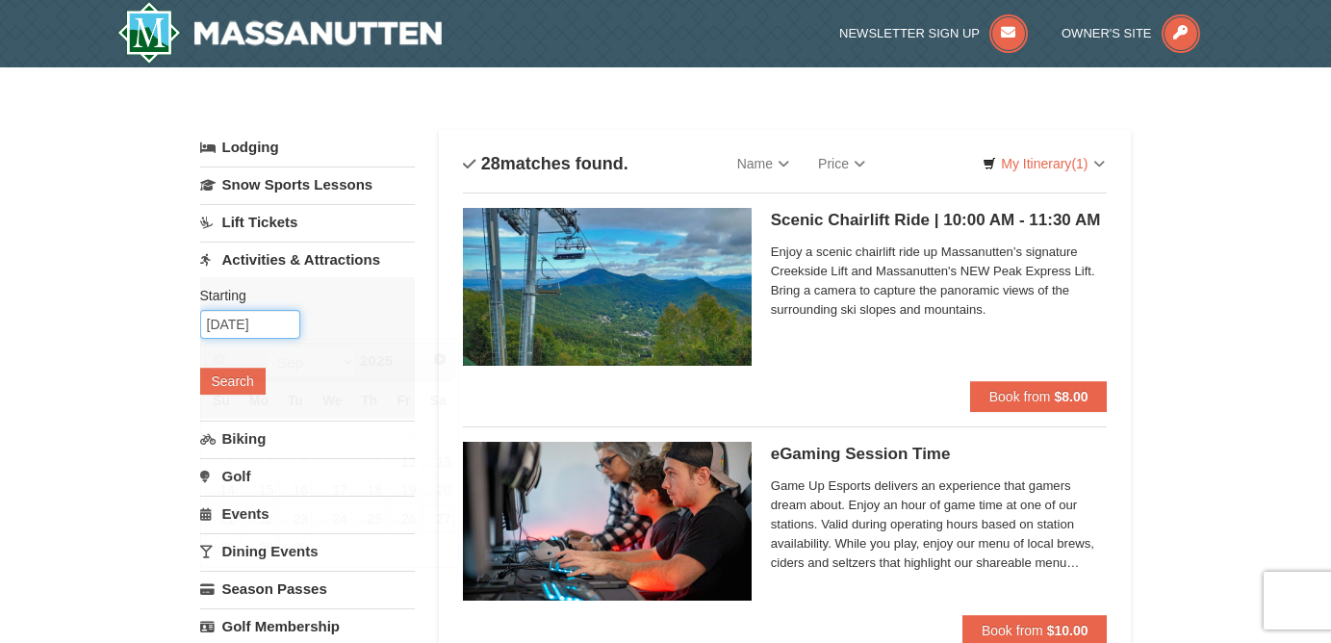
click at [277, 324] on input "[DATE]" at bounding box center [250, 324] width 100 height 29
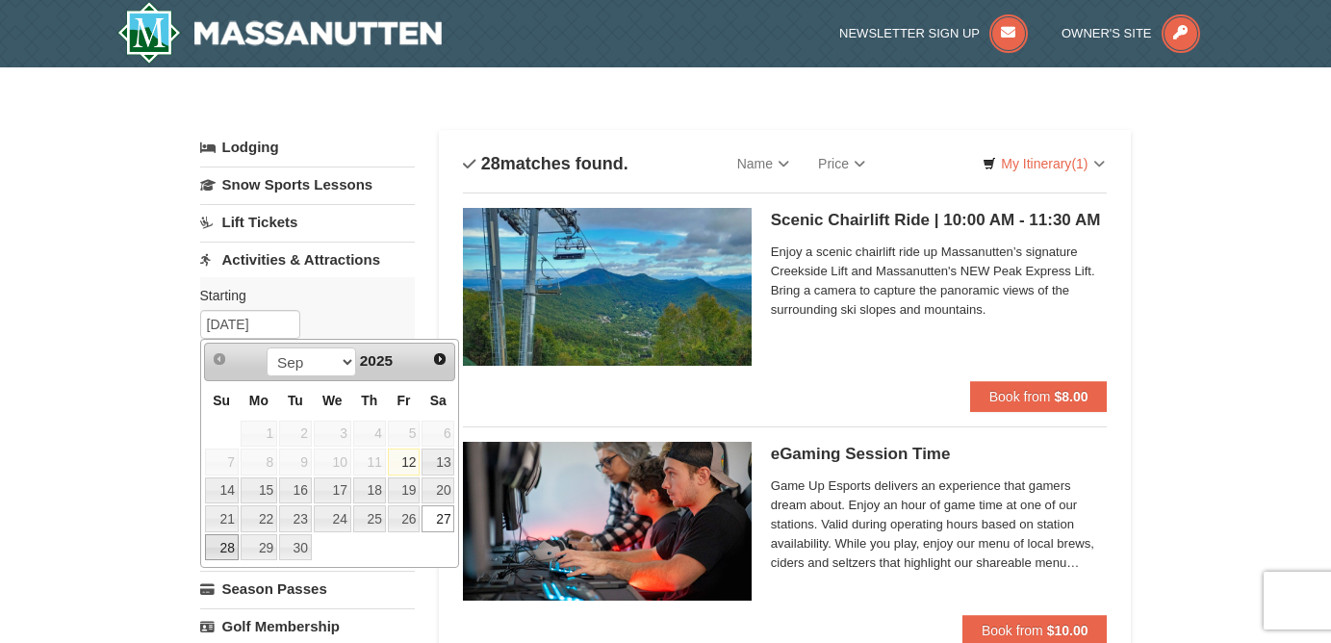
click at [225, 545] on link "28" at bounding box center [222, 547] width 34 height 27
type input "09/28/2025"
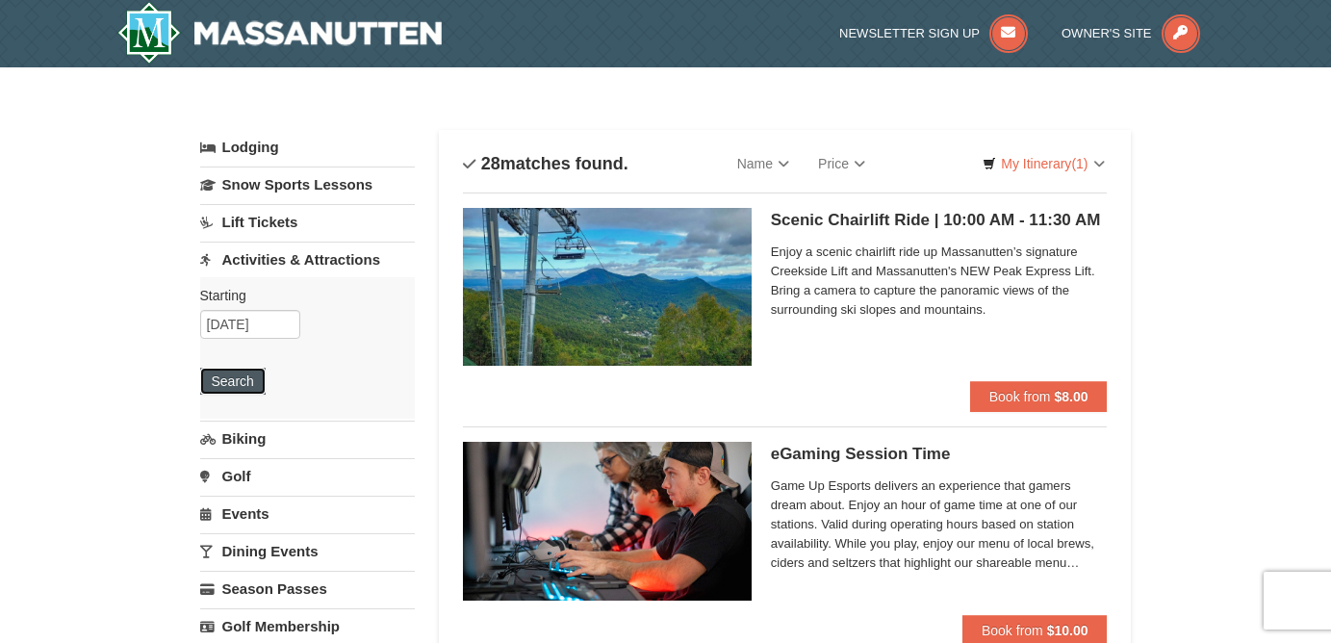
click at [231, 387] on button "Search" at bounding box center [232, 381] width 65 height 27
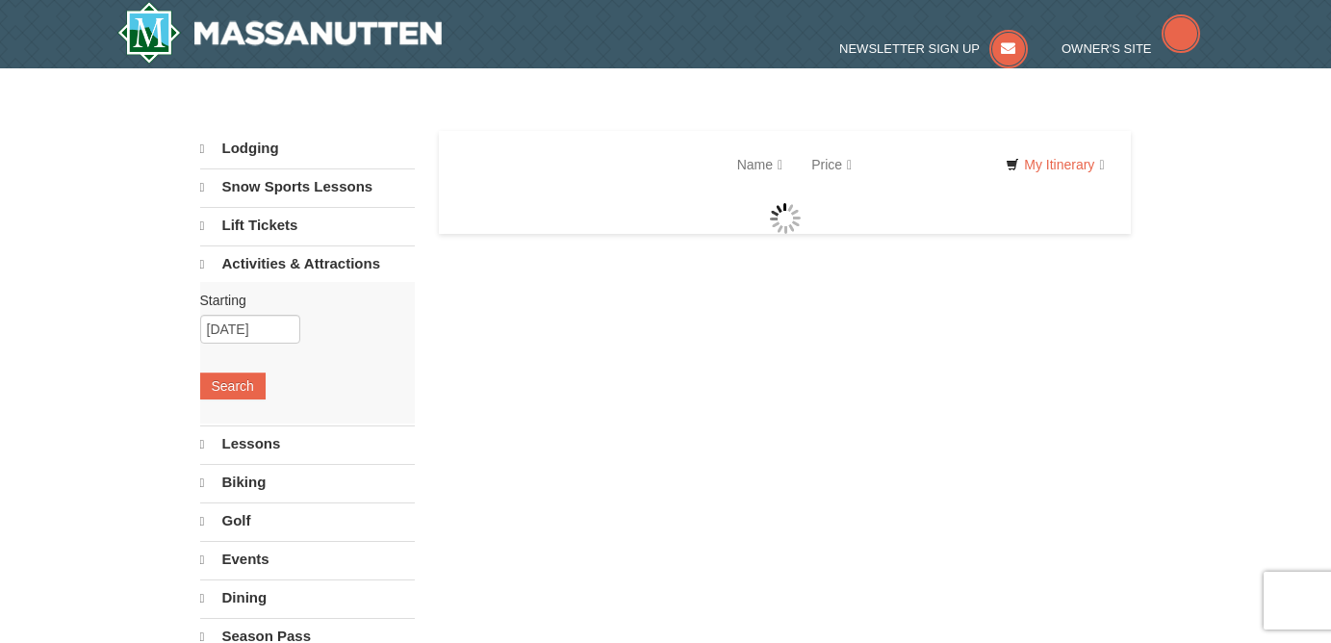
select select "9"
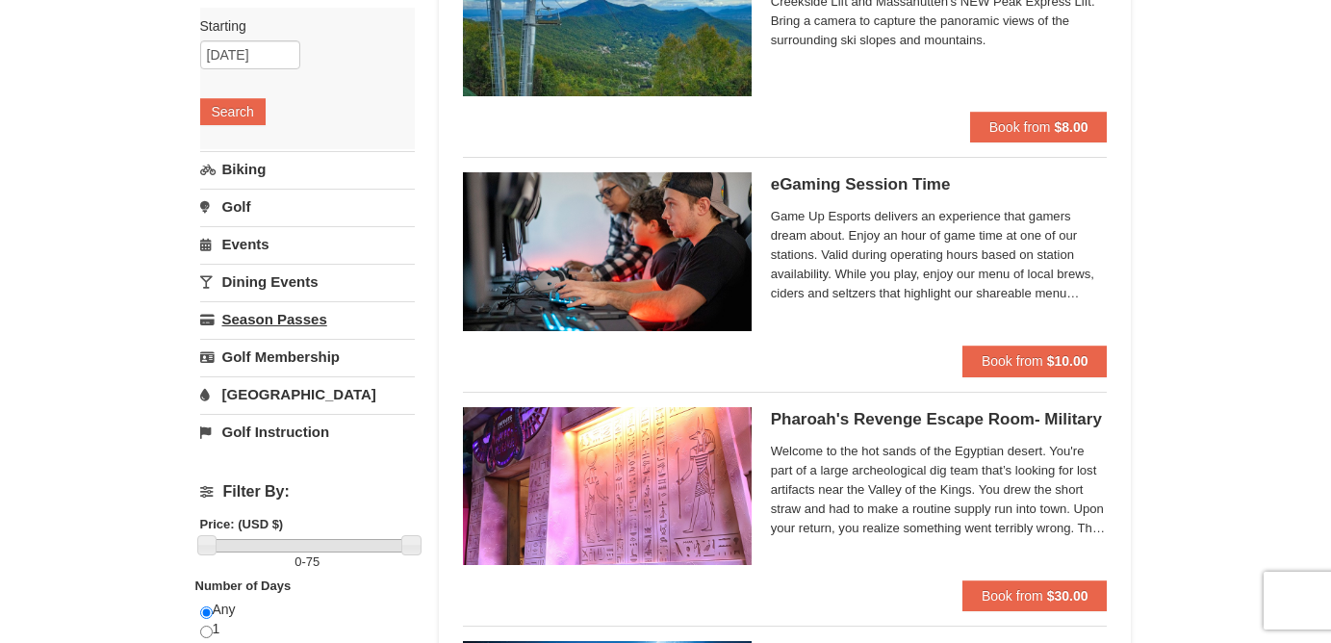
scroll to position [270, 0]
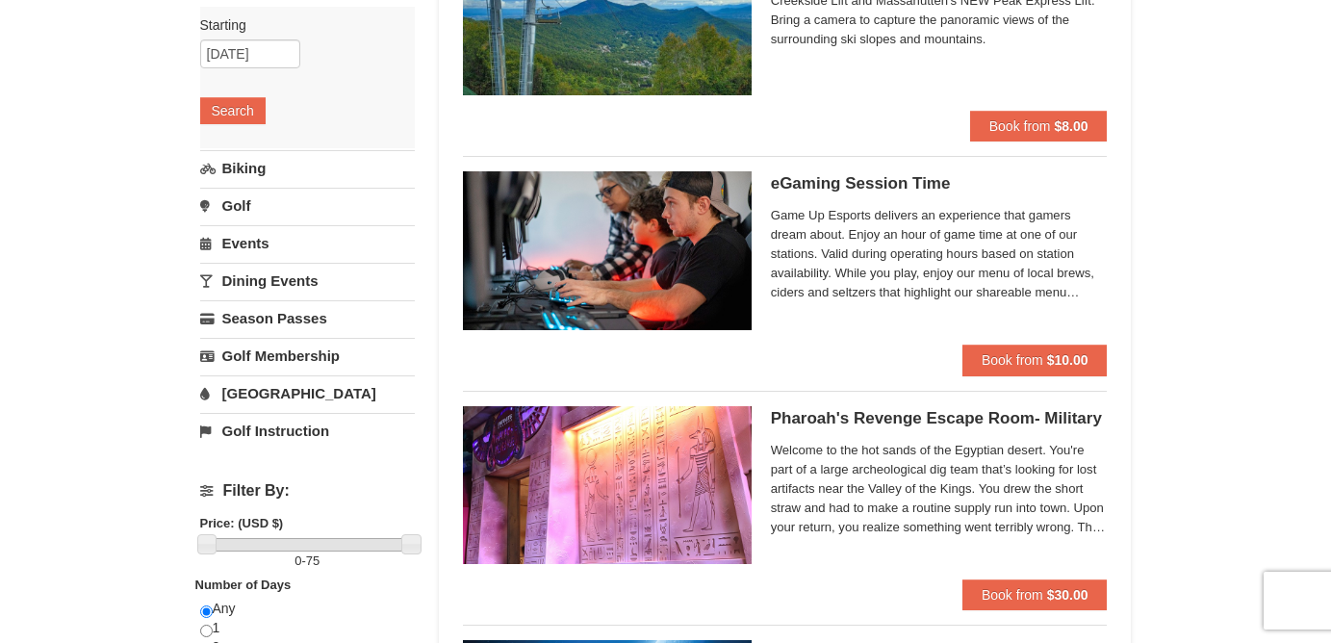
click at [273, 396] on link "[GEOGRAPHIC_DATA]" at bounding box center [307, 393] width 215 height 36
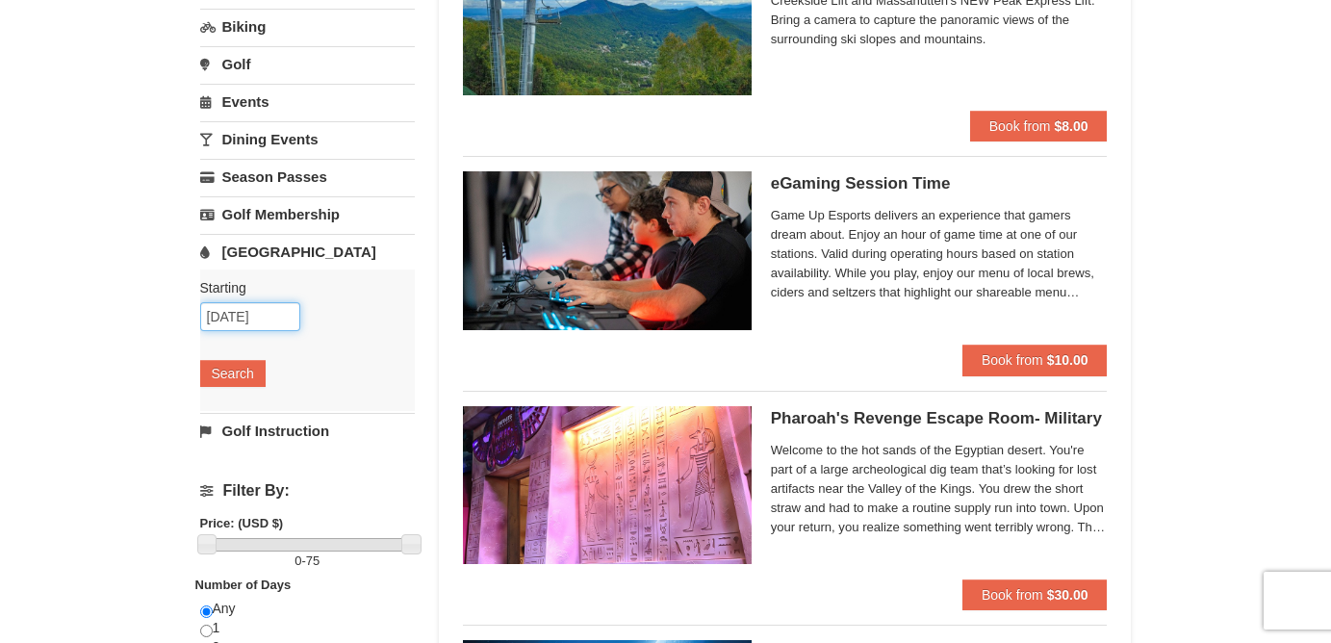
click at [242, 324] on input "09/28/2025" at bounding box center [250, 316] width 100 height 29
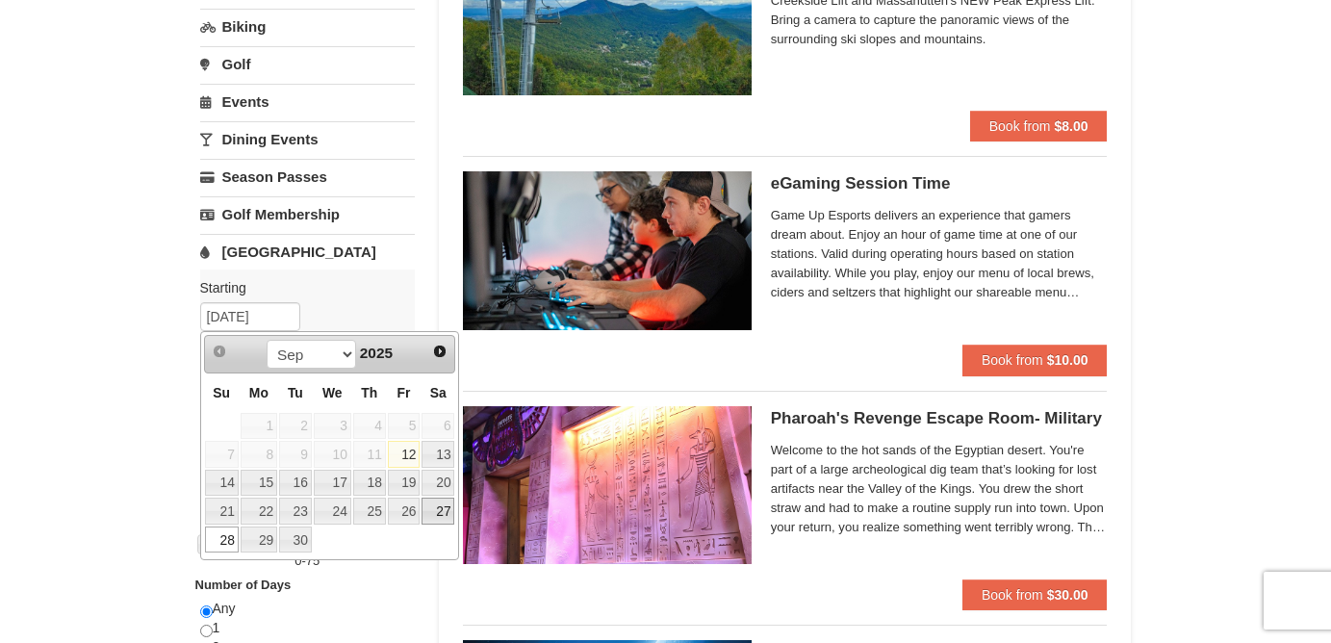
click at [431, 508] on link "27" at bounding box center [437, 510] width 33 height 27
type input "09/27/2025"
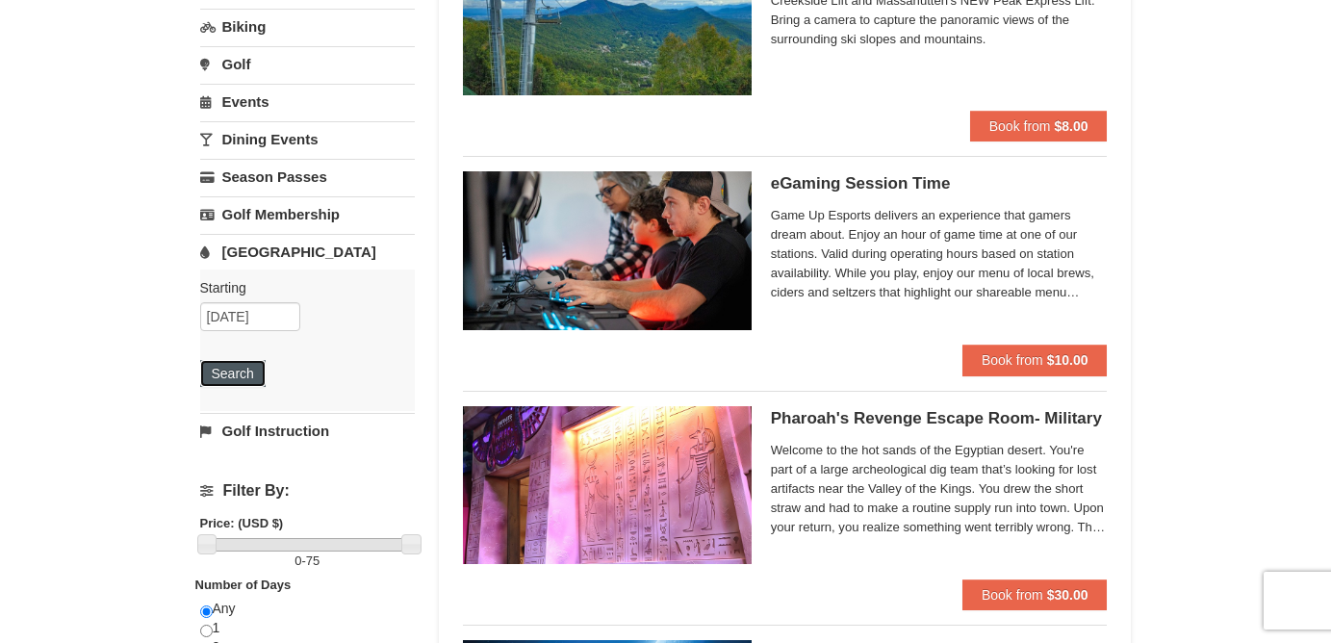
click at [228, 375] on button "Search" at bounding box center [232, 373] width 65 height 27
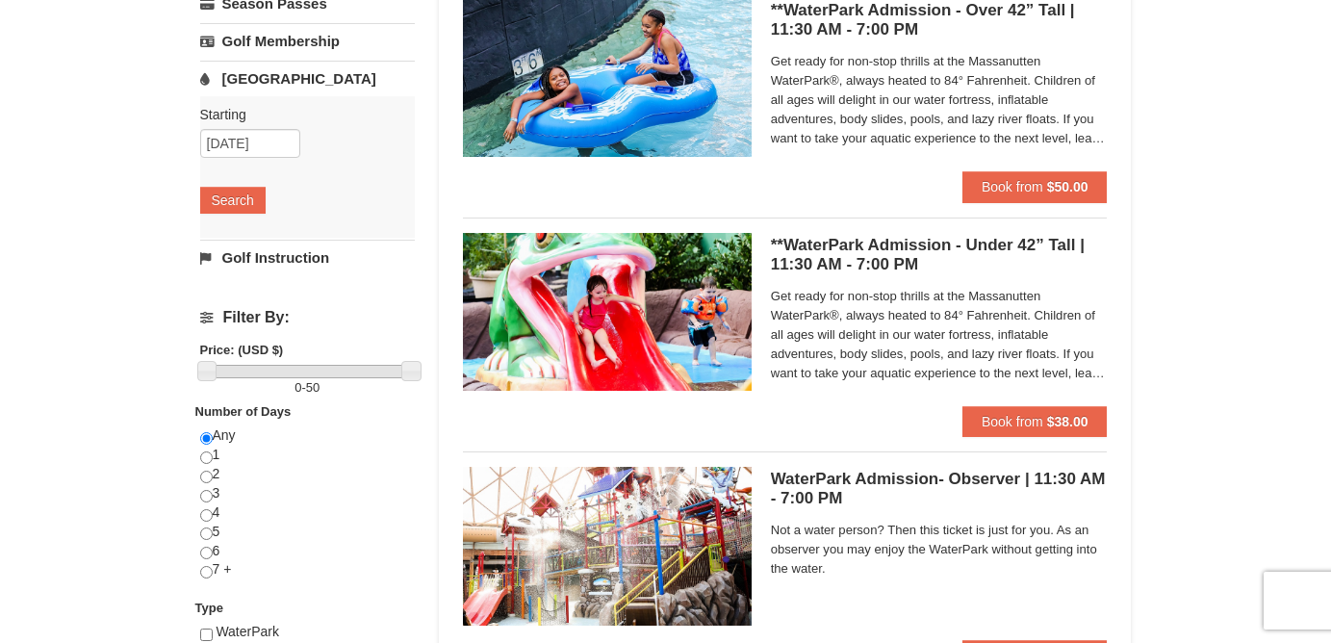
scroll to position [443, 0]
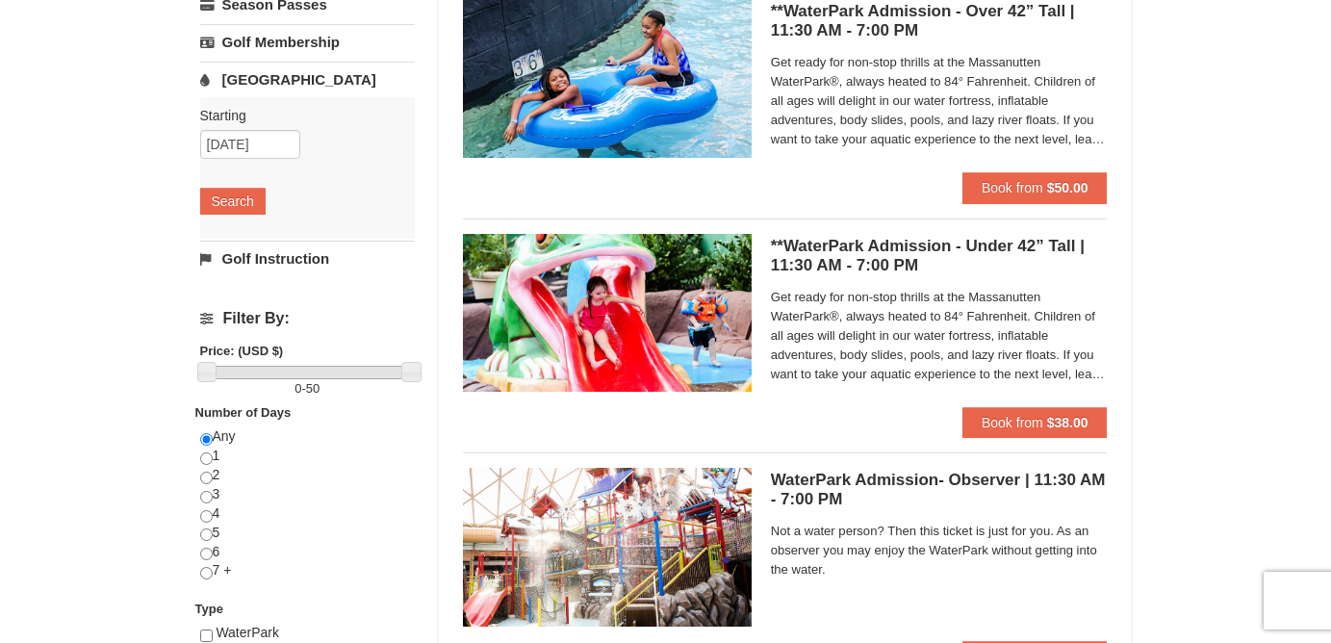
click at [898, 355] on span "Get ready for non-stop thrills at the Massanutten WaterPark®, always heated to …" at bounding box center [939, 336] width 337 height 96
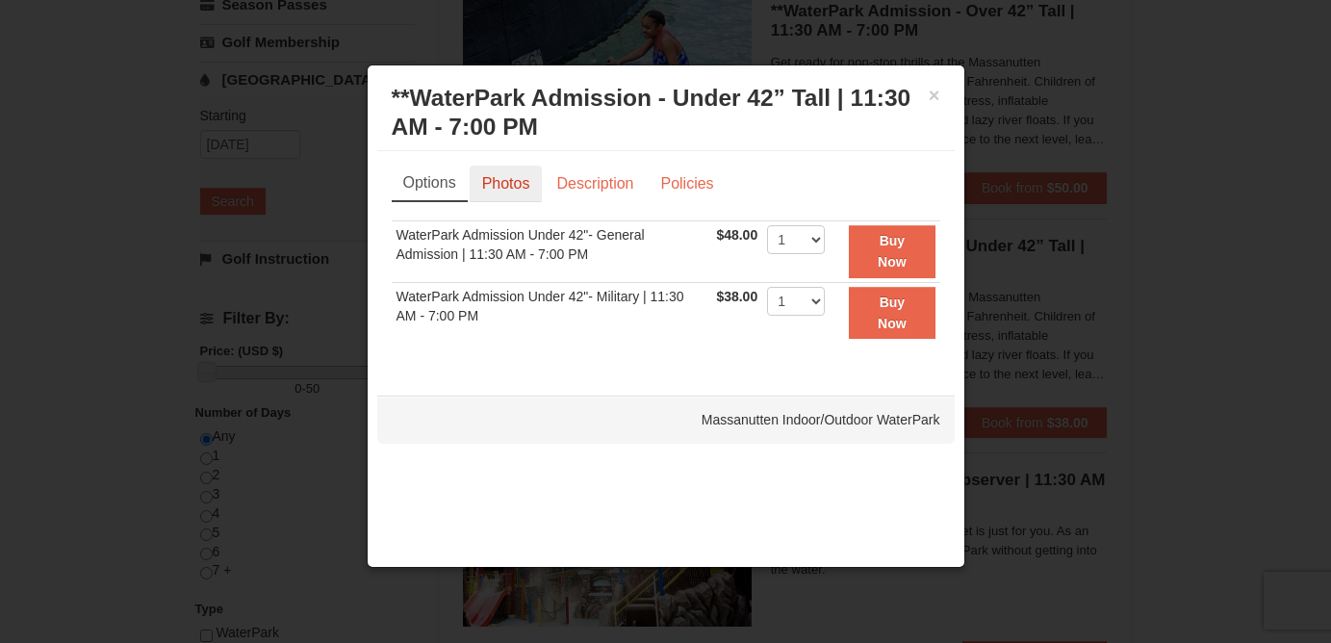
click at [513, 189] on link "Photos" at bounding box center [506, 184] width 73 height 37
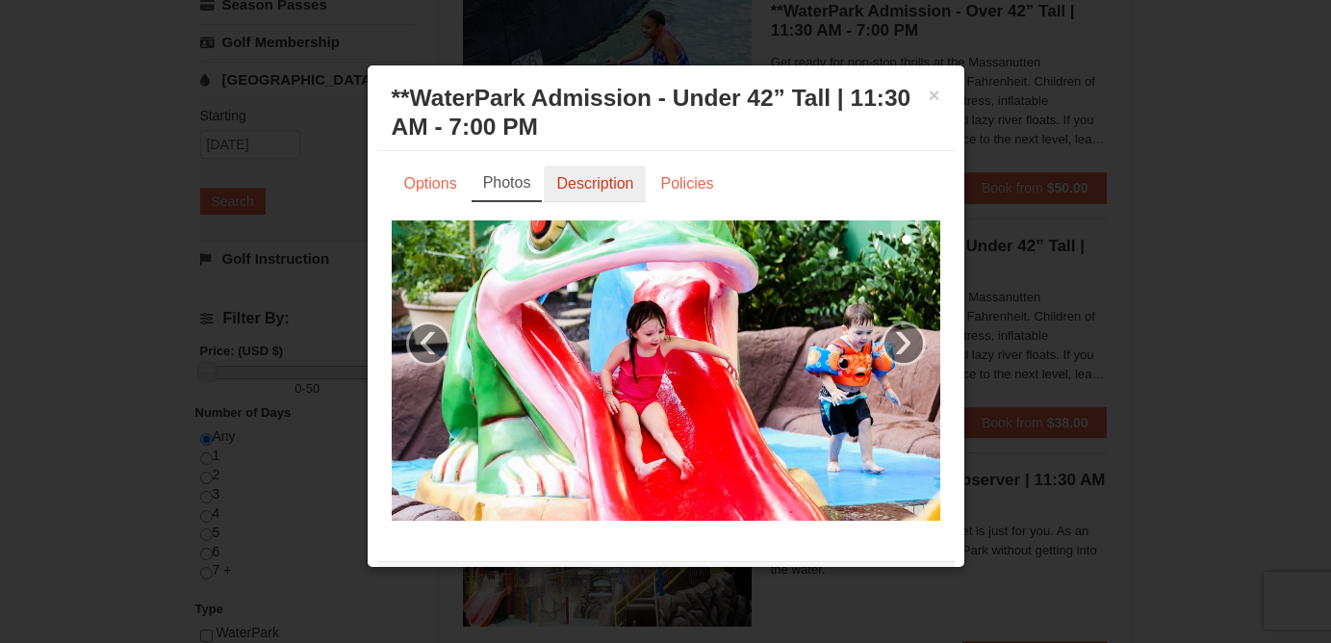
click at [596, 190] on link "Description" at bounding box center [595, 184] width 102 height 37
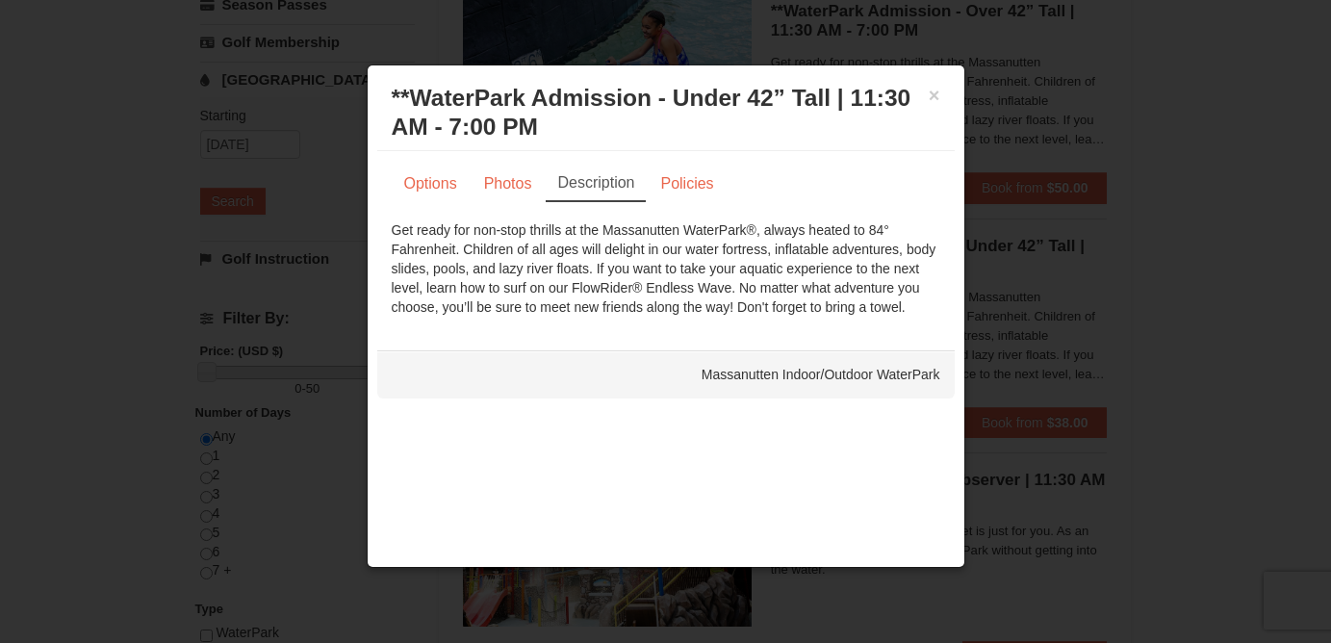
click at [941, 81] on div "× **WaterPark Admission - Under 42” Tall | 11:30 AM - 7:00 PM Massanutten Indoo…" at bounding box center [665, 113] width 577 height 76
click at [937, 105] on button "×" at bounding box center [935, 95] width 12 height 19
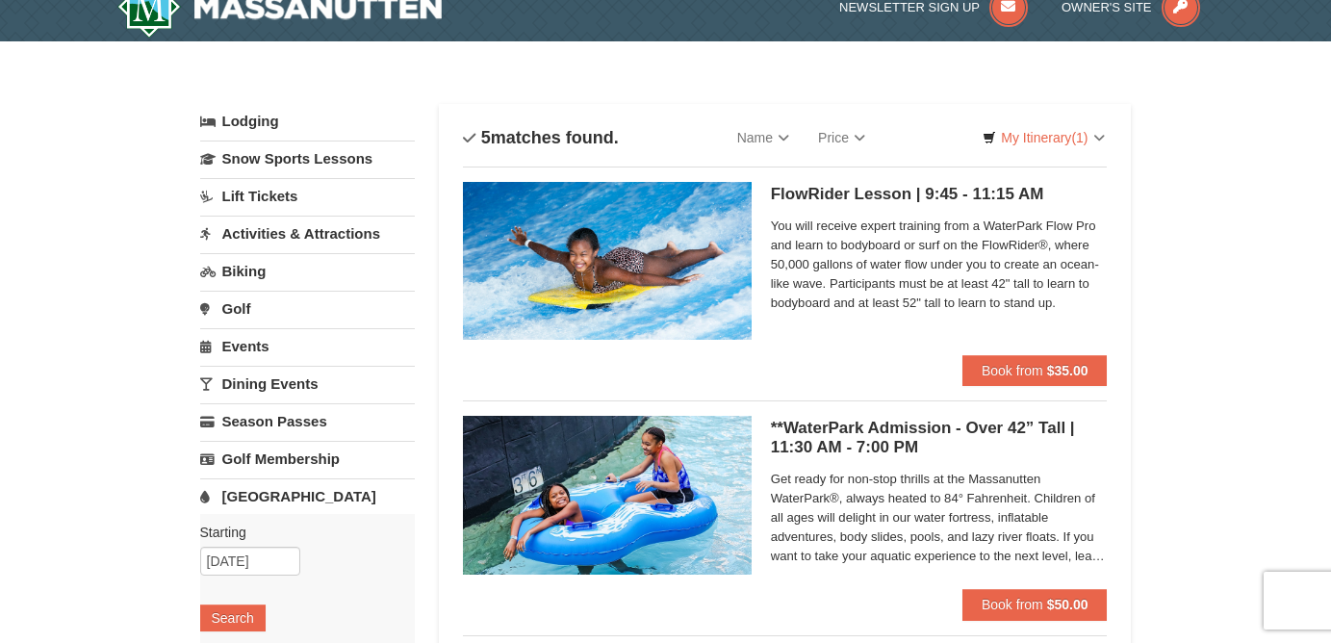
scroll to position [0, 0]
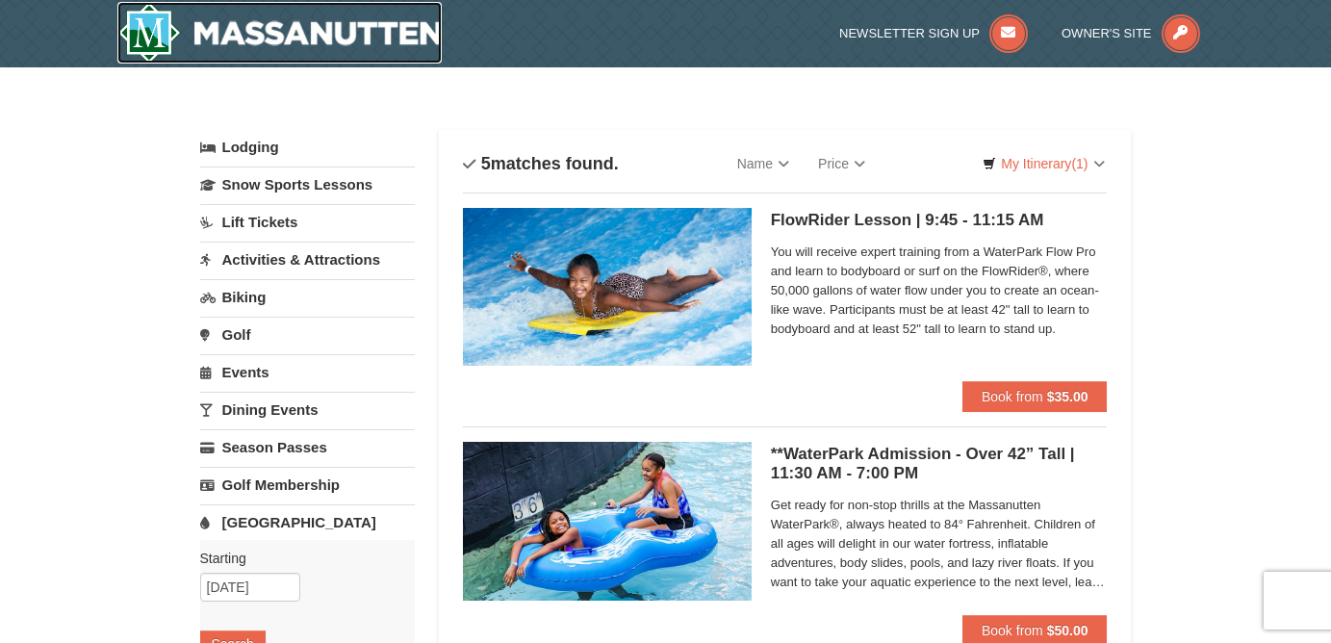
click at [305, 28] on img at bounding box center [279, 33] width 325 height 62
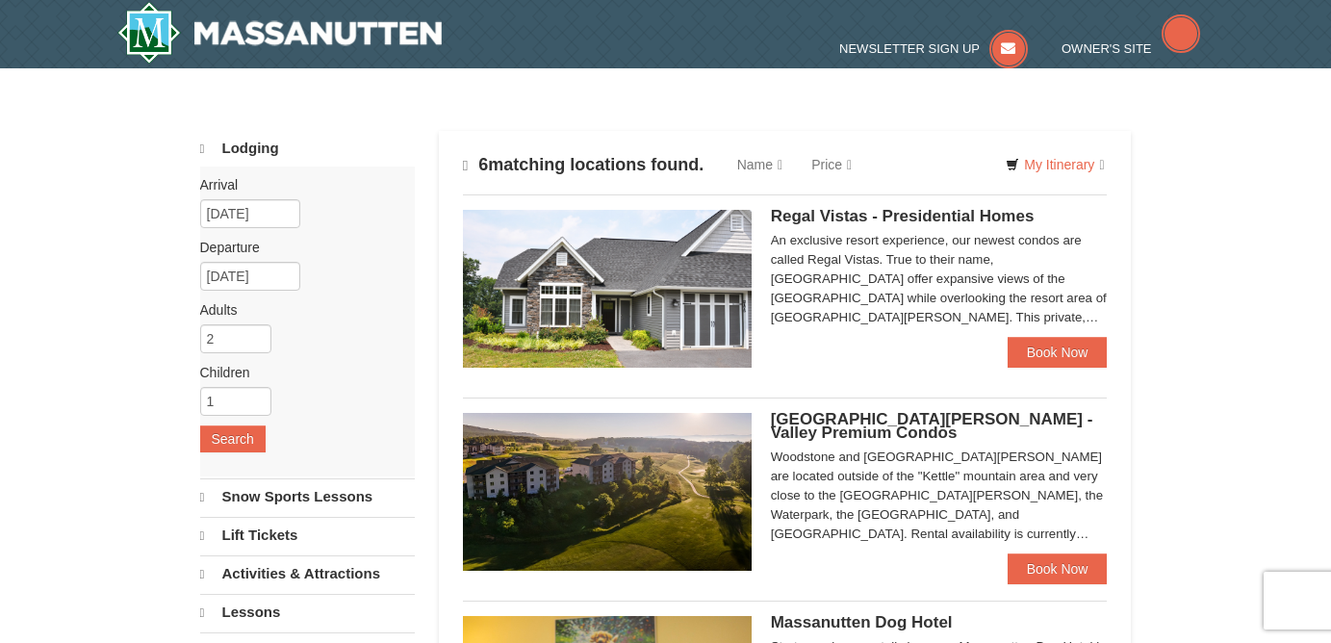
scroll to position [965, 0]
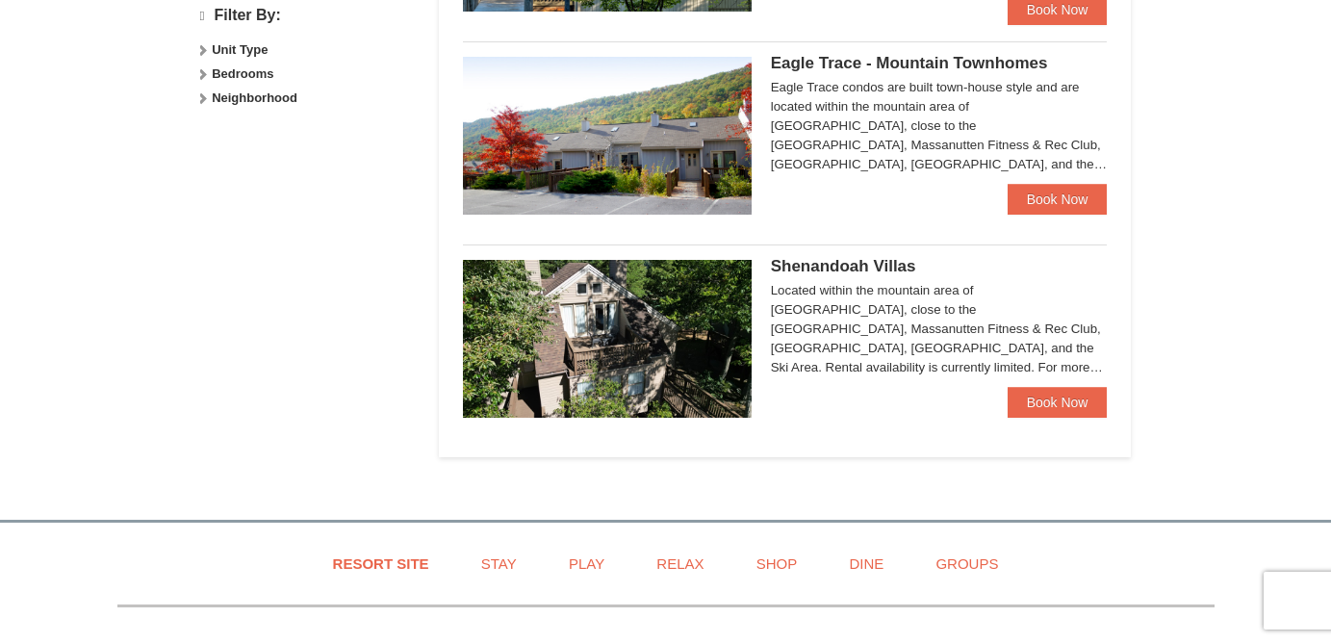
select select "9"
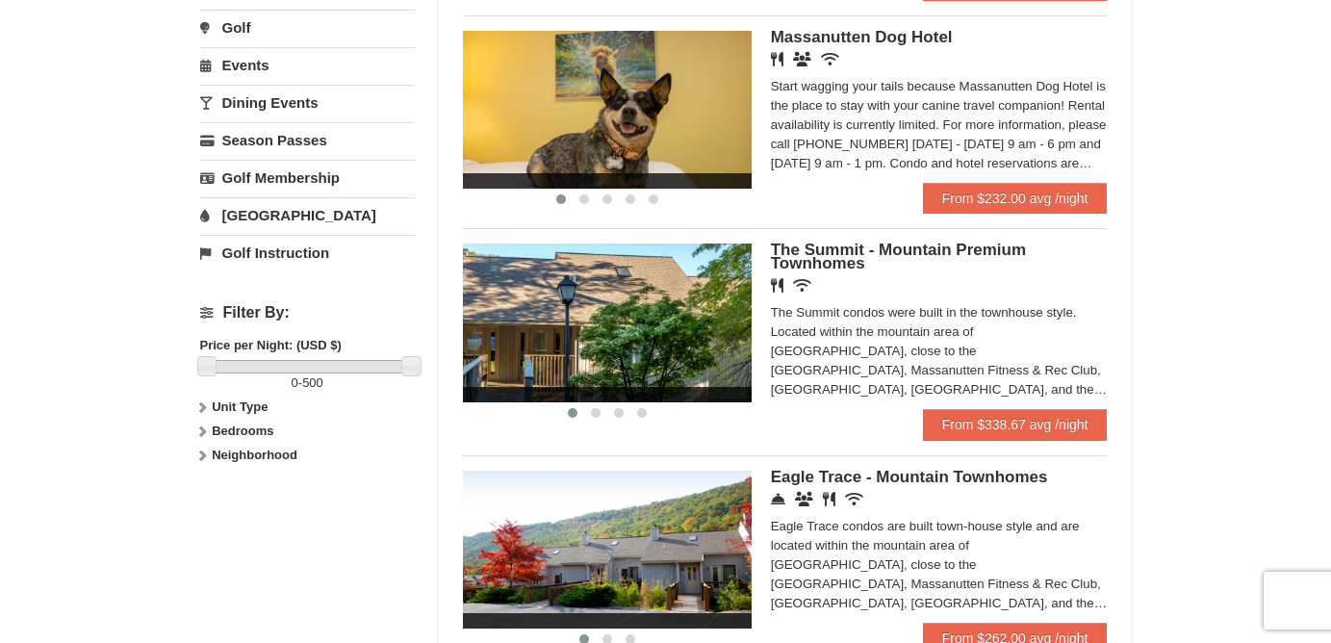
scroll to position [597, 0]
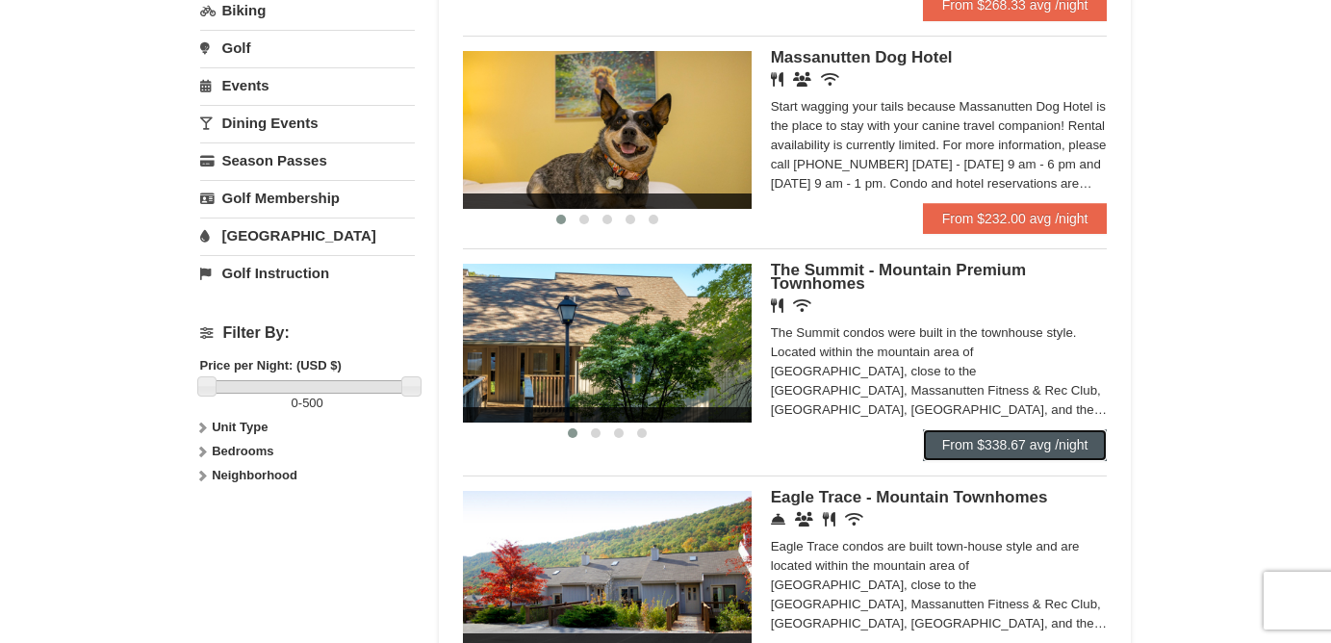
click at [1064, 451] on link "From $338.67 avg /night" at bounding box center [1015, 444] width 185 height 31
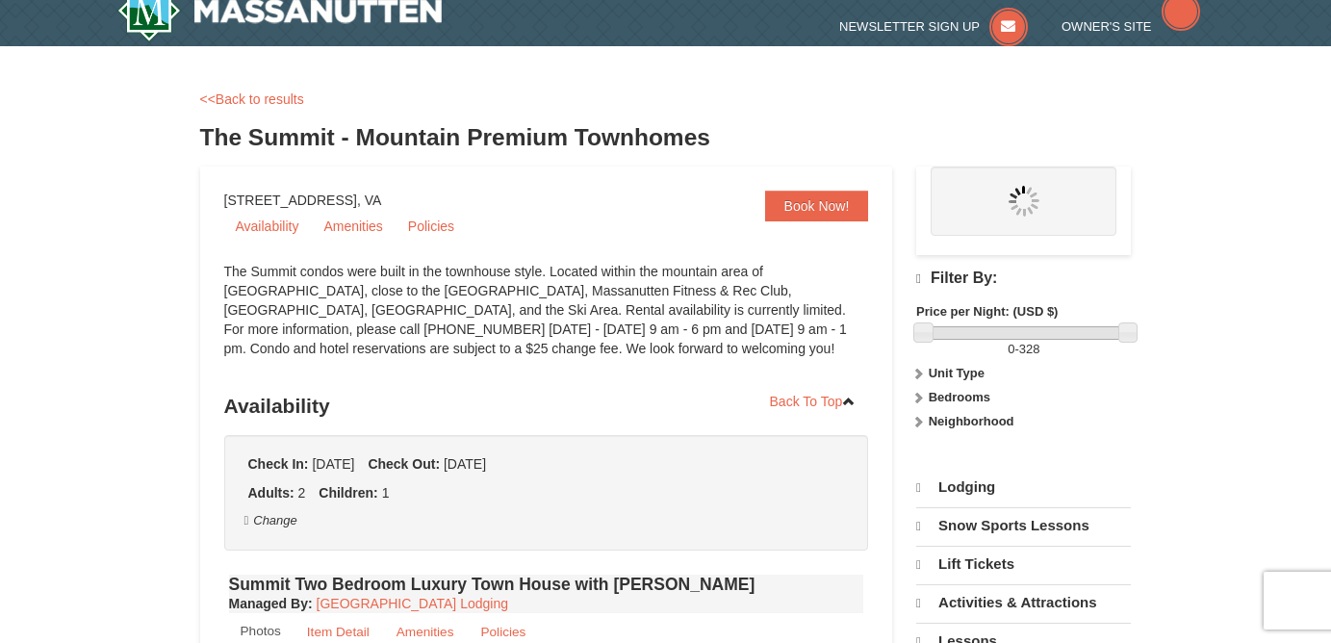
select select "9"
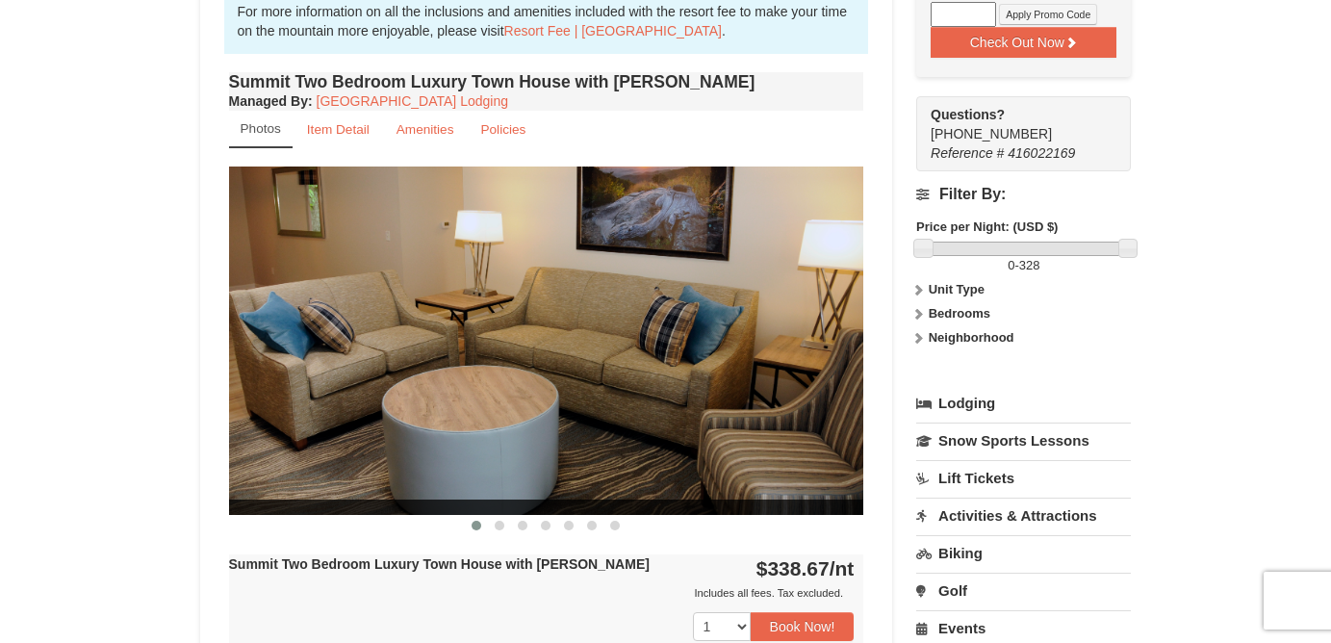
scroll to position [630, 0]
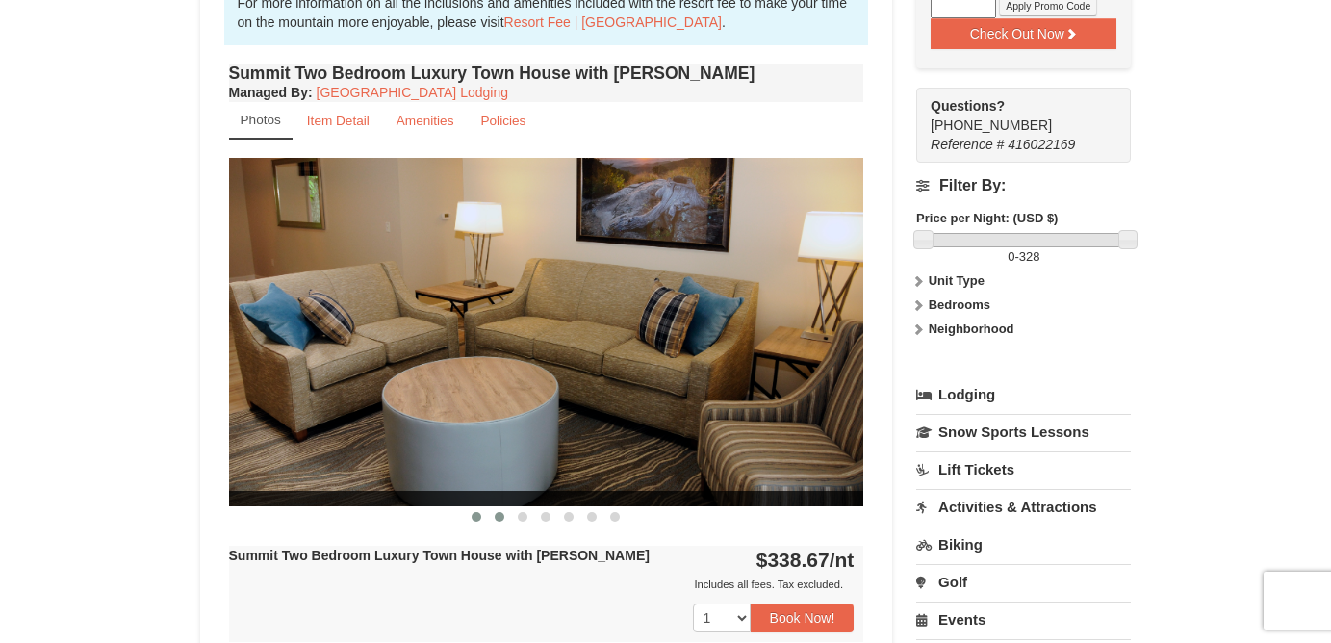
click at [497, 518] on span at bounding box center [500, 517] width 10 height 10
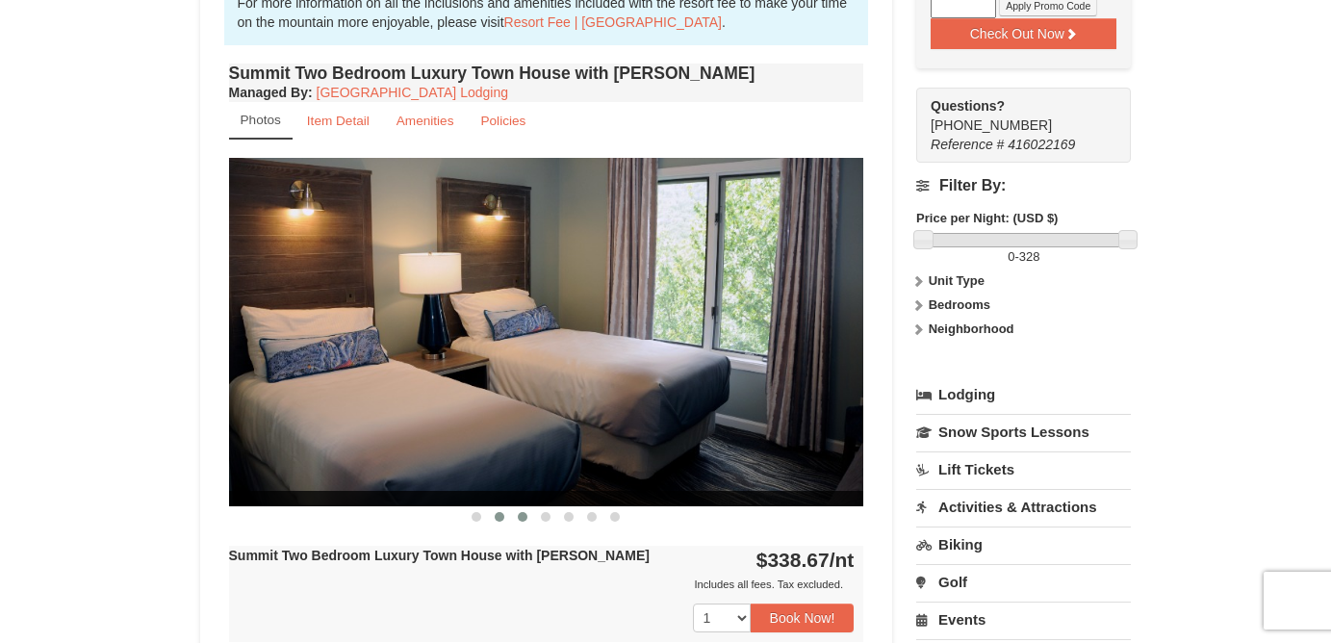
click at [521, 519] on span at bounding box center [523, 517] width 10 height 10
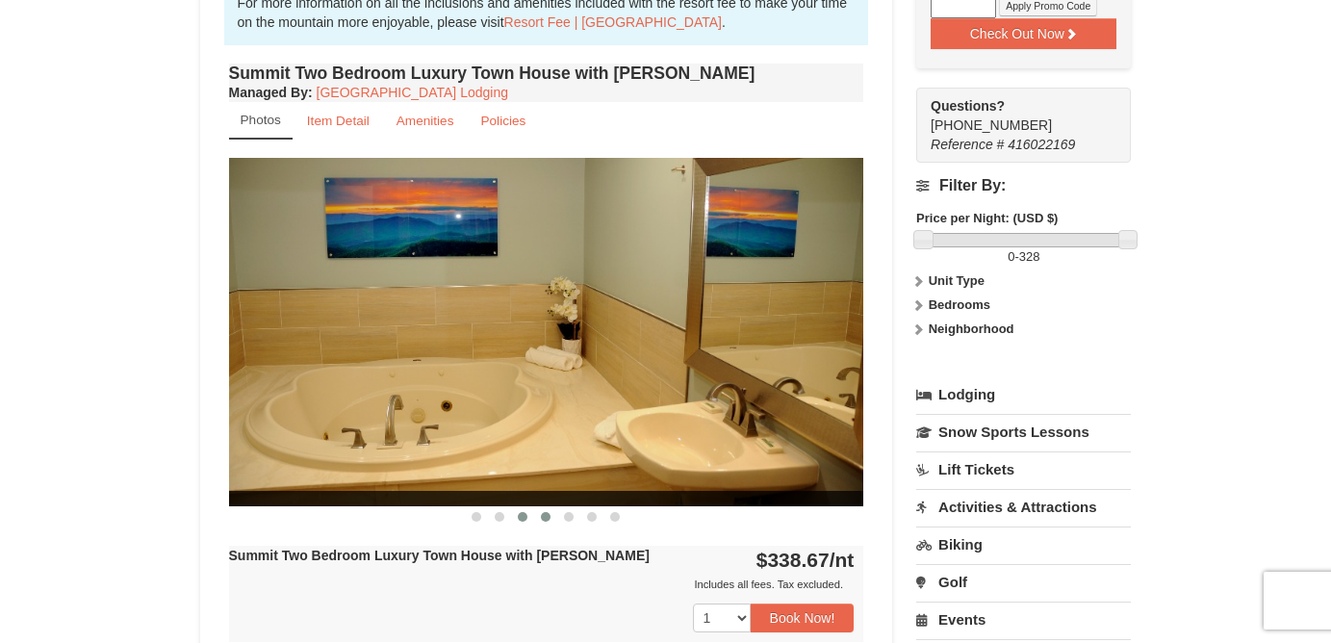
click at [540, 519] on button at bounding box center [545, 516] width 23 height 19
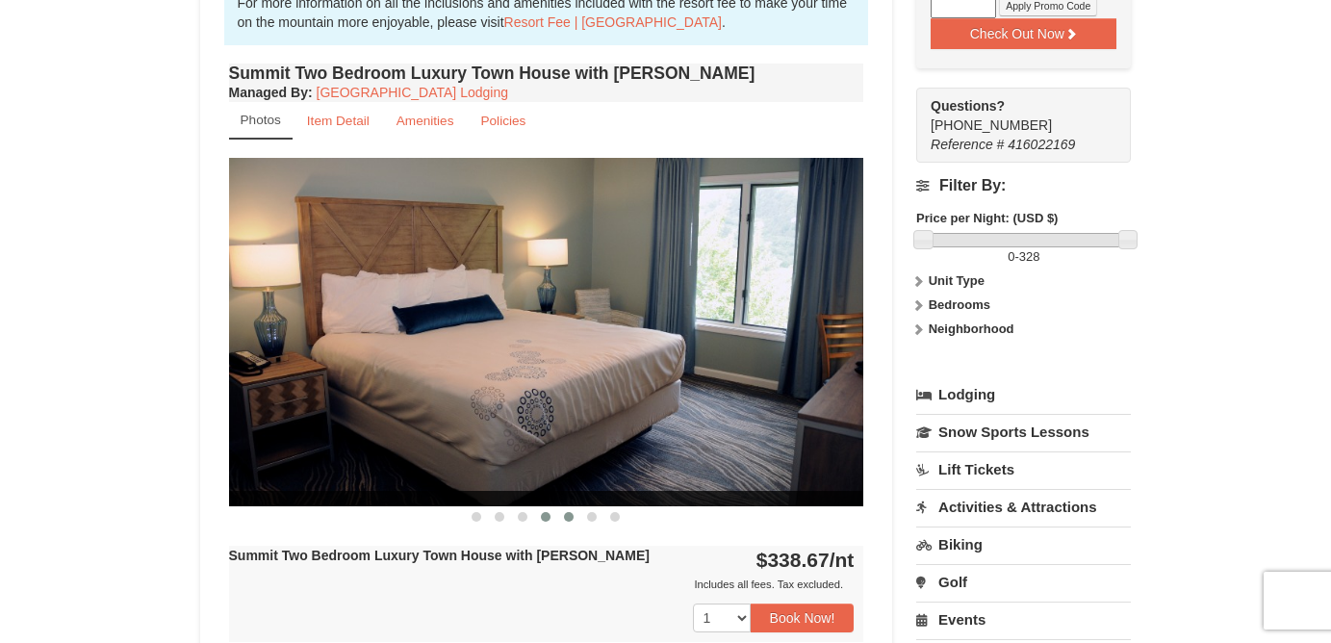
click at [567, 519] on span at bounding box center [569, 517] width 10 height 10
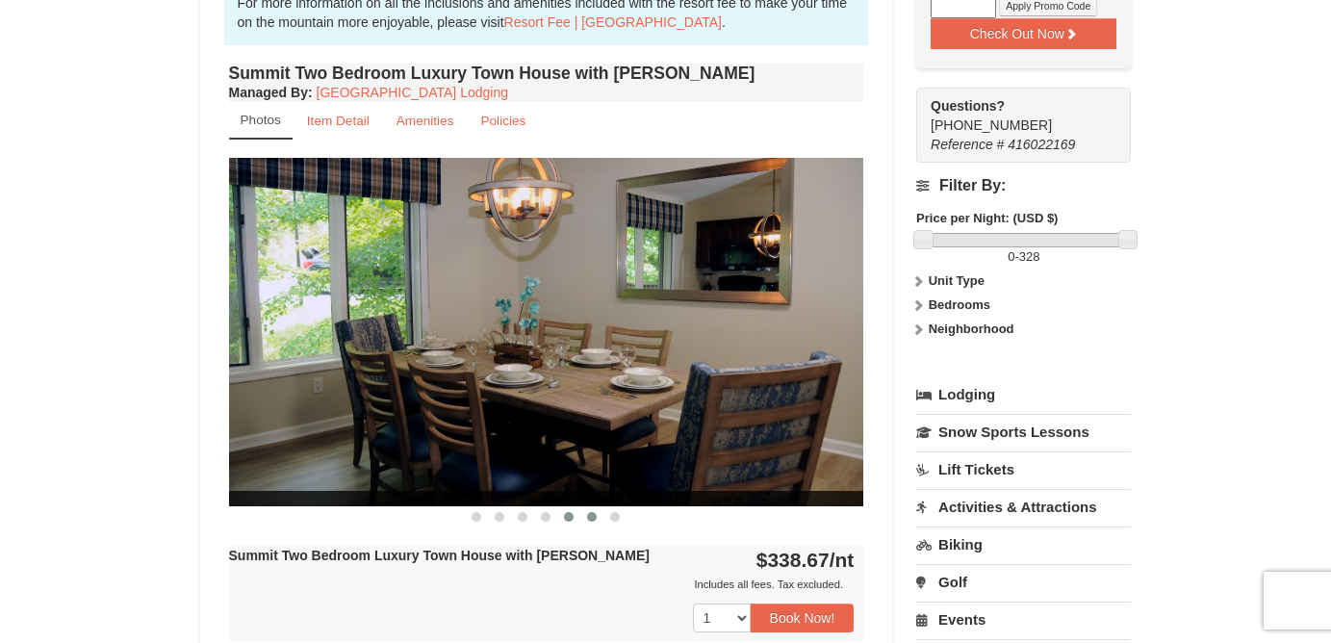
click at [587, 519] on button at bounding box center [591, 516] width 23 height 19
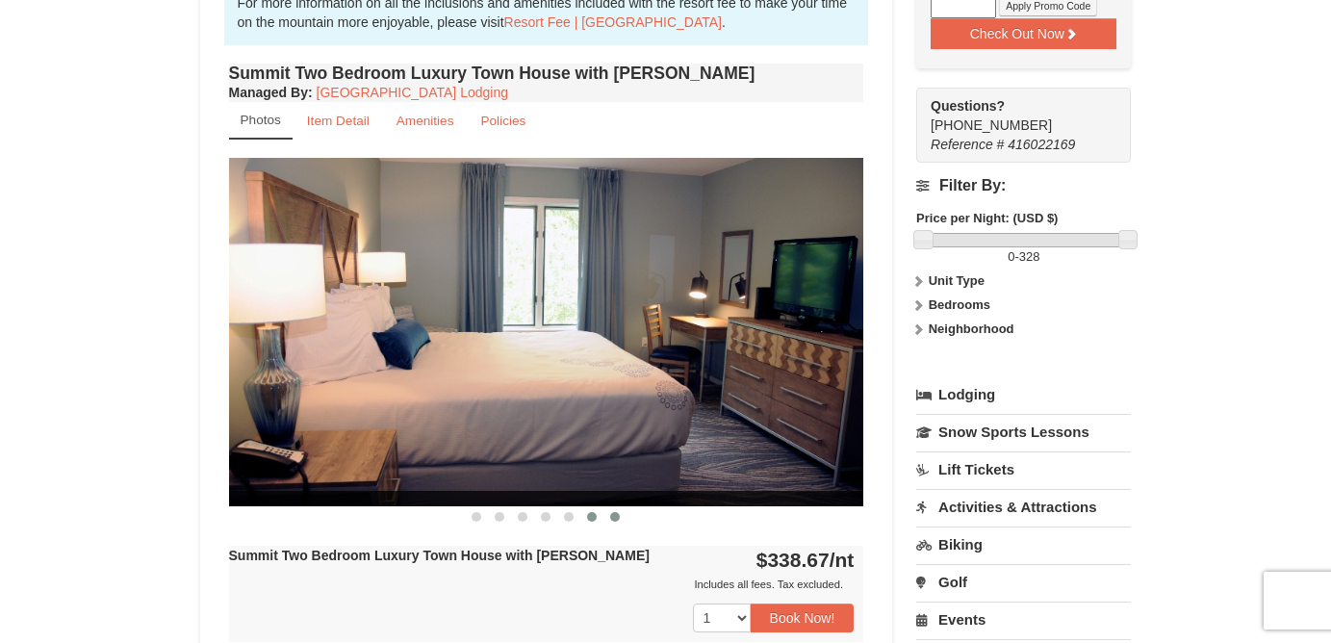
click at [616, 520] on span at bounding box center [615, 517] width 10 height 10
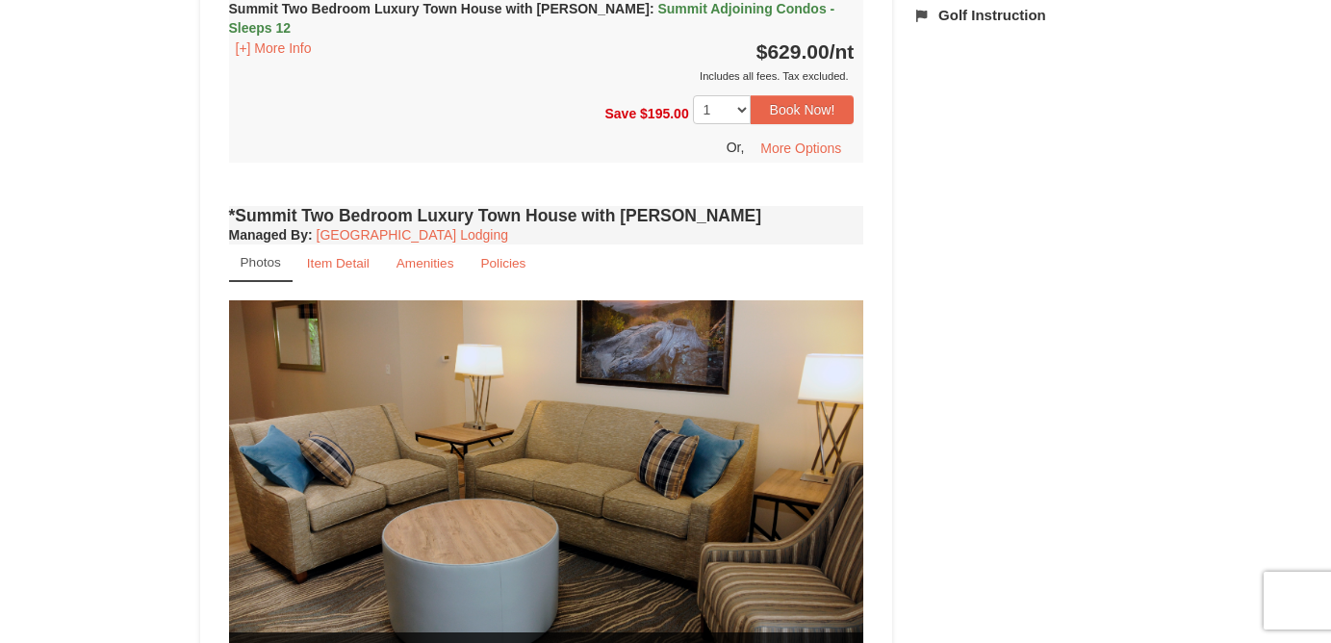
scroll to position [1383, 0]
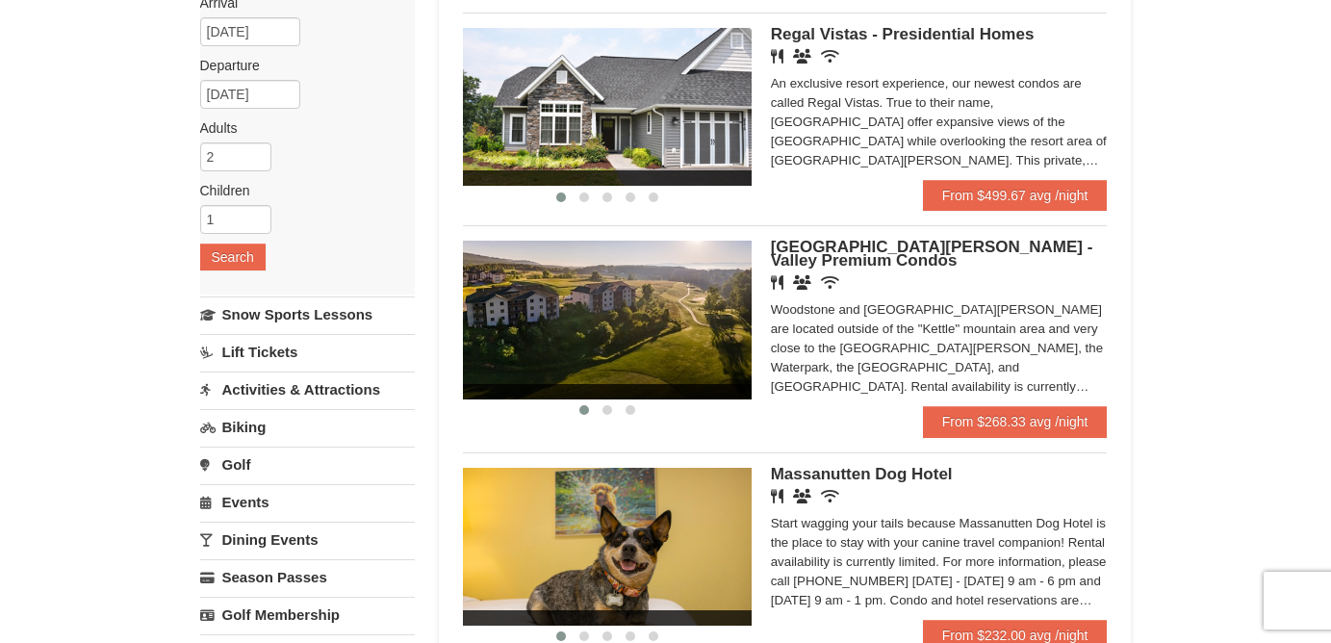
scroll to position [174, 0]
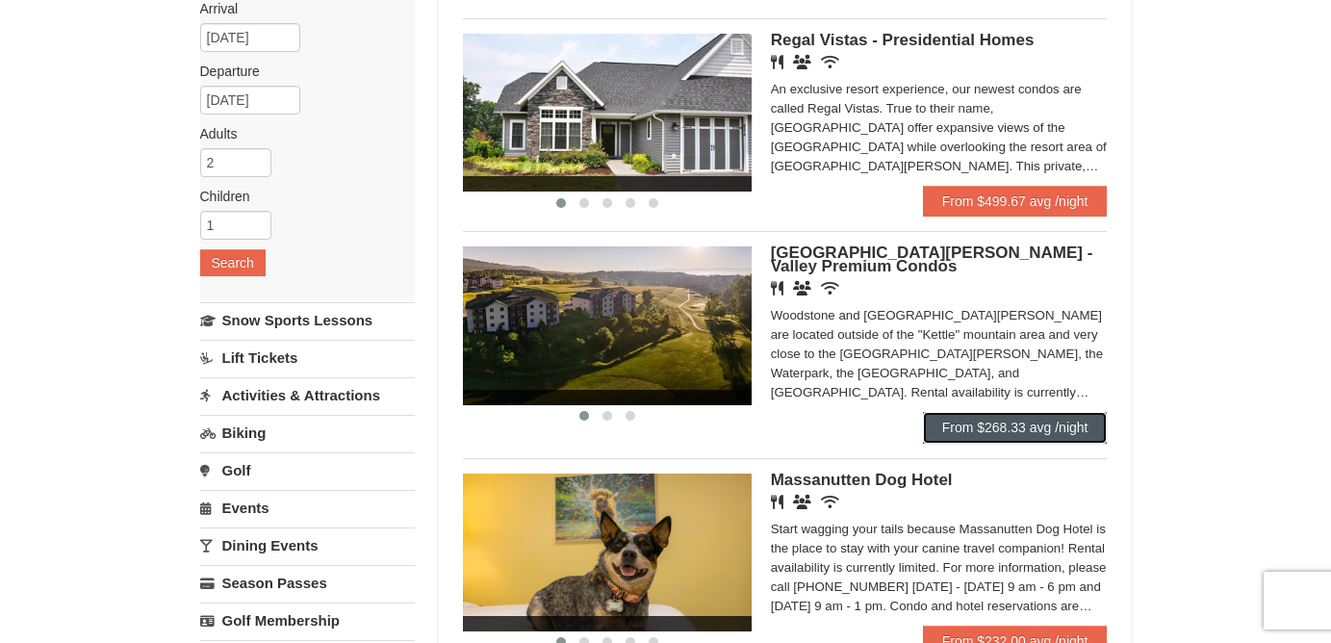
click at [1016, 443] on link "From $268.33 avg /night" at bounding box center [1015, 427] width 185 height 31
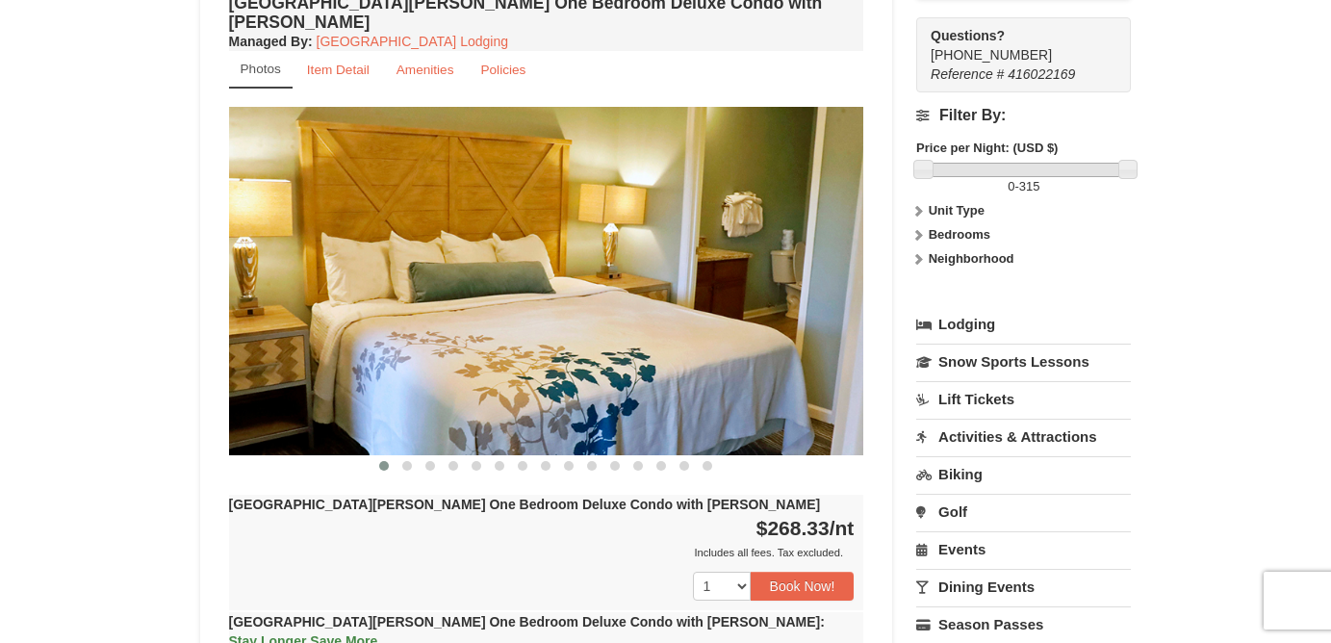
scroll to position [701, 0]
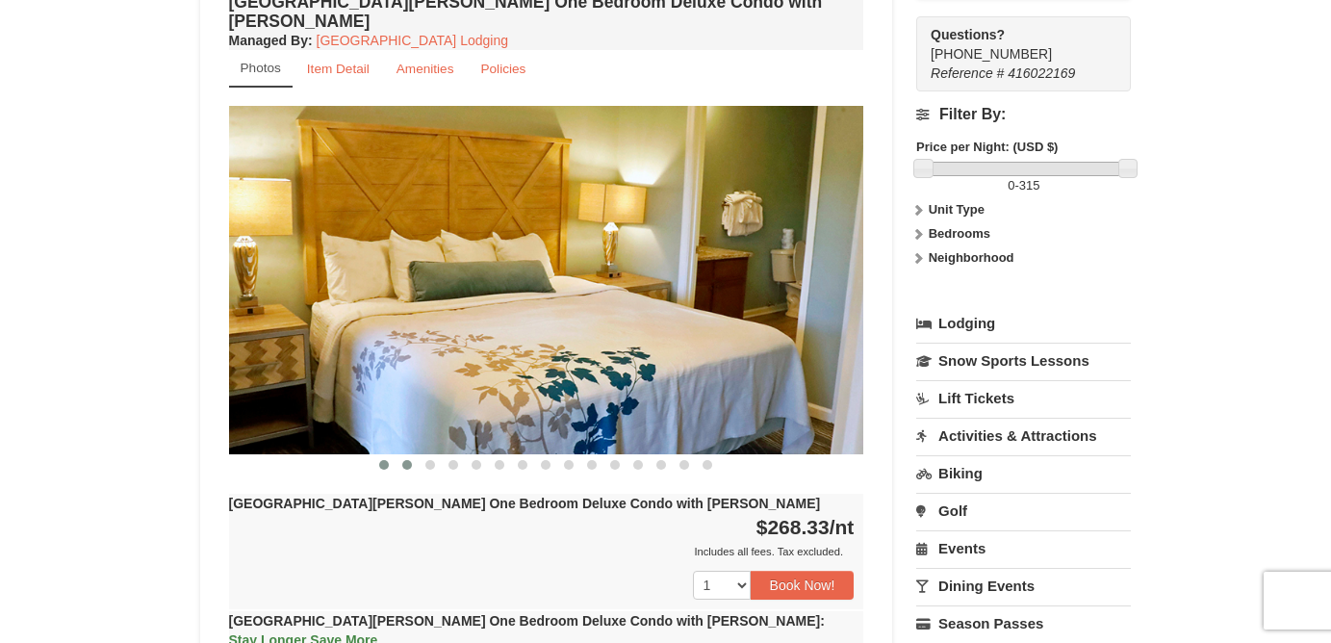
click at [402, 460] on span at bounding box center [407, 465] width 10 height 10
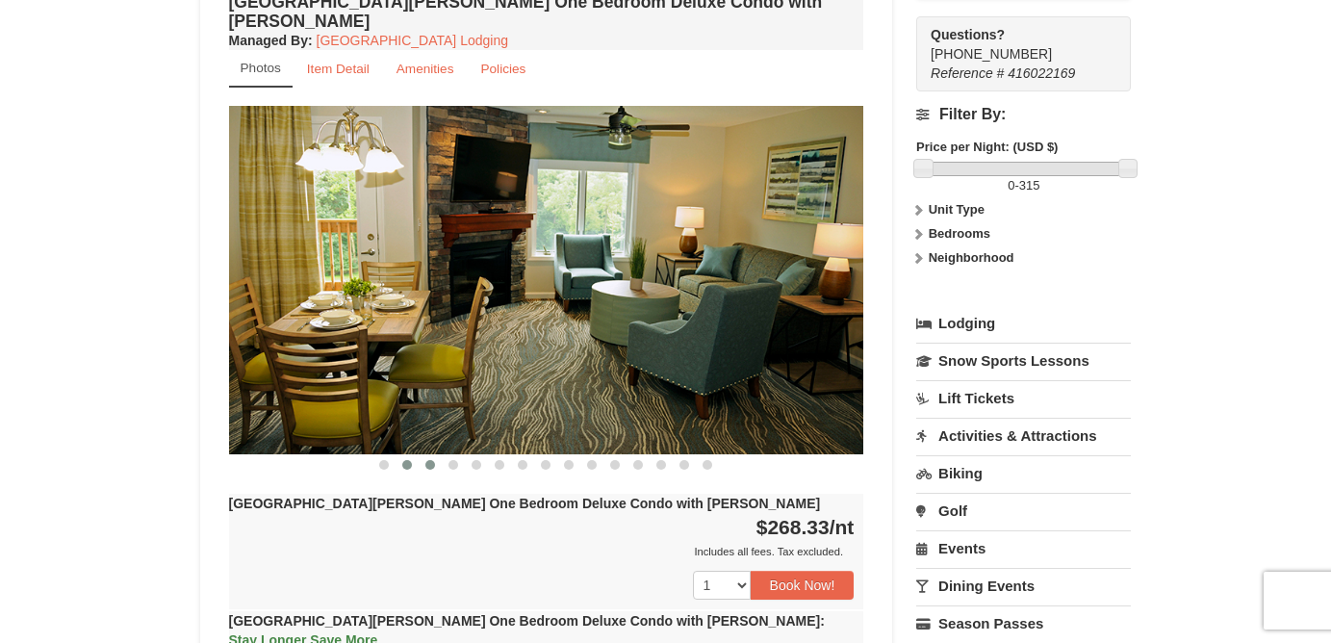
click at [433, 460] on span at bounding box center [430, 465] width 10 height 10
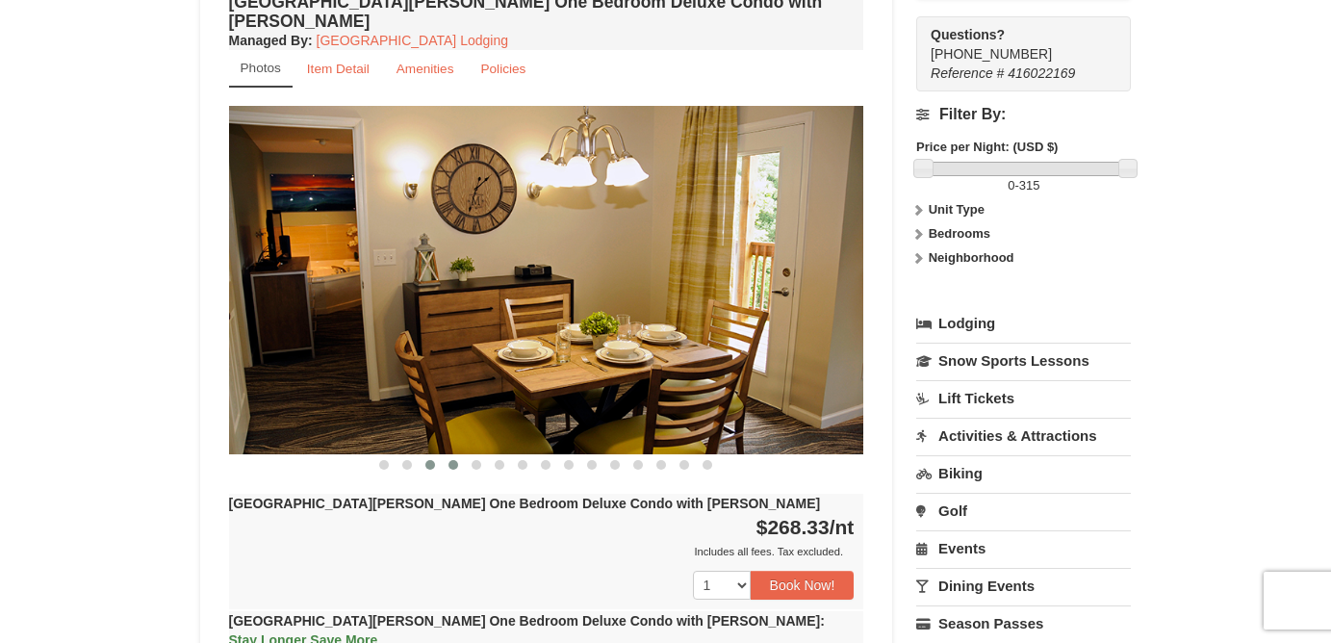
click at [451, 460] on span at bounding box center [453, 465] width 10 height 10
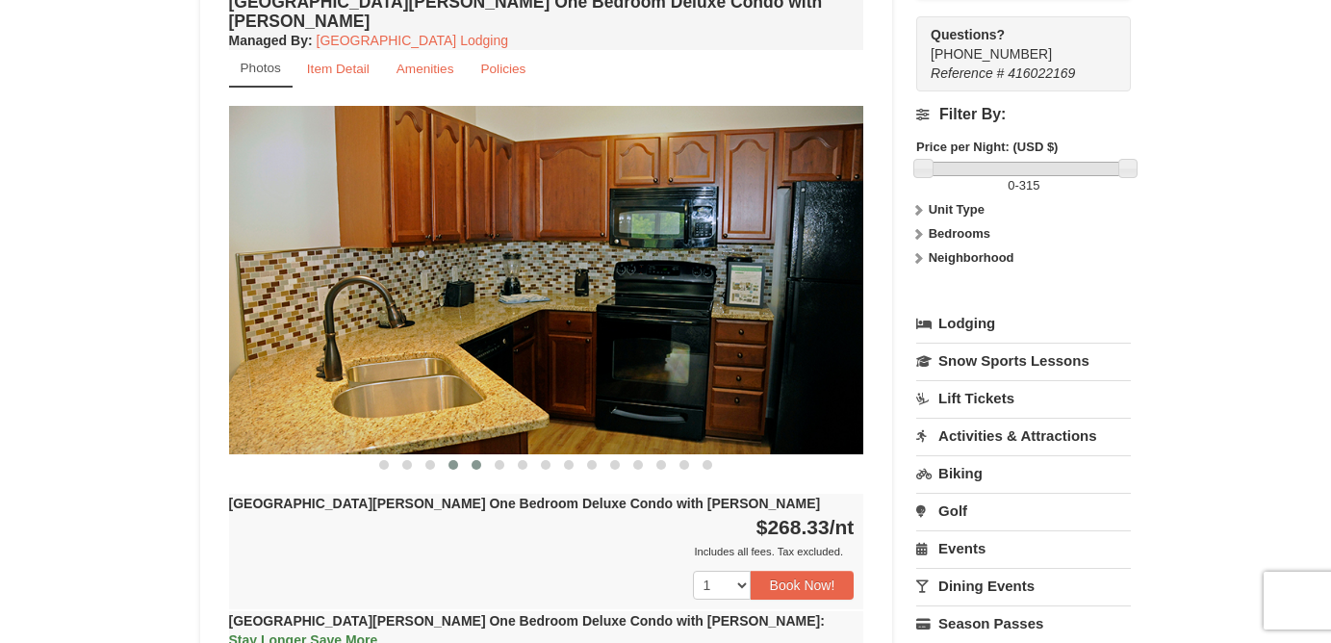
click at [480, 460] on span at bounding box center [476, 465] width 10 height 10
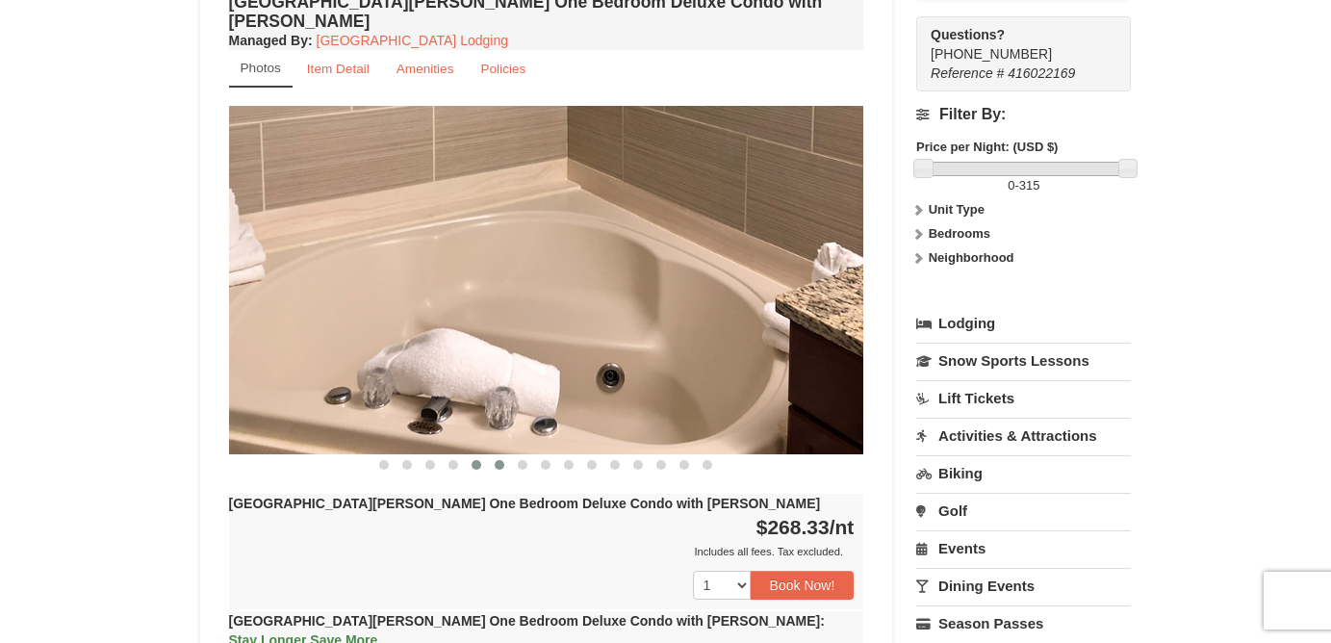
click at [495, 460] on span at bounding box center [500, 465] width 10 height 10
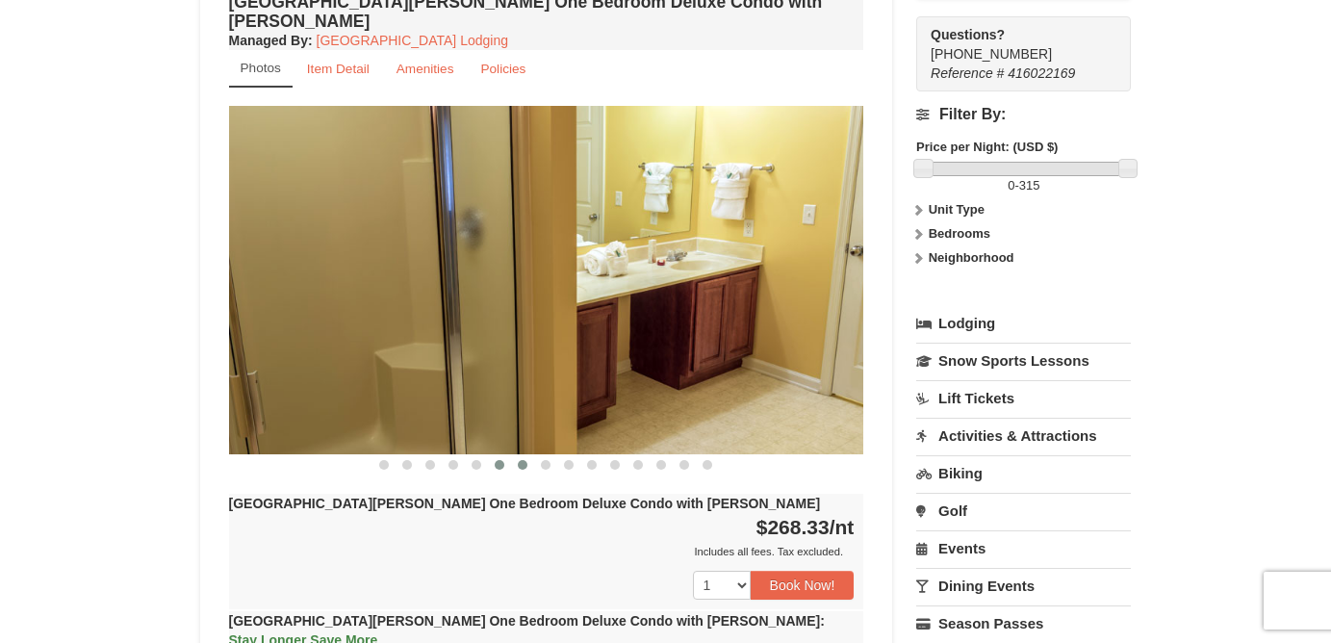
click at [522, 460] on span at bounding box center [523, 465] width 10 height 10
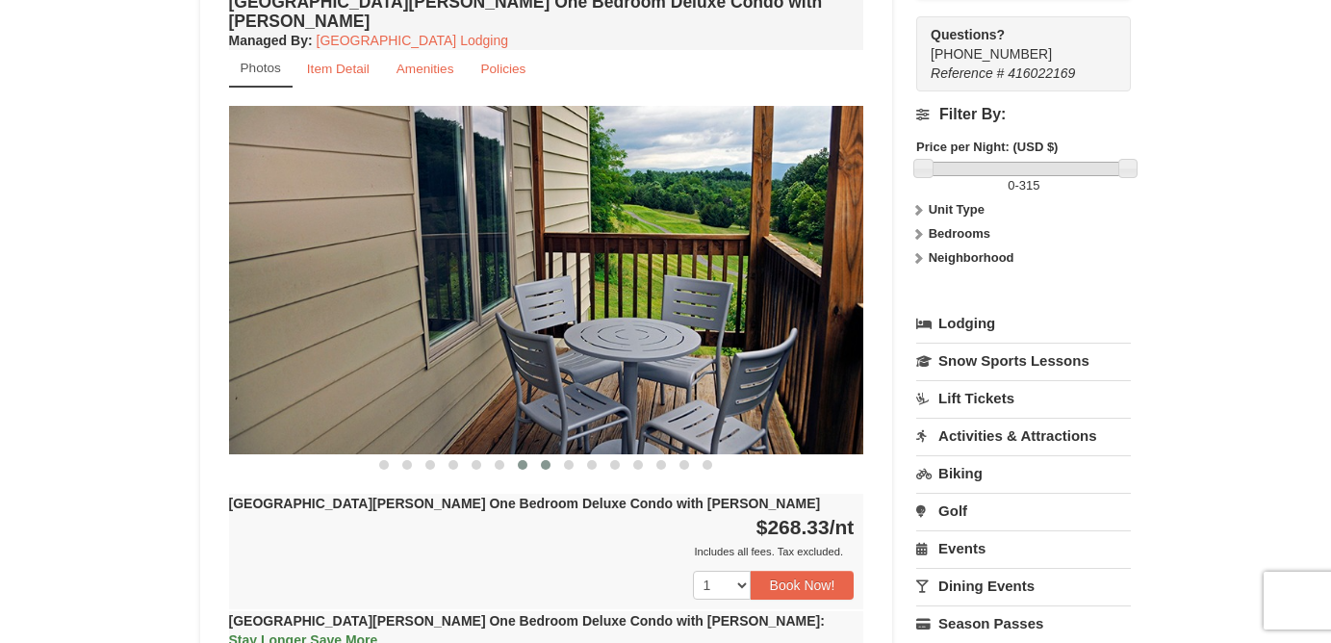
click at [543, 460] on span at bounding box center [546, 465] width 10 height 10
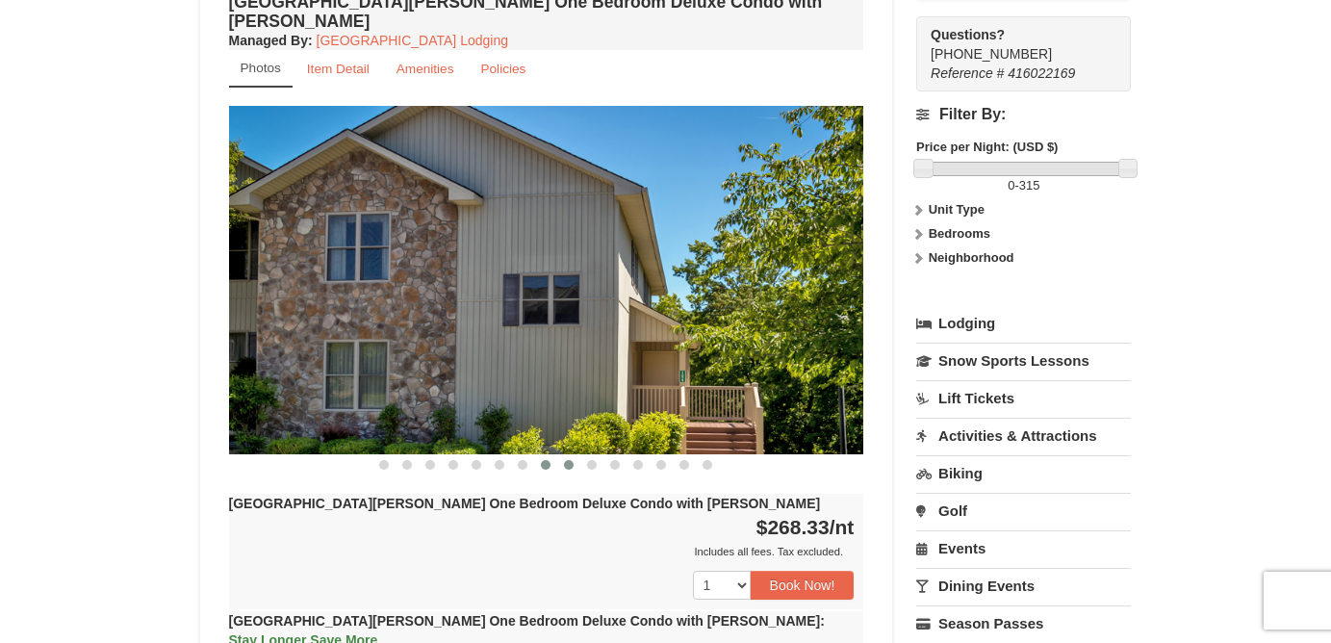
click at [569, 460] on span at bounding box center [569, 465] width 10 height 10
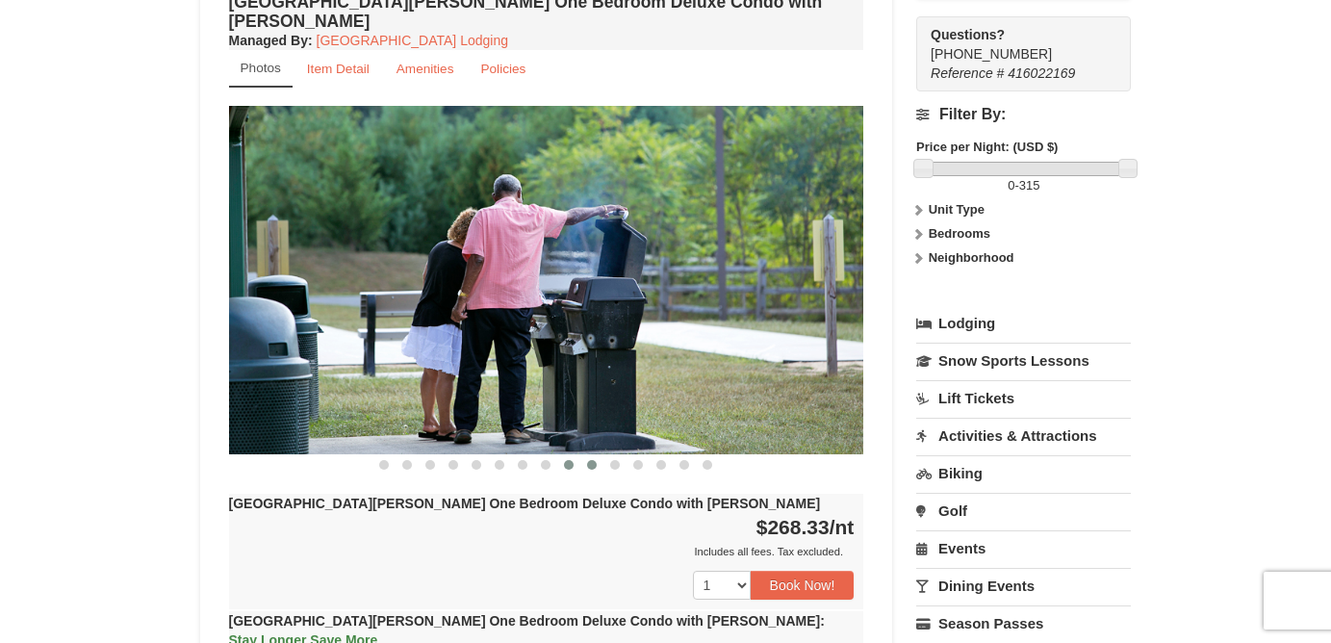
click at [593, 460] on span at bounding box center [592, 465] width 10 height 10
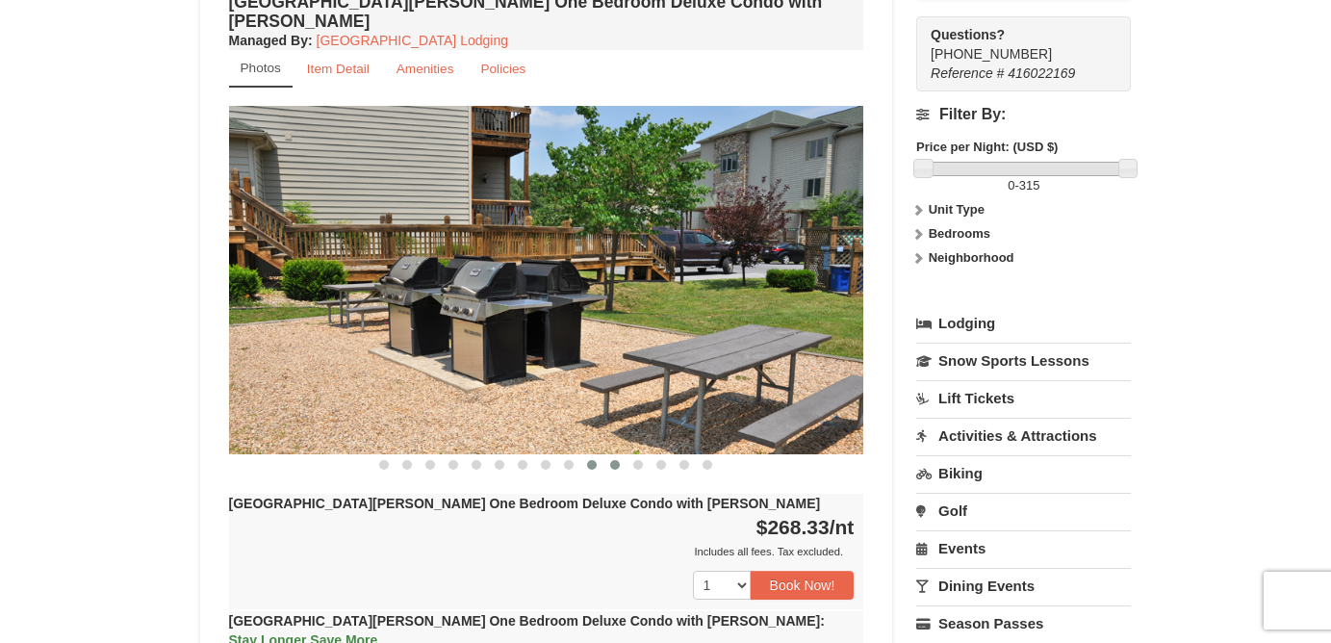
click at [618, 460] on span at bounding box center [615, 465] width 10 height 10
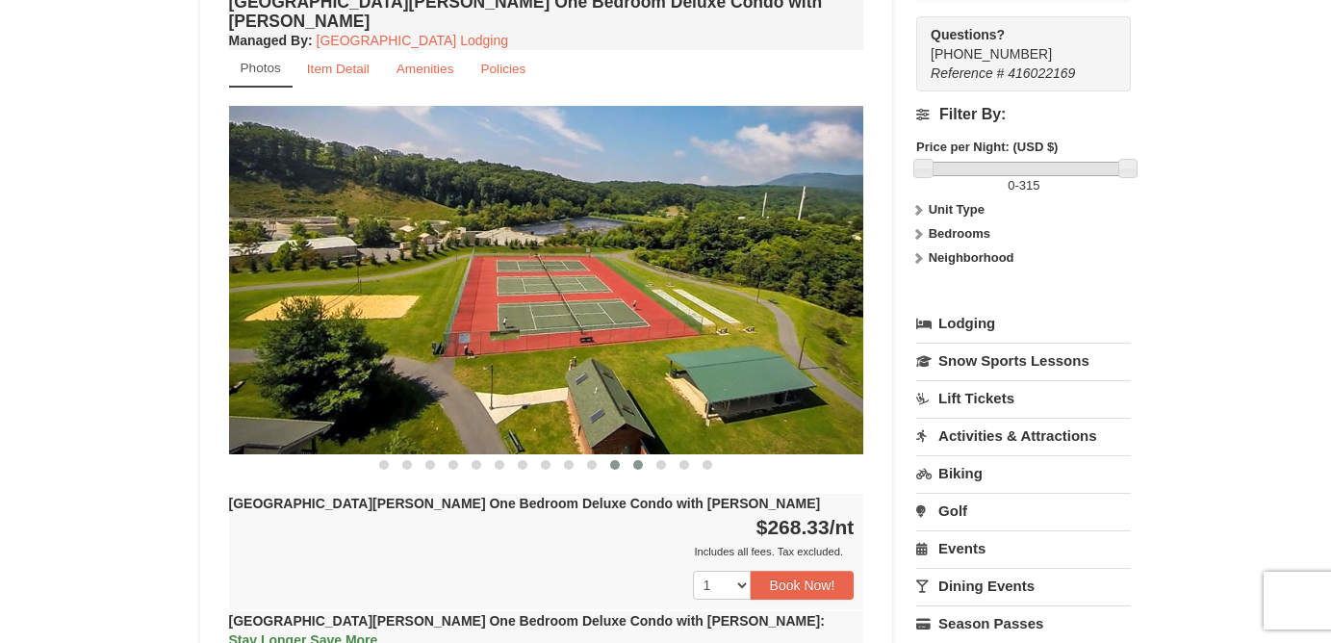
click at [642, 460] on span at bounding box center [638, 465] width 10 height 10
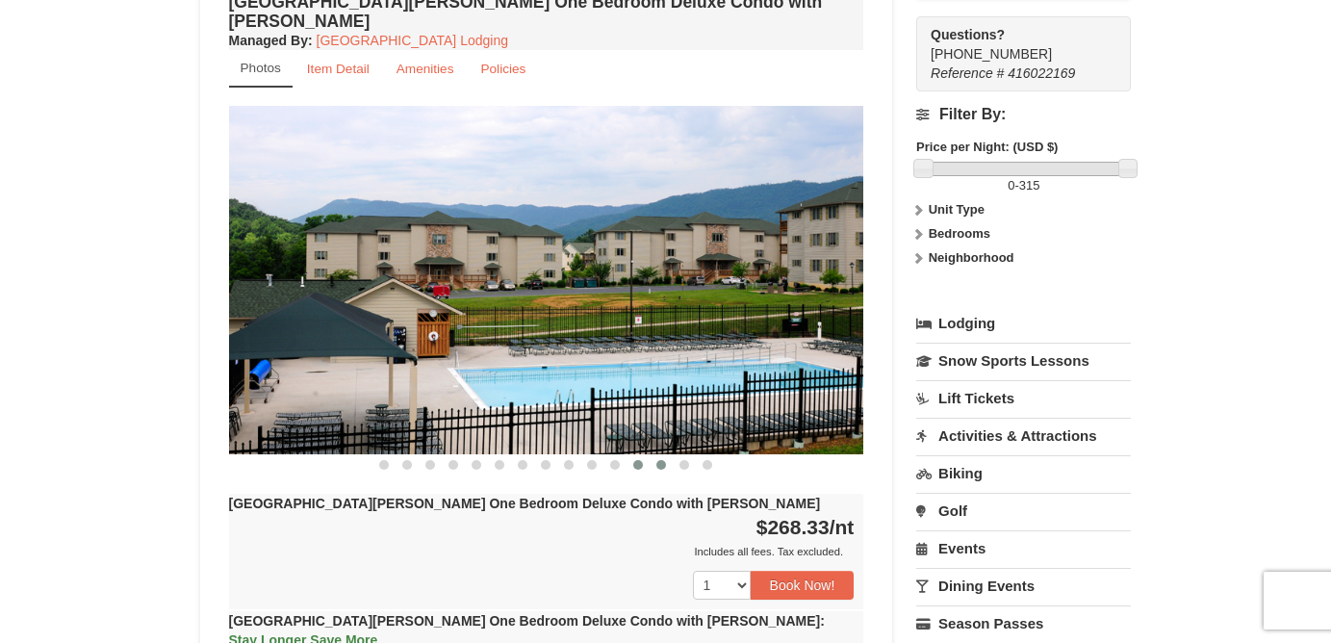
click at [667, 455] on button at bounding box center [661, 464] width 23 height 19
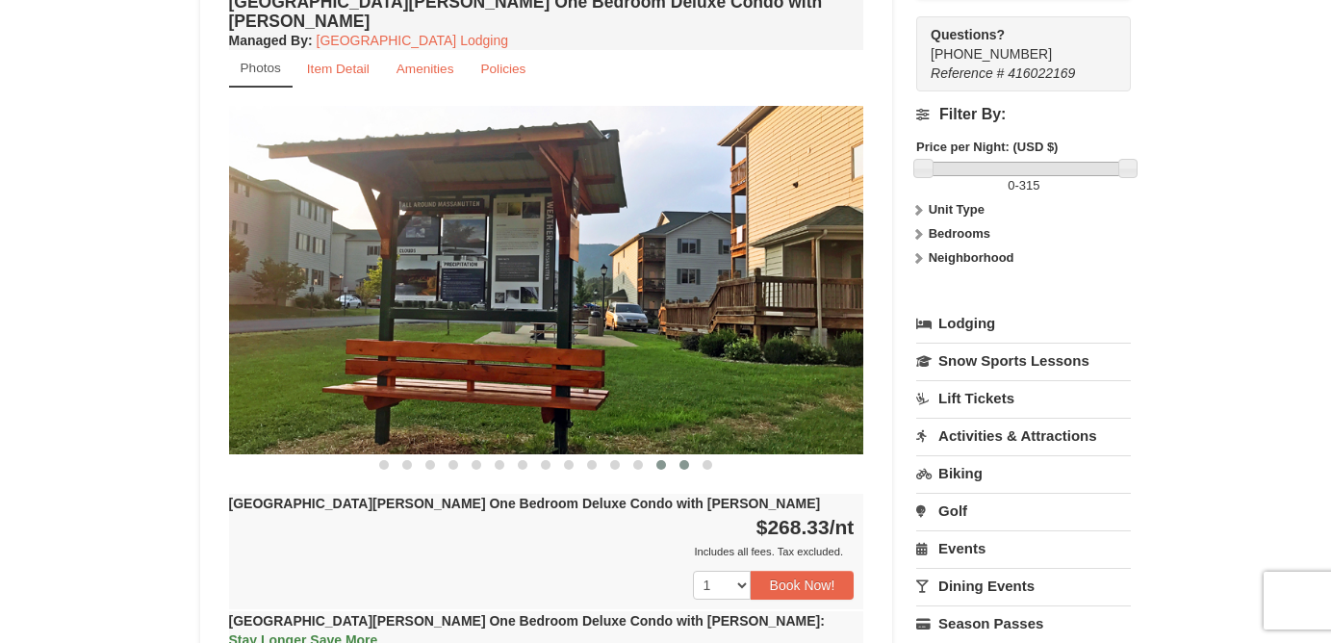
click at [683, 460] on span at bounding box center [684, 465] width 10 height 10
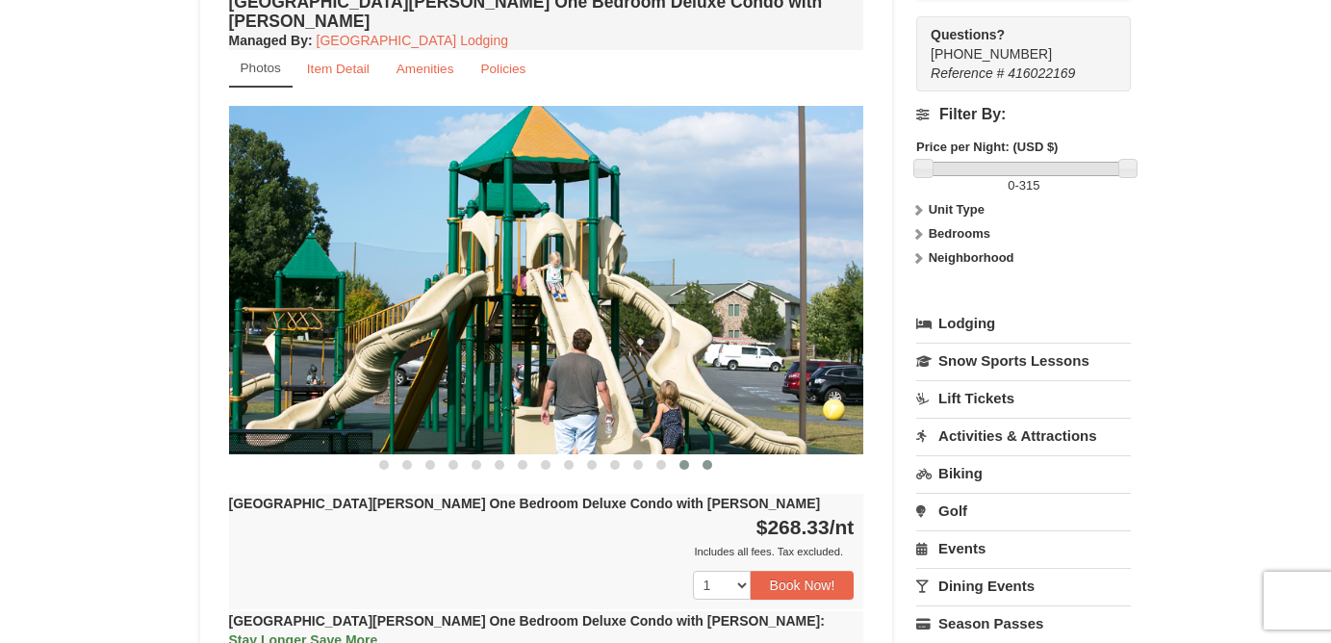
click at [697, 455] on button at bounding box center [707, 464] width 23 height 19
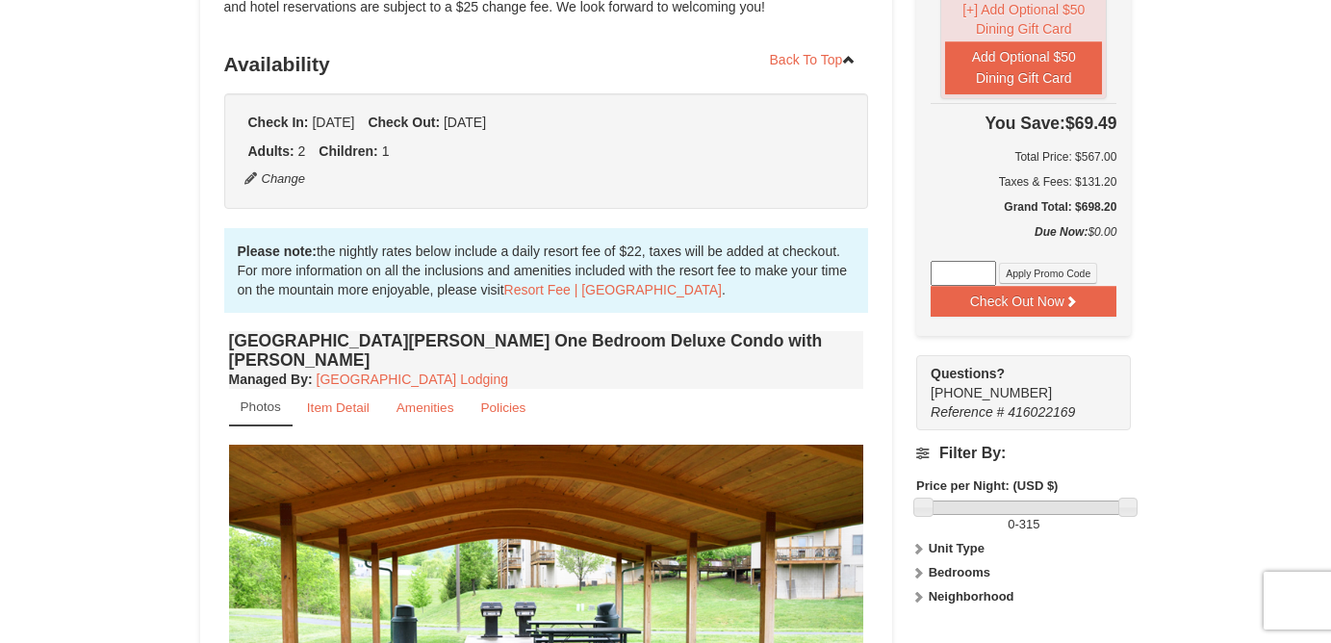
scroll to position [0, 0]
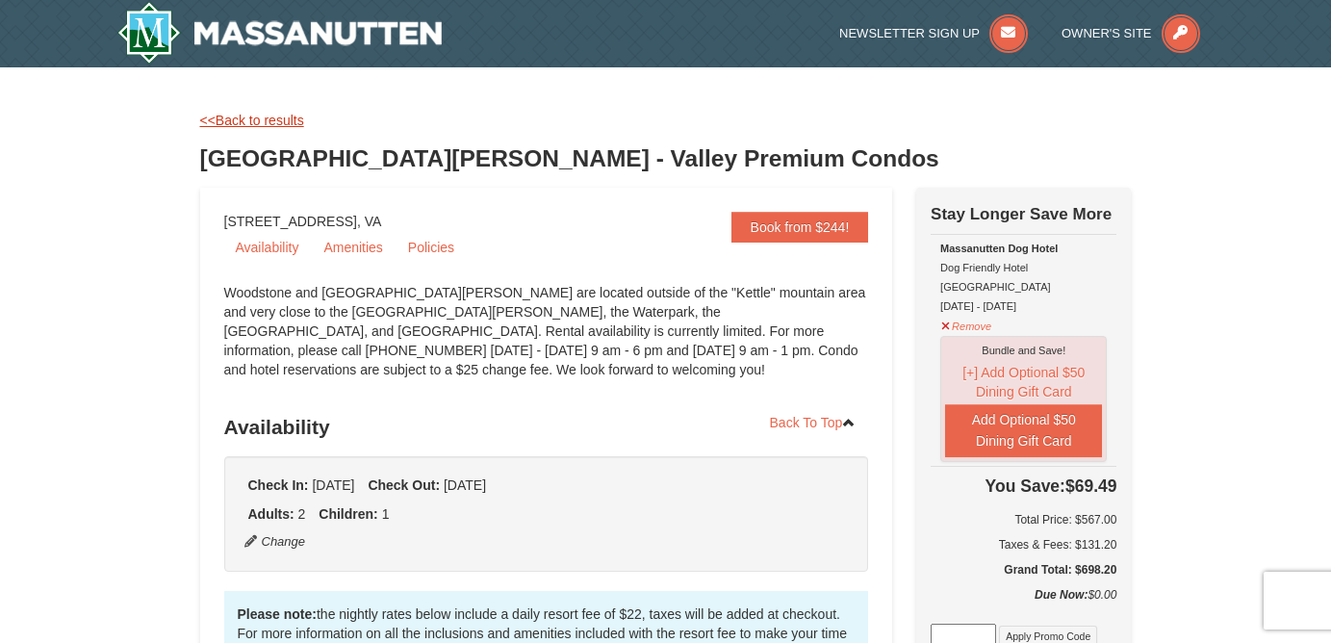
click at [274, 119] on link "<<Back to results" at bounding box center [252, 120] width 104 height 15
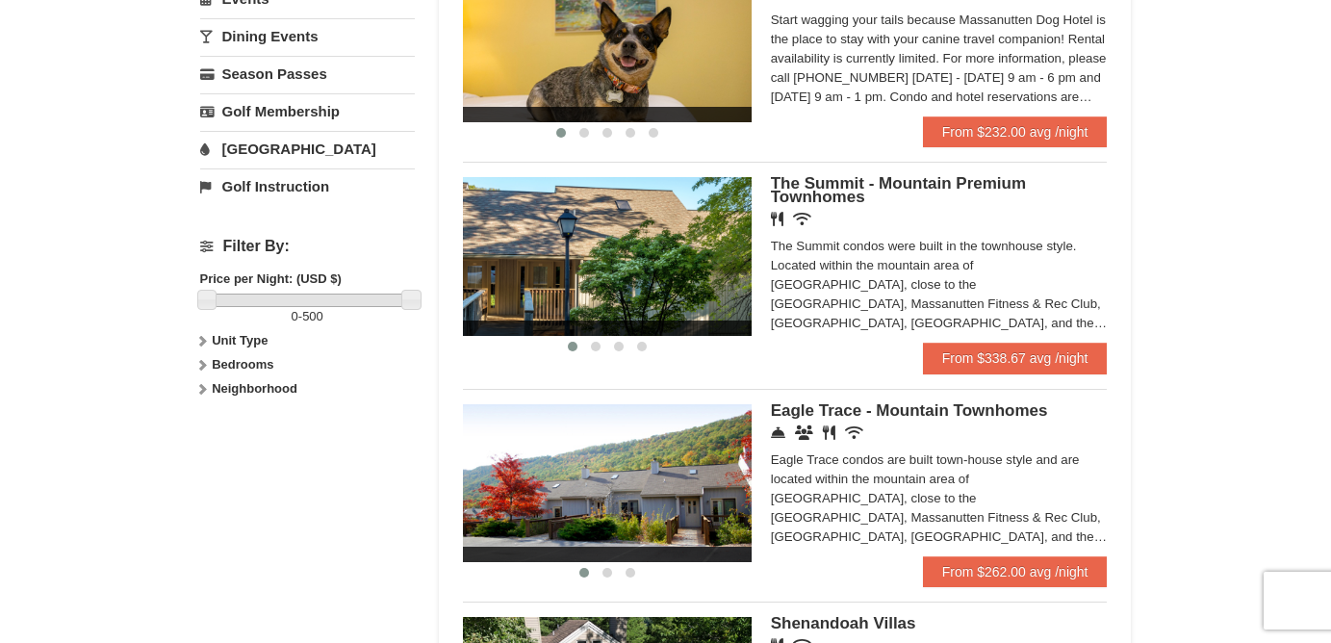
scroll to position [686, 0]
